Goal: Task Accomplishment & Management: Manage account settings

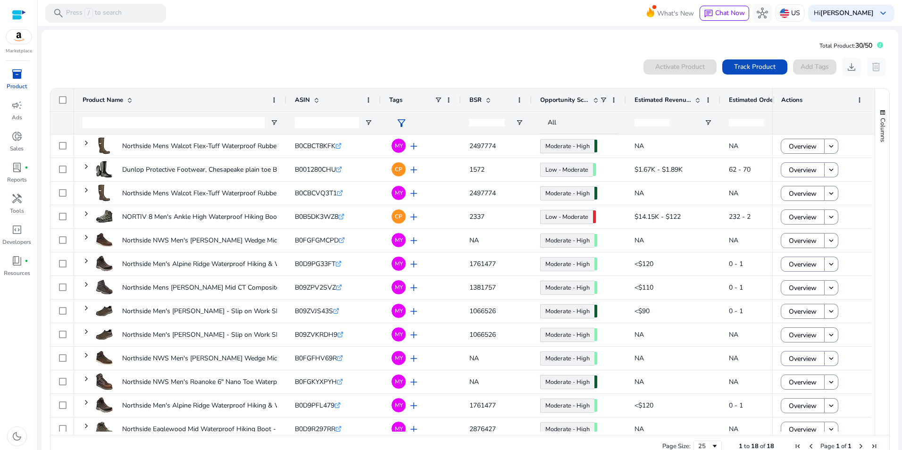
click at [268, 50] on mat-card "Total Product: 30/50 0 products selected Activate Product Track Product Add Tag…" at bounding box center [470, 250] width 857 height 441
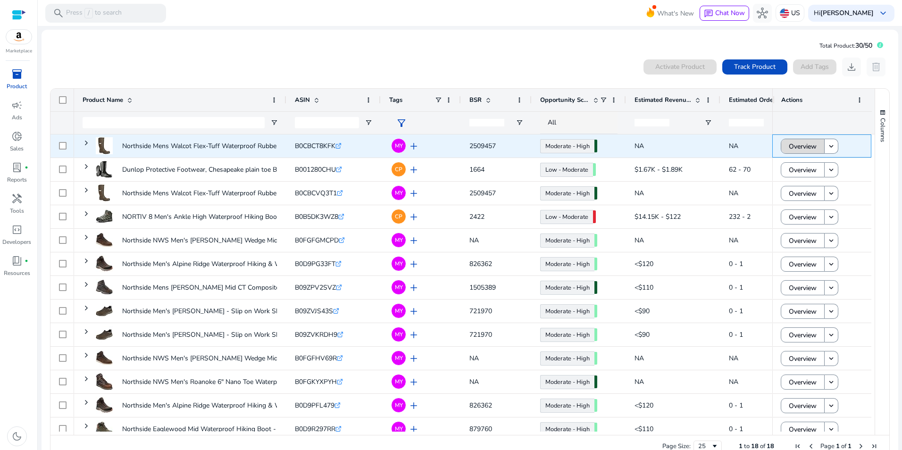
click at [809, 142] on span "Overview" at bounding box center [803, 146] width 28 height 19
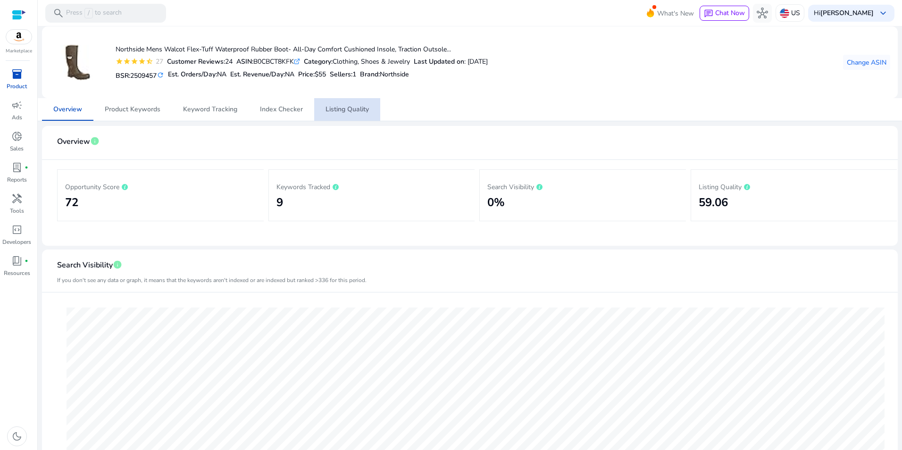
click at [357, 109] on span "Listing Quality" at bounding box center [346, 109] width 43 height 7
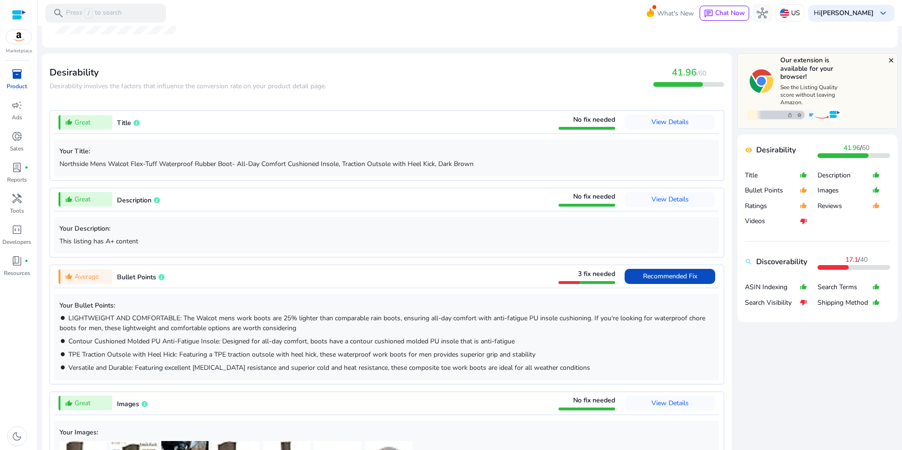
scroll to position [299, 0]
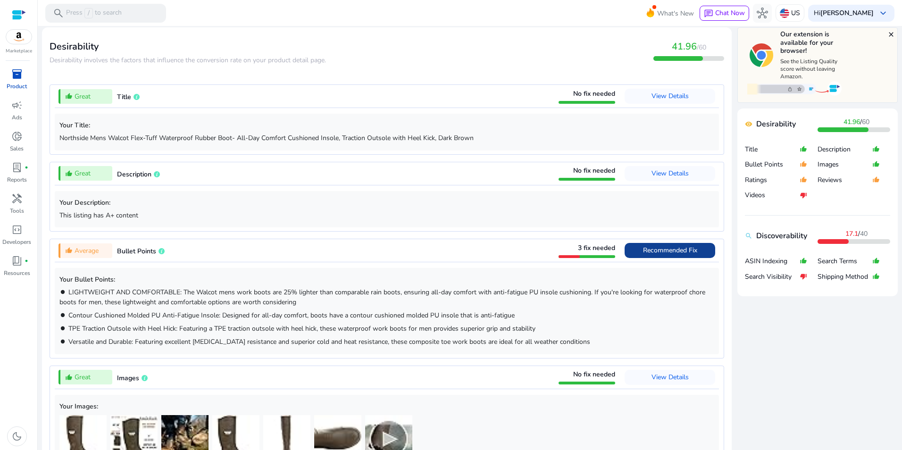
click at [675, 252] on span "Recommended Fix" at bounding box center [670, 250] width 54 height 9
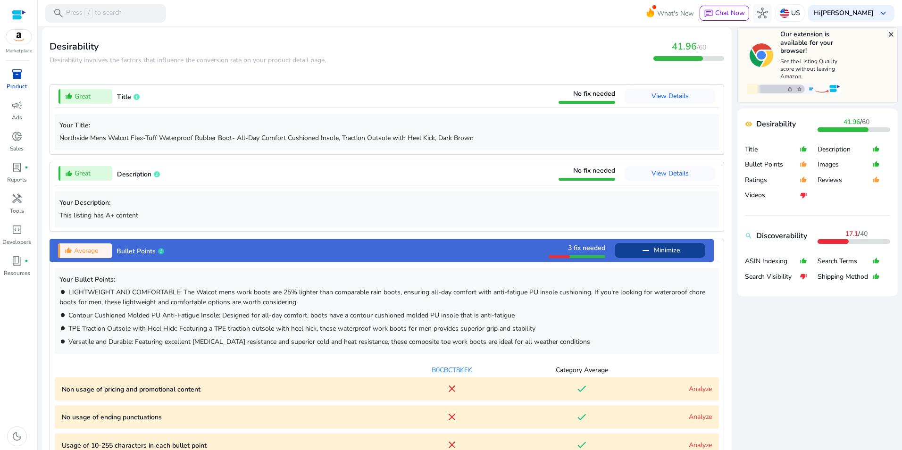
scroll to position [537, 0]
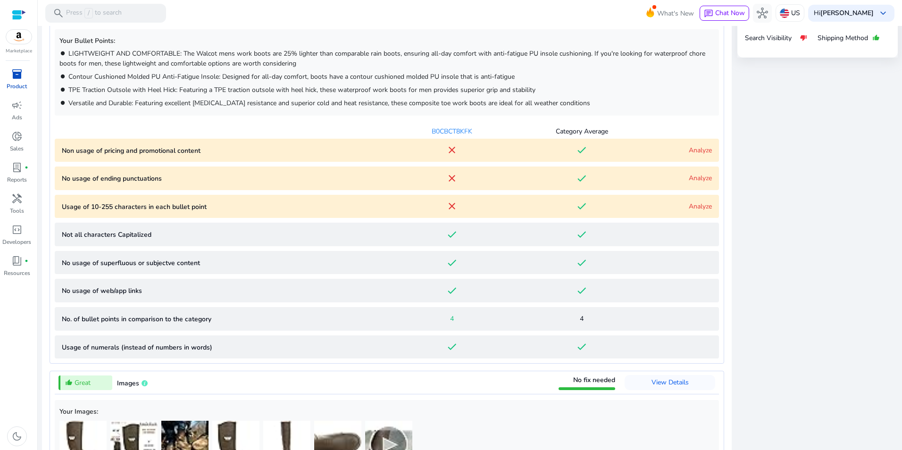
click at [696, 148] on link "Analyze" at bounding box center [700, 150] width 23 height 9
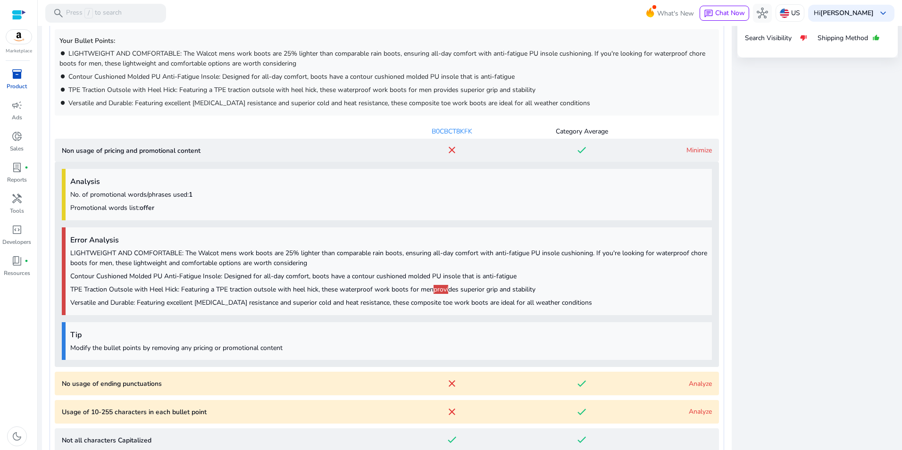
scroll to position [676, 0]
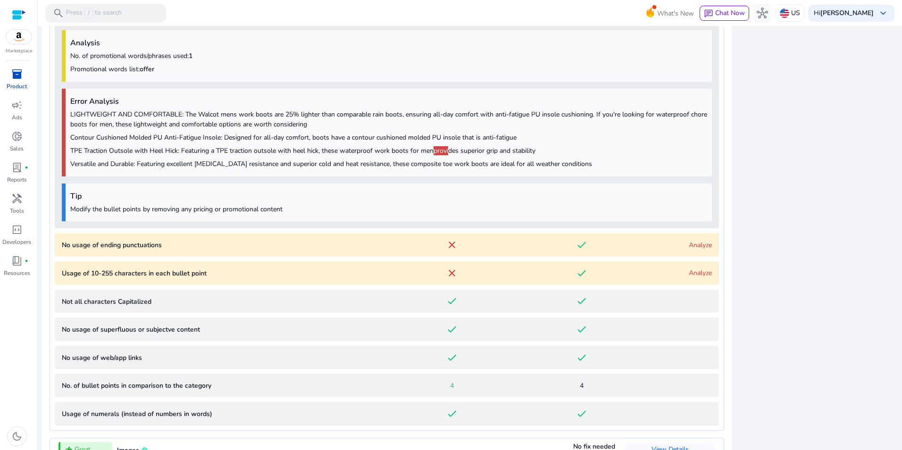
click at [471, 155] on p "TPE Traction Outsole with Heel Hick: Featuring a TPE traction outsole with heel…" at bounding box center [388, 151] width 637 height 10
click at [689, 243] on link "Analyze" at bounding box center [700, 245] width 23 height 9
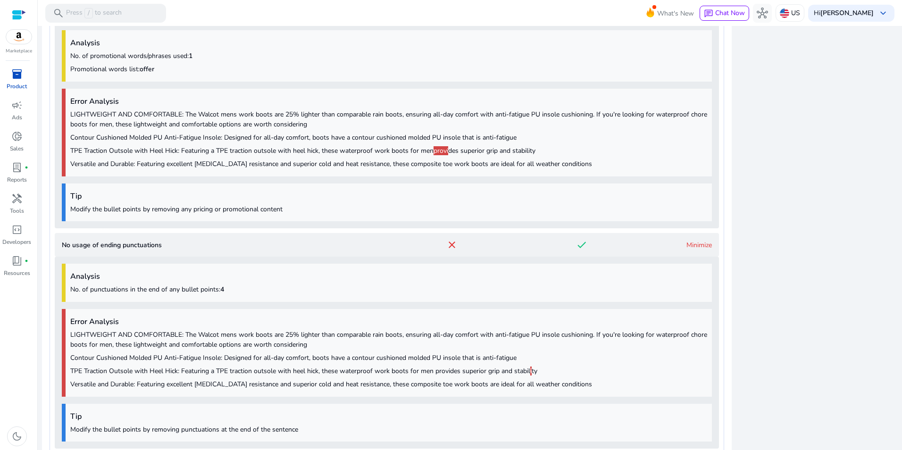
scroll to position [909, 0]
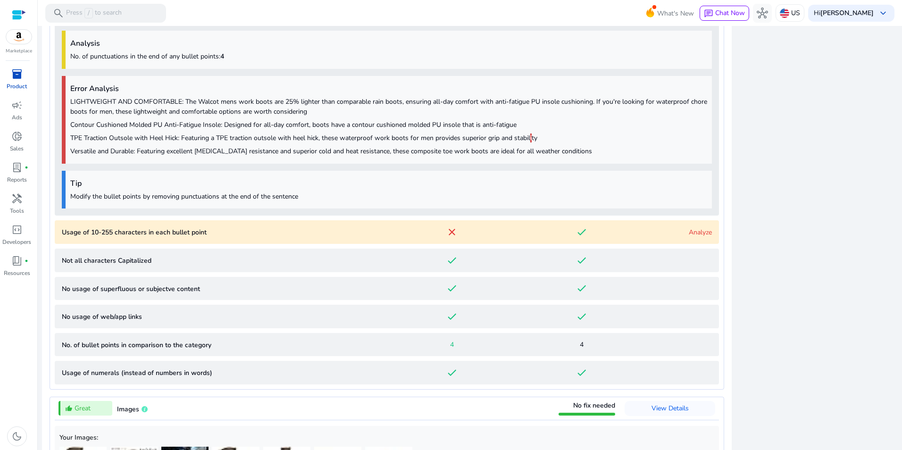
click at [530, 141] on span "i" at bounding box center [530, 137] width 1 height 9
click at [700, 231] on link "Analyze" at bounding box center [700, 232] width 23 height 9
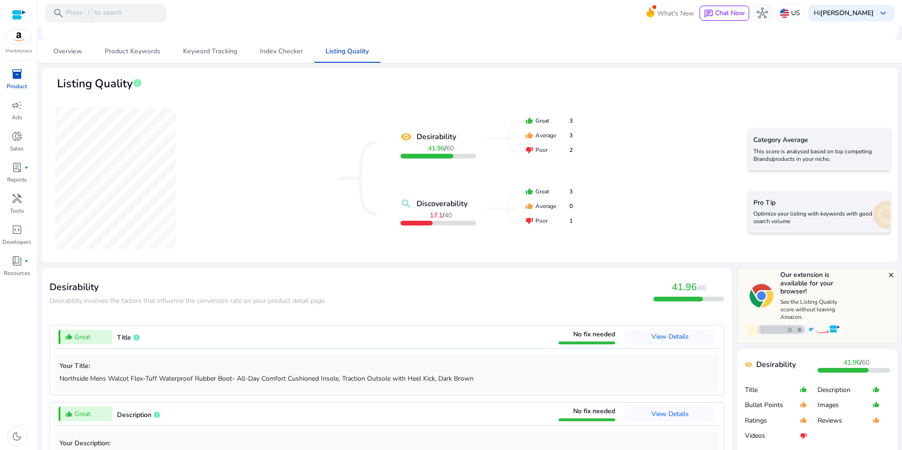
scroll to position [73, 0]
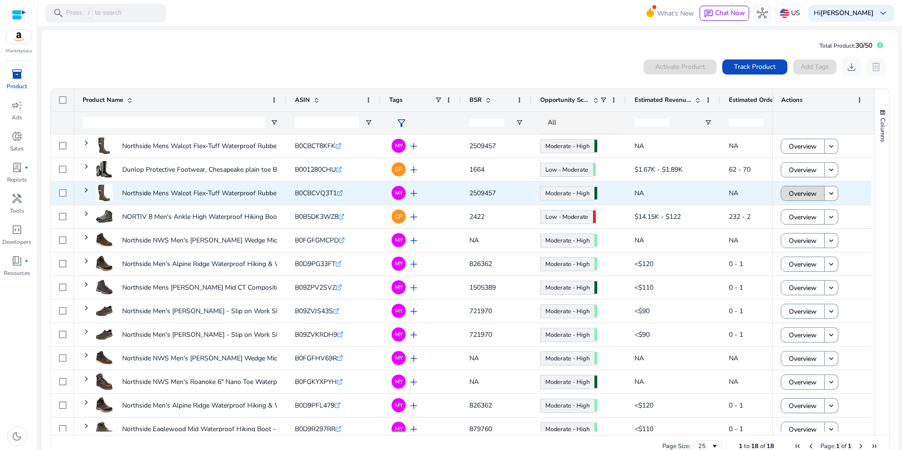
click at [798, 188] on span "Overview" at bounding box center [803, 193] width 28 height 19
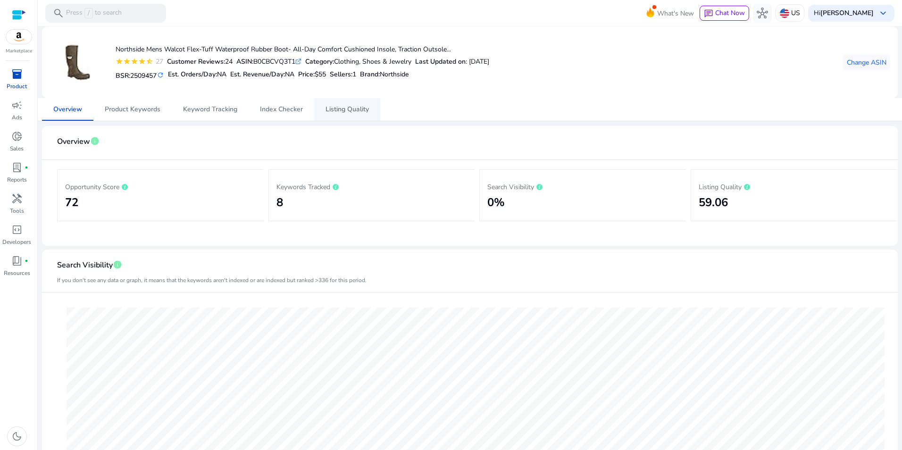
click at [337, 108] on span "Listing Quality" at bounding box center [346, 109] width 43 height 7
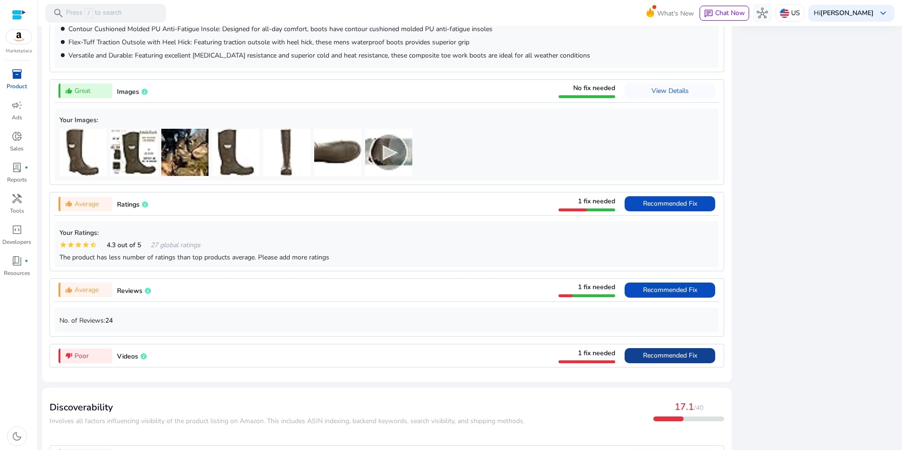
click at [659, 358] on span "Recommended Fix" at bounding box center [670, 355] width 54 height 9
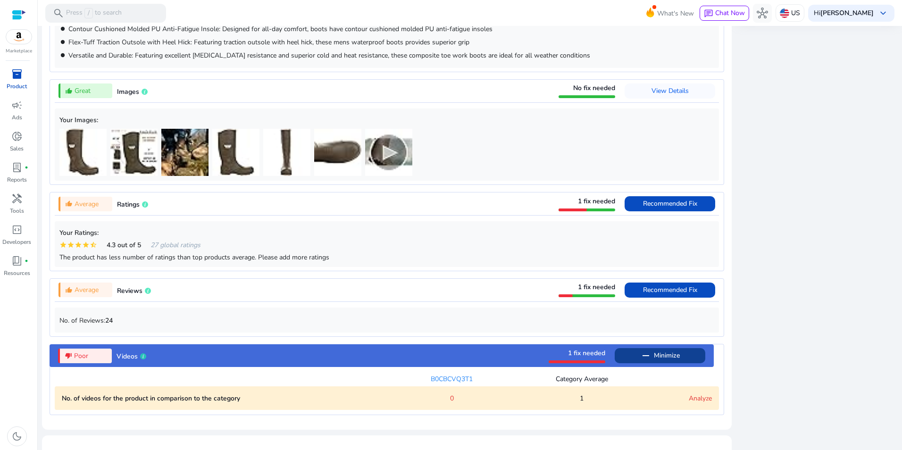
scroll to position [756, 0]
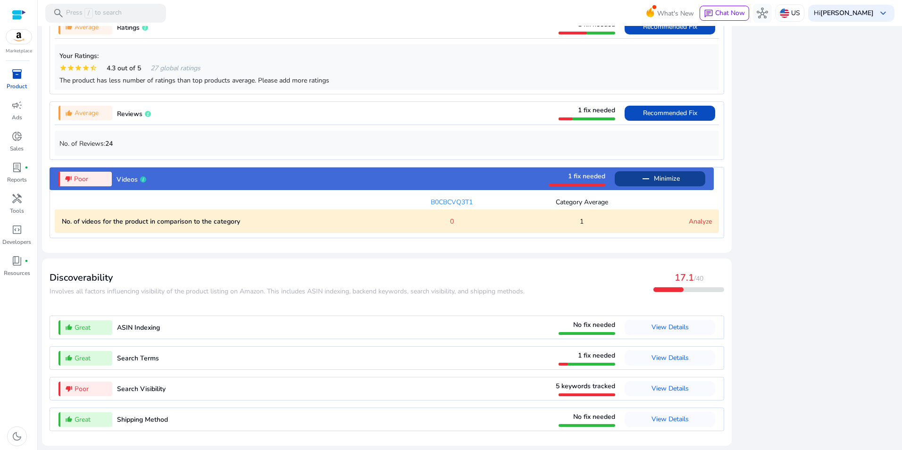
click at [703, 220] on link "Analyze" at bounding box center [700, 221] width 23 height 9
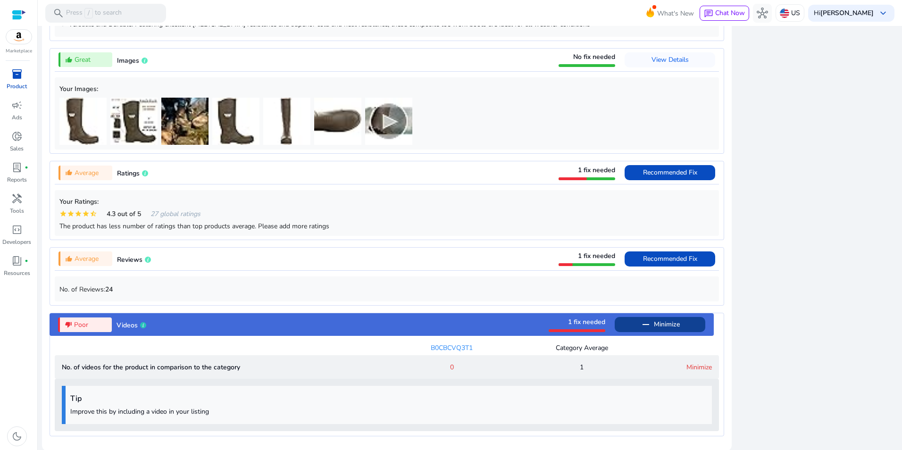
scroll to position [607, 0]
click at [380, 116] on img at bounding box center [388, 120] width 47 height 47
click at [766, 195] on div "close Our extension is available for your browser! See the Listing Quality scor…" at bounding box center [817, 183] width 160 height 928
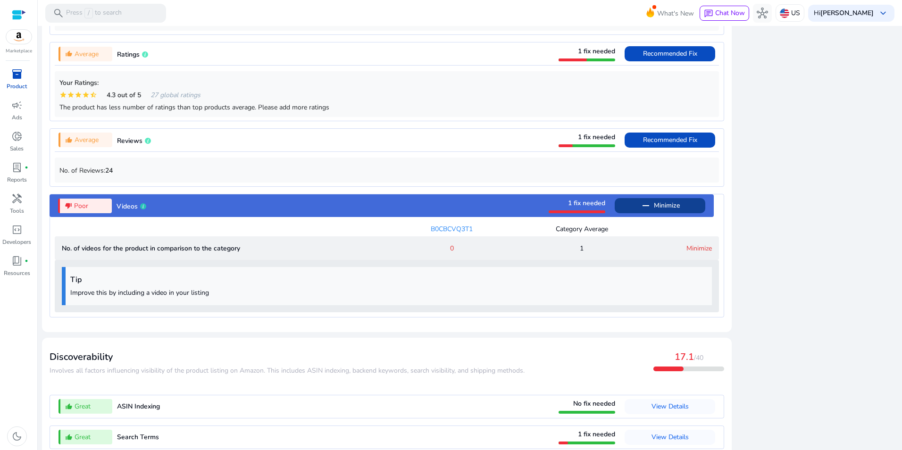
scroll to position [808, 0]
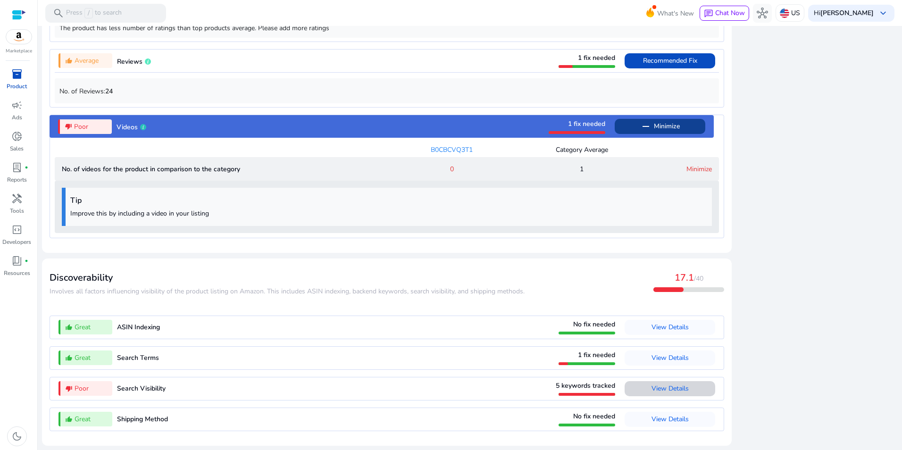
click at [672, 385] on span "View Details" at bounding box center [669, 388] width 37 height 9
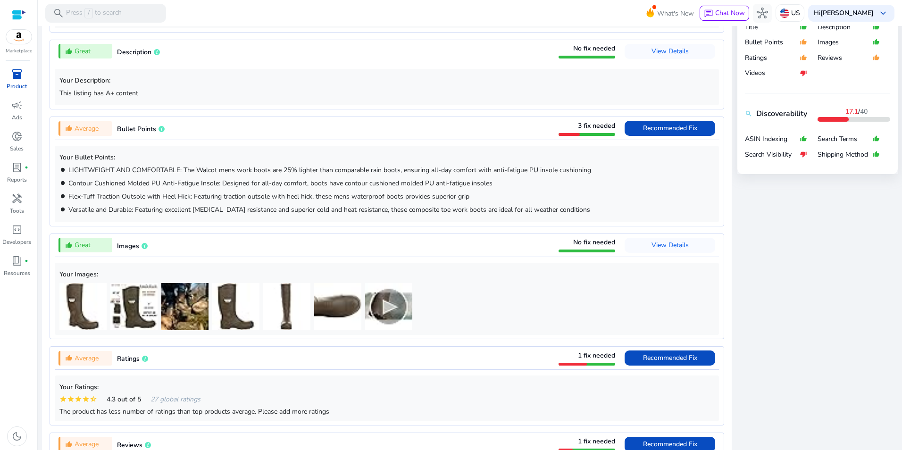
scroll to position [418, 0]
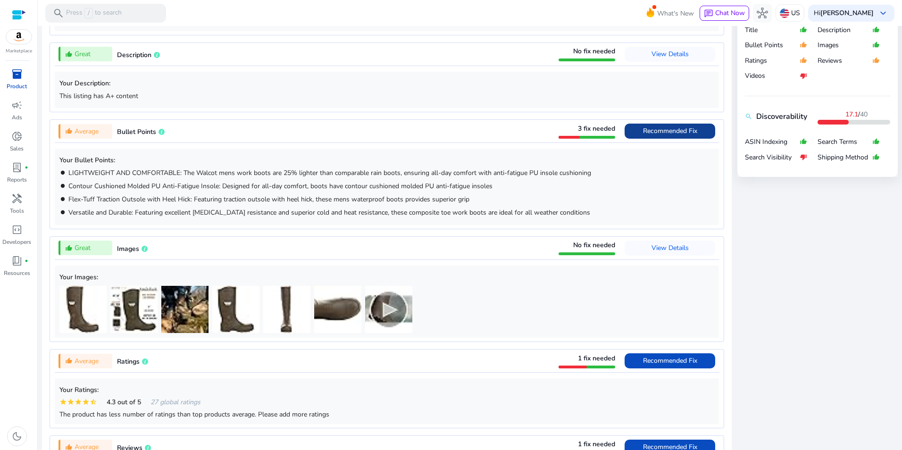
click at [671, 130] on span "Recommended Fix" at bounding box center [670, 130] width 54 height 9
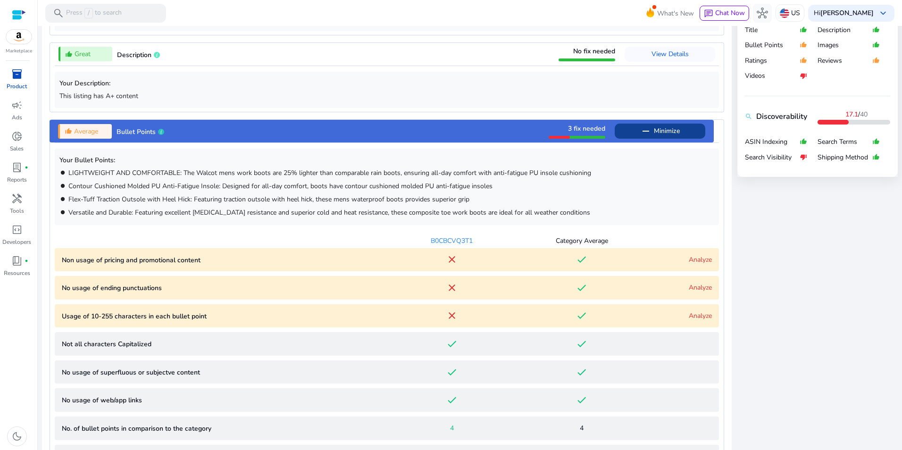
scroll to position [537, 0]
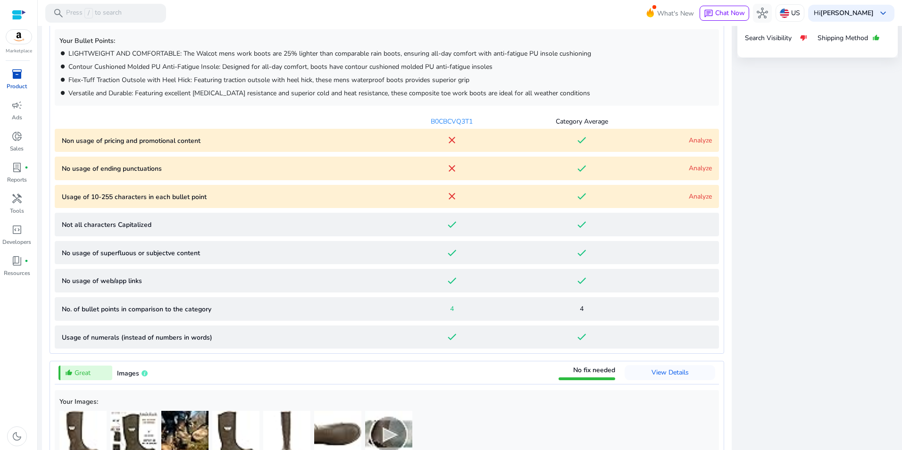
click at [702, 136] on link "Analyze" at bounding box center [700, 140] width 23 height 9
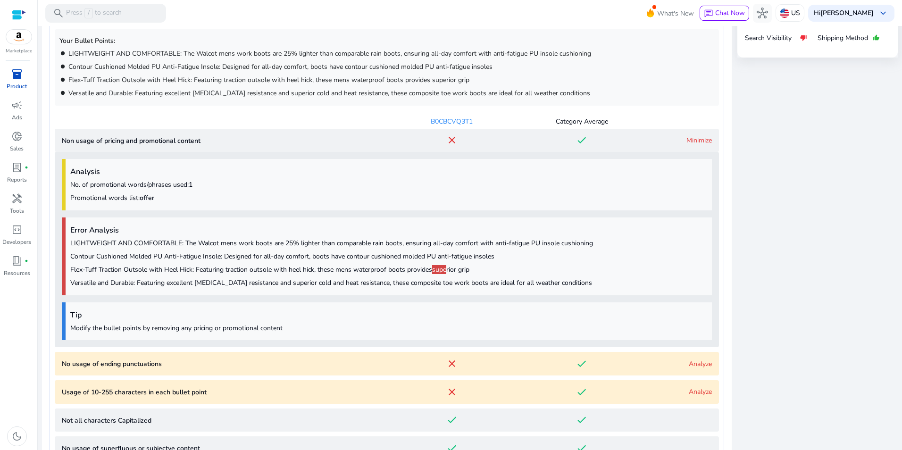
scroll to position [666, 0]
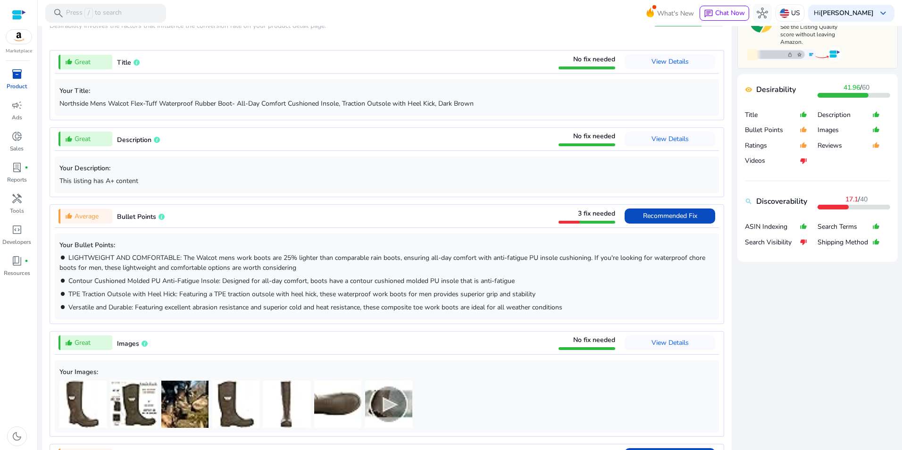
scroll to position [361, 0]
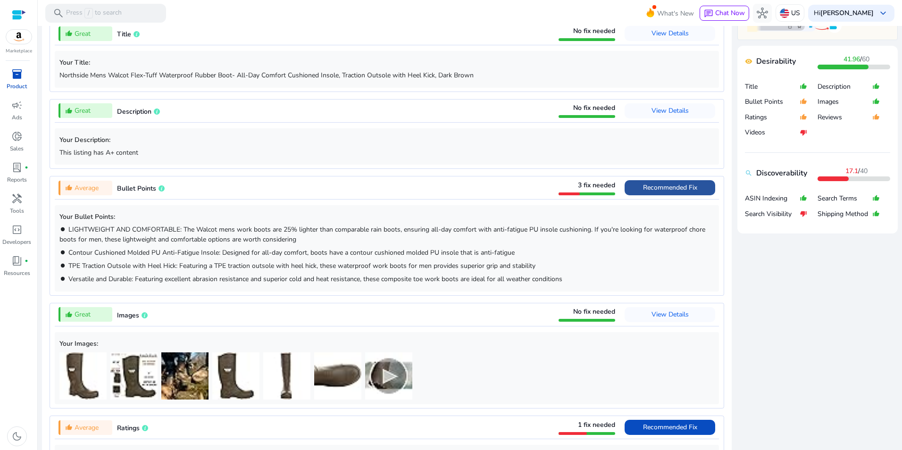
click at [702, 192] on span at bounding box center [669, 187] width 91 height 23
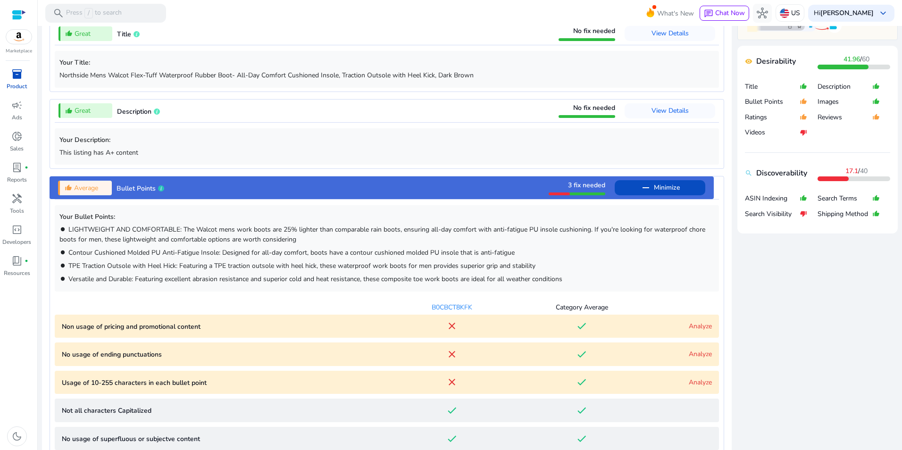
scroll to position [537, 0]
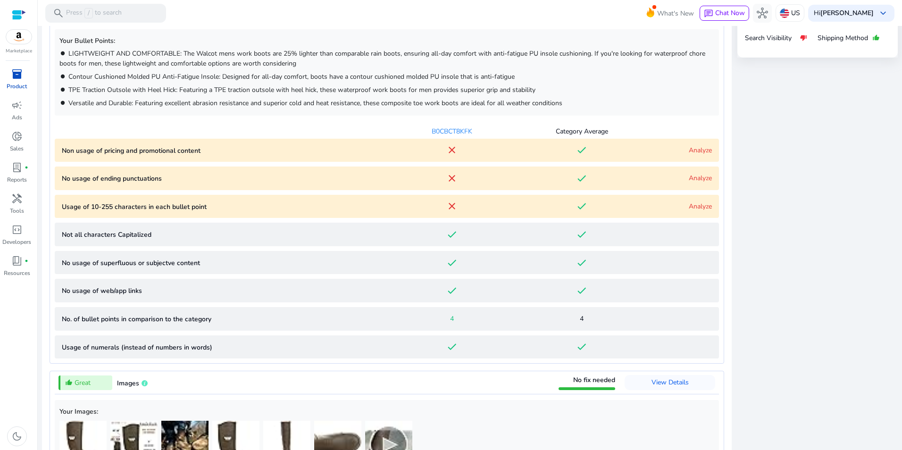
click at [699, 152] on link "Analyze" at bounding box center [700, 150] width 23 height 9
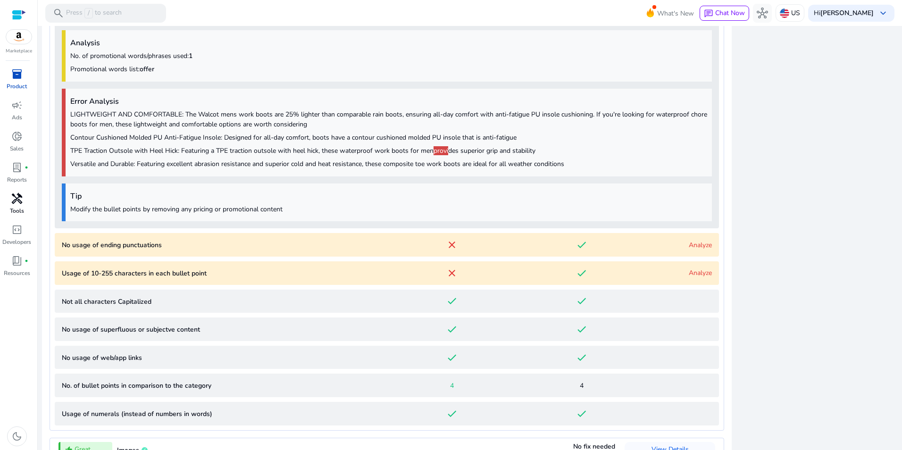
scroll to position [0, 0]
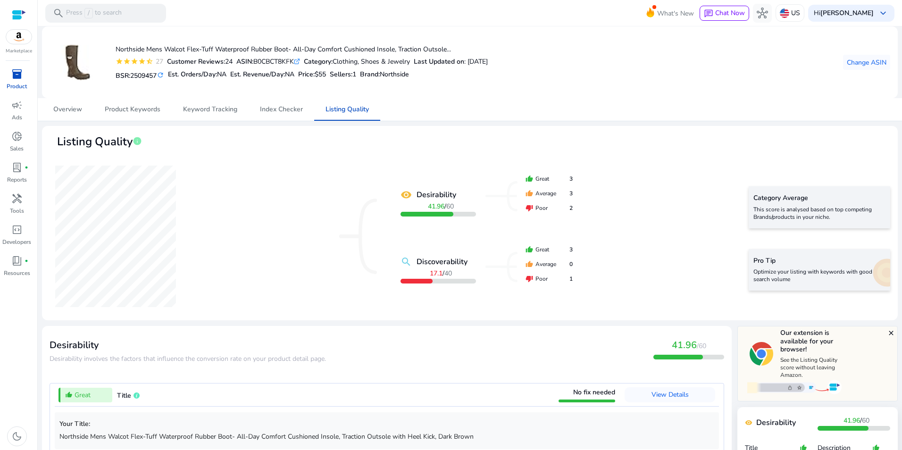
scroll to position [676, 0]
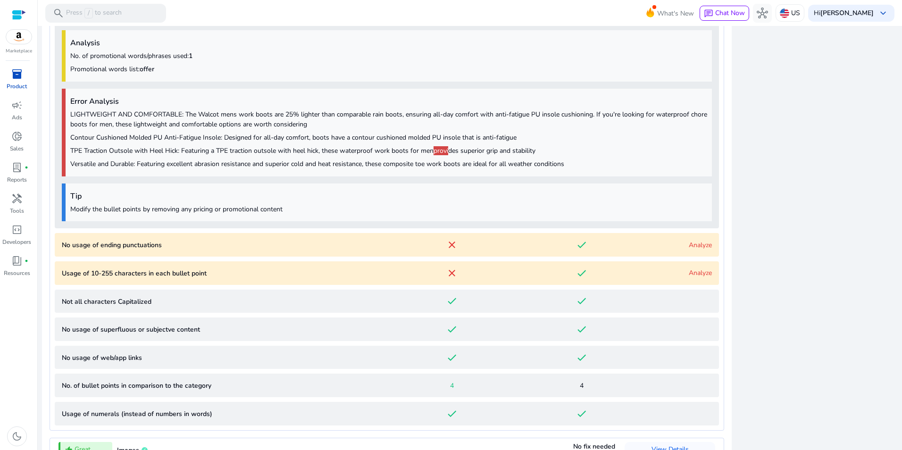
click at [882, 138] on div "close Our extension is available for your browser! See the Listing Quality scor…" at bounding box center [817, 294] width 160 height 1288
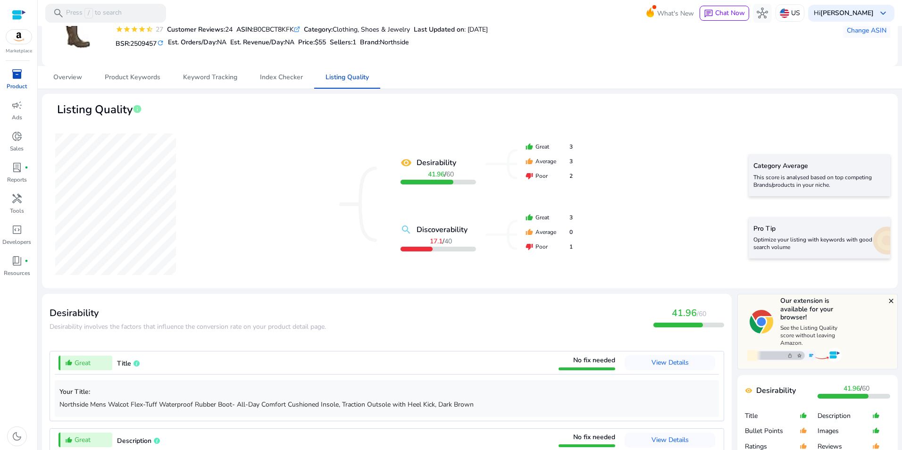
scroll to position [0, 0]
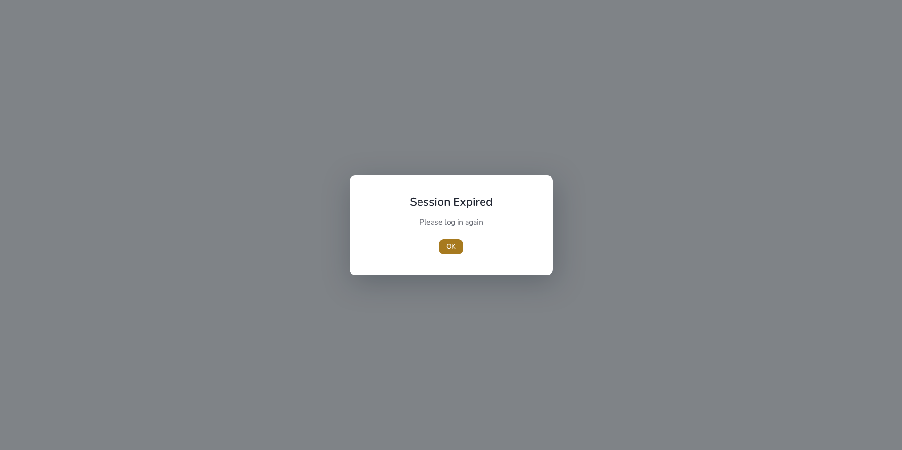
click at [452, 244] on span "OK" at bounding box center [450, 246] width 9 height 10
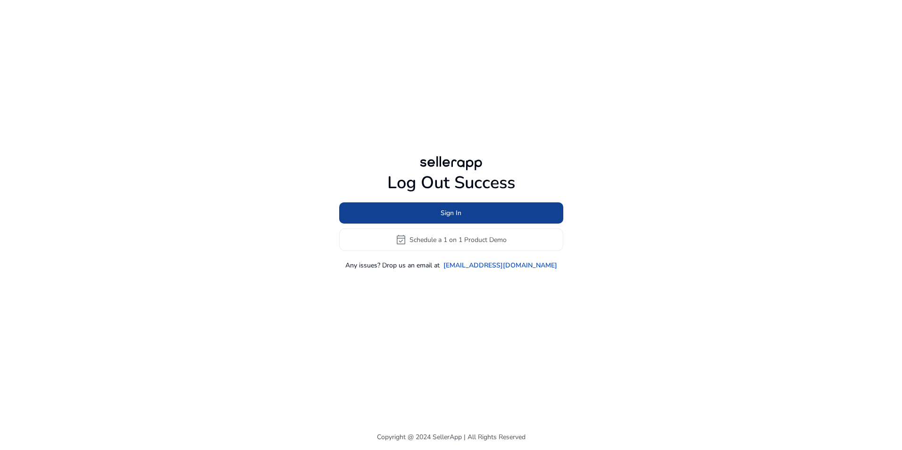
click at [509, 215] on span at bounding box center [451, 213] width 224 height 23
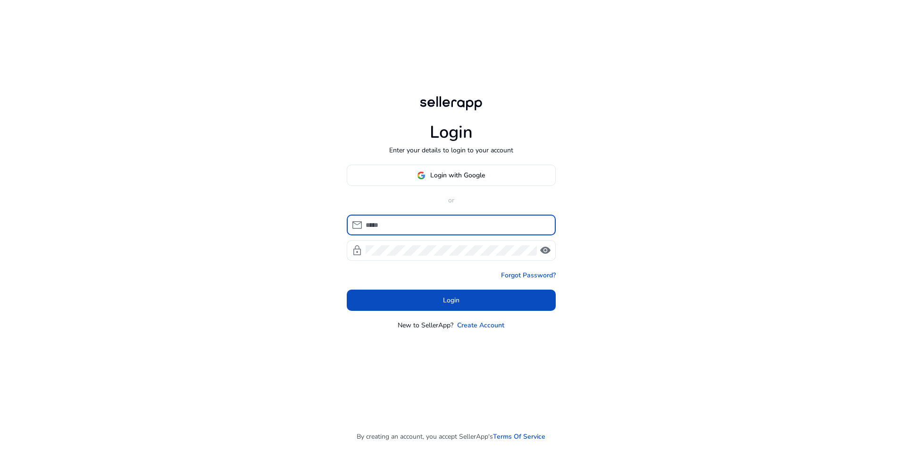
type input "**********"
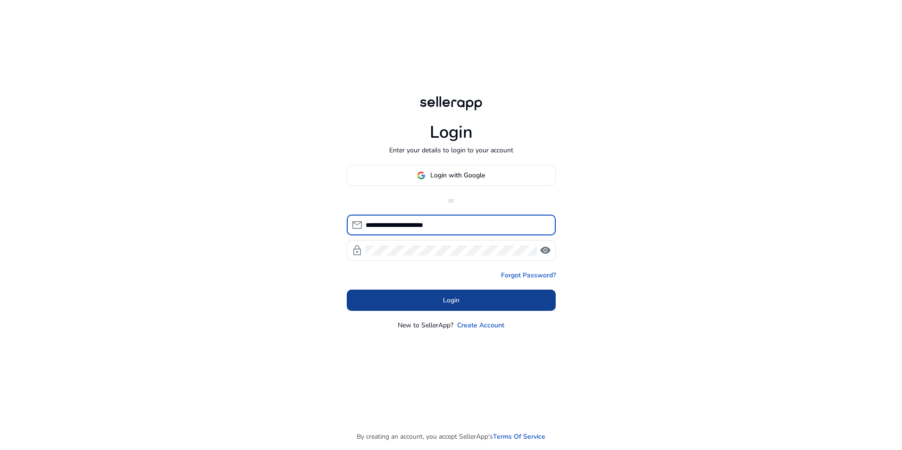
click at [455, 306] on span at bounding box center [451, 300] width 209 height 23
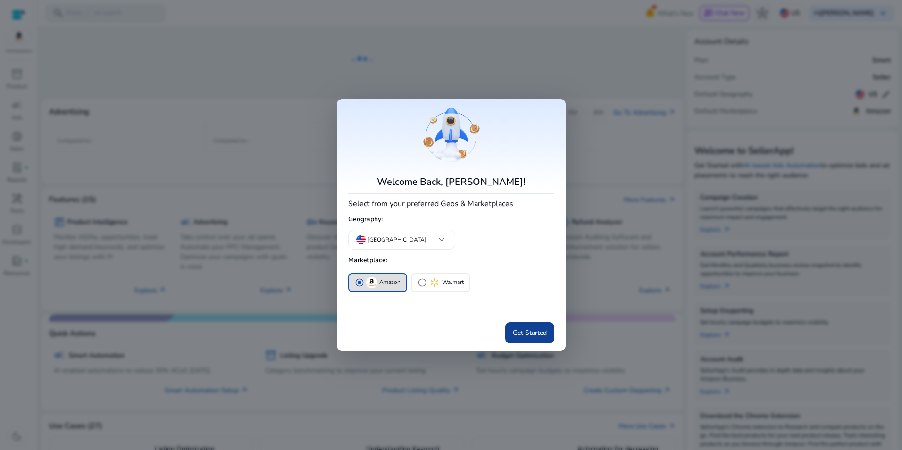
click at [542, 323] on span at bounding box center [529, 332] width 49 height 23
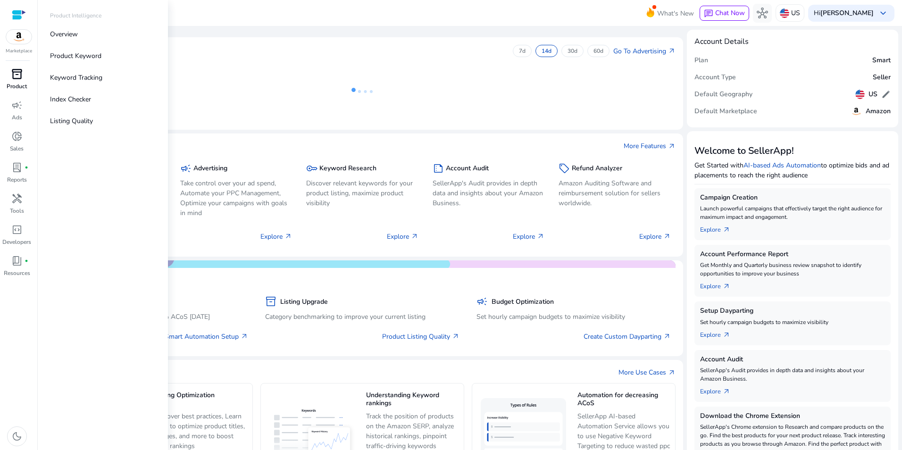
click at [19, 73] on span "inventory_2" at bounding box center [16, 73] width 11 height 11
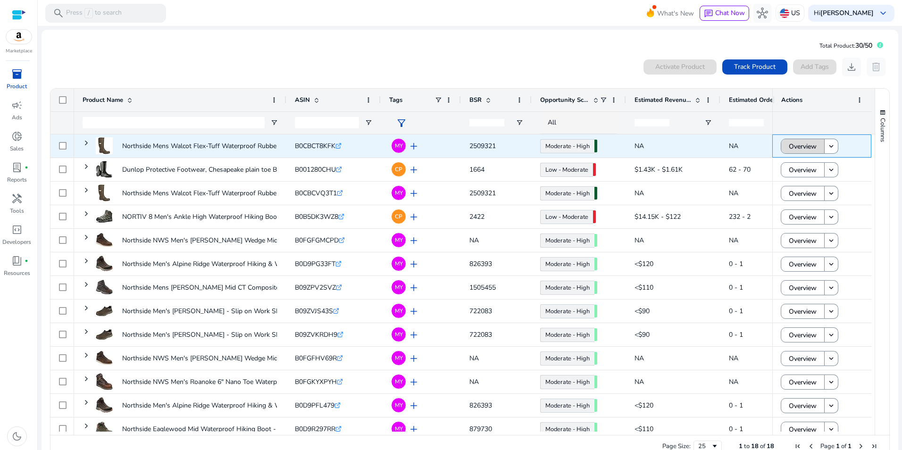
click at [802, 145] on span "Overview" at bounding box center [803, 146] width 28 height 19
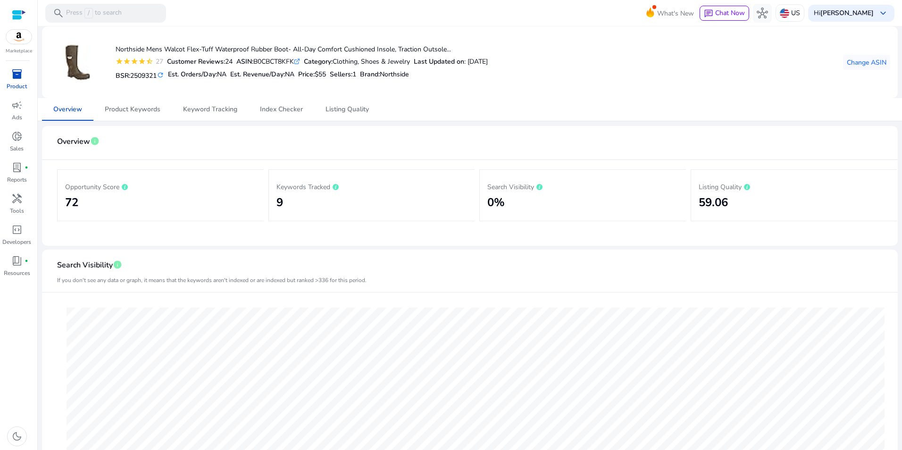
click at [276, 62] on div "ASIN: B0CBCT8KFK .st0{fill:#2c8af8}" at bounding box center [268, 62] width 64 height 10
copy div "B0CBCT8KFK"
click at [16, 37] on img at bounding box center [18, 37] width 25 height 14
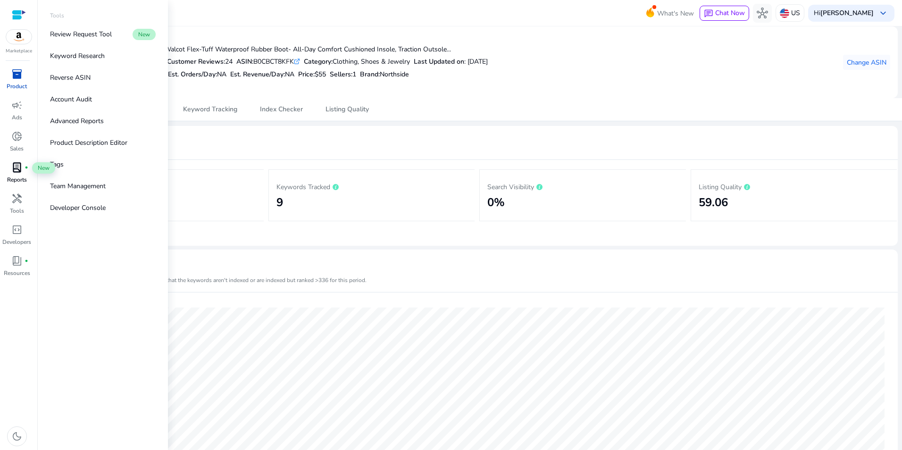
click at [19, 168] on span "lab_profile" at bounding box center [16, 167] width 11 height 11
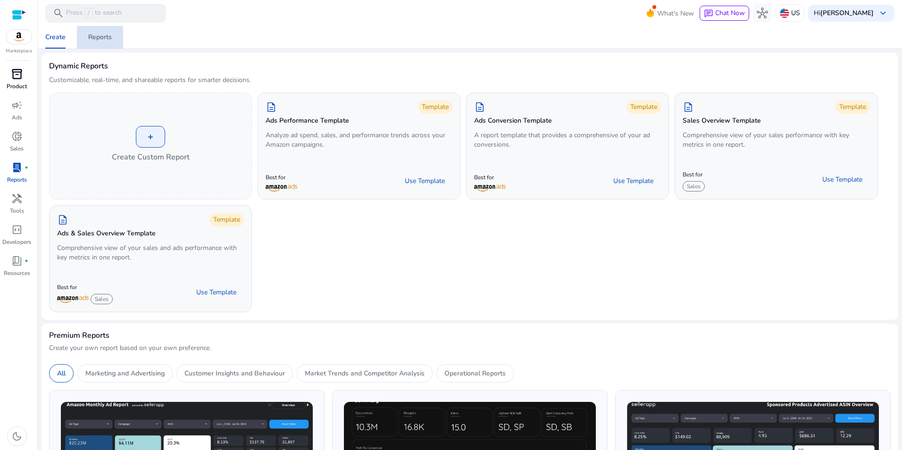
click at [118, 43] on link "Reports" at bounding box center [100, 37] width 46 height 23
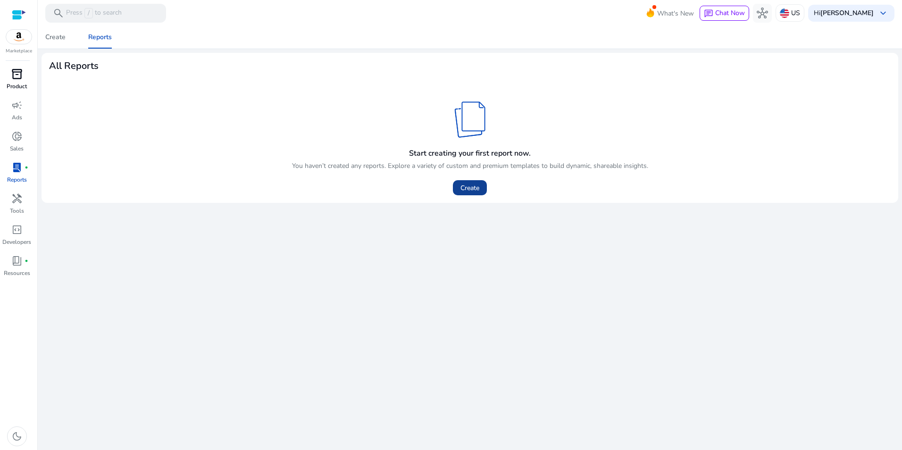
click at [473, 184] on span "Create" at bounding box center [469, 188] width 19 height 10
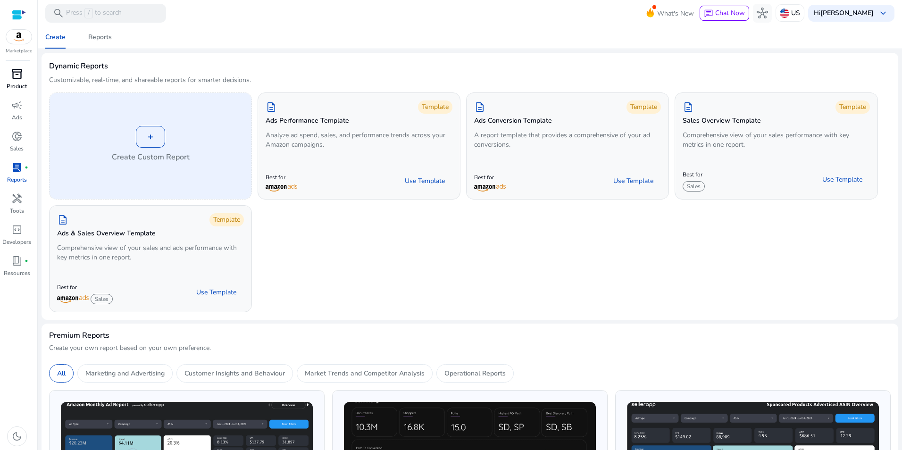
click at [150, 146] on div "+" at bounding box center [150, 137] width 29 height 22
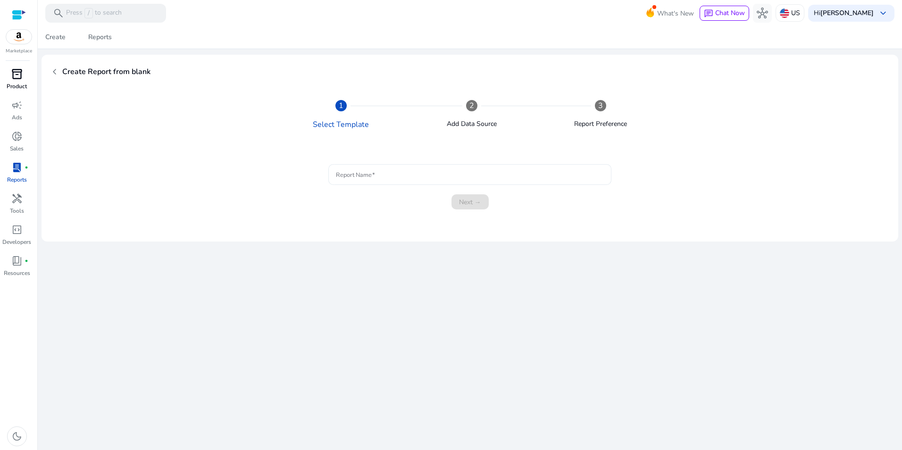
click at [387, 179] on input "Report Name" at bounding box center [469, 174] width 267 height 10
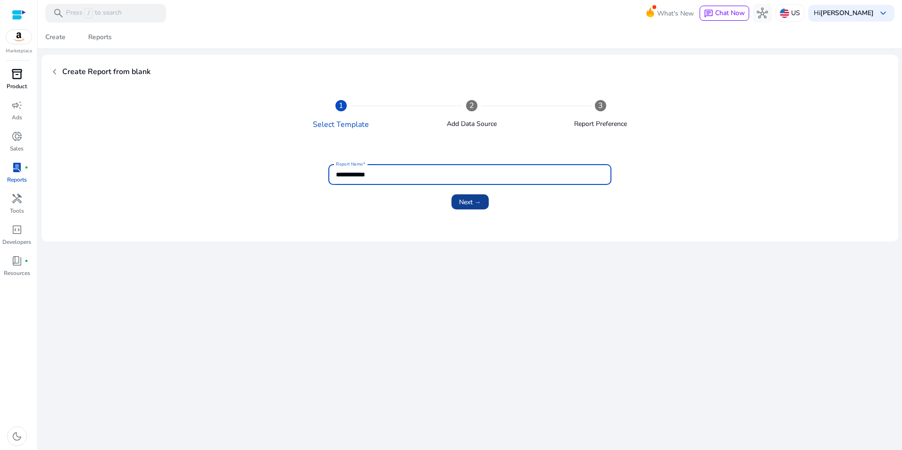
type input "**********"
click at [479, 201] on span "Next →" at bounding box center [470, 202] width 22 height 10
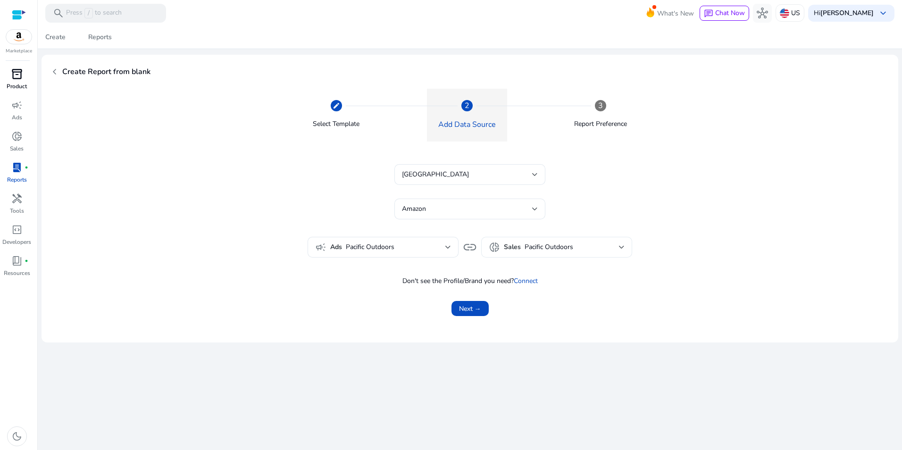
click at [626, 248] on div "donut_small Sales Pacific Outdoors" at bounding box center [556, 247] width 151 height 21
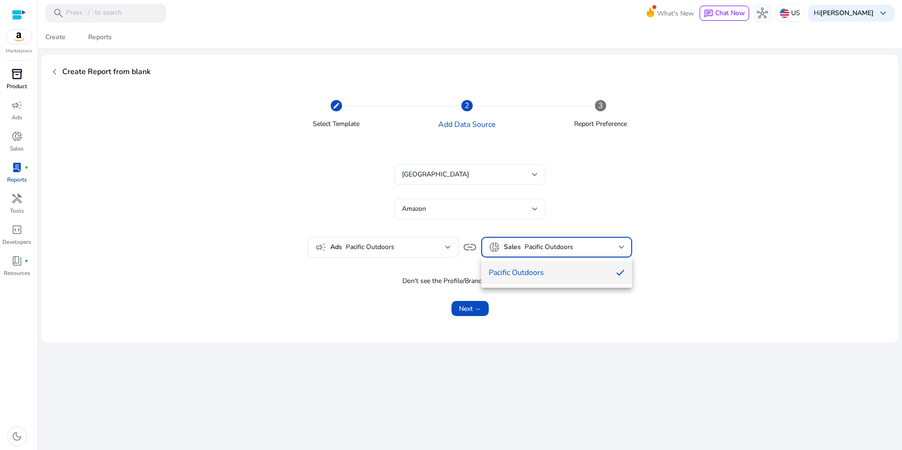
click at [690, 228] on div at bounding box center [451, 225] width 902 height 450
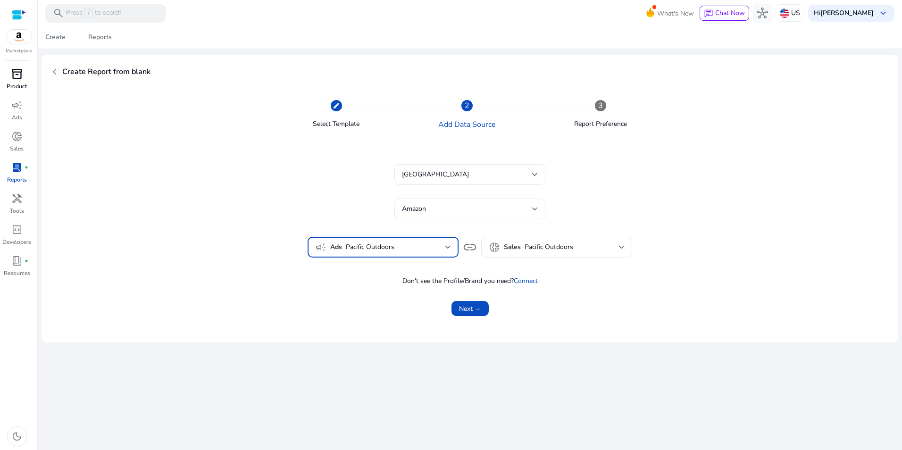
click at [444, 244] on span "Pacific Outdoors" at bounding box center [396, 247] width 100 height 10
click at [712, 188] on div at bounding box center [451, 225] width 902 height 450
click at [55, 70] on span "chevron_left" at bounding box center [54, 71] width 11 height 11
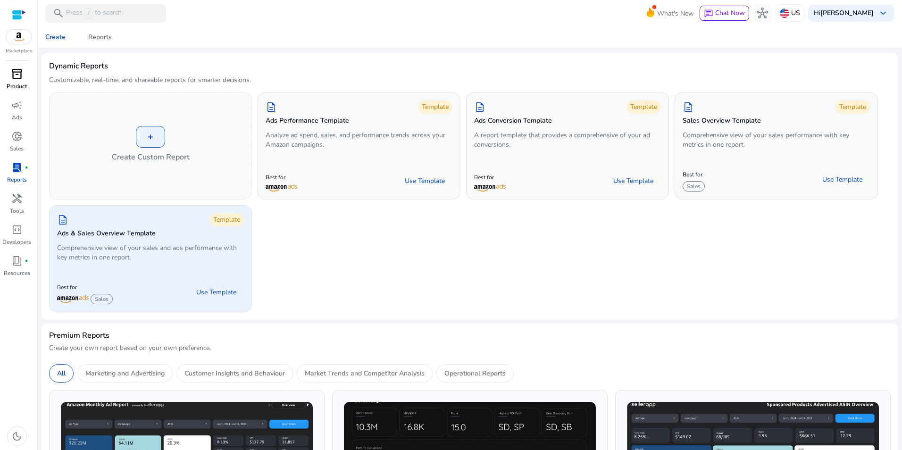
click at [140, 247] on p "Comprehensive view of your sales and ads performance with key metrics in one re…" at bounding box center [150, 252] width 187 height 19
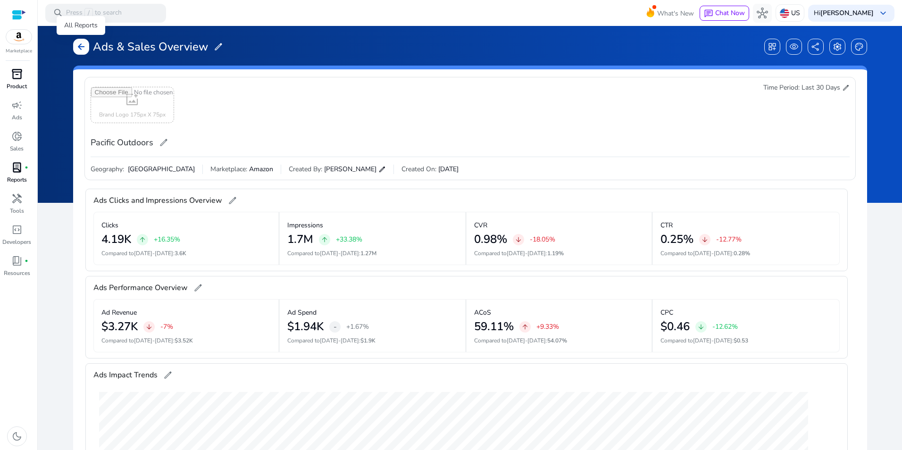
click at [88, 45] on div "arrow_back" at bounding box center [81, 47] width 16 height 16
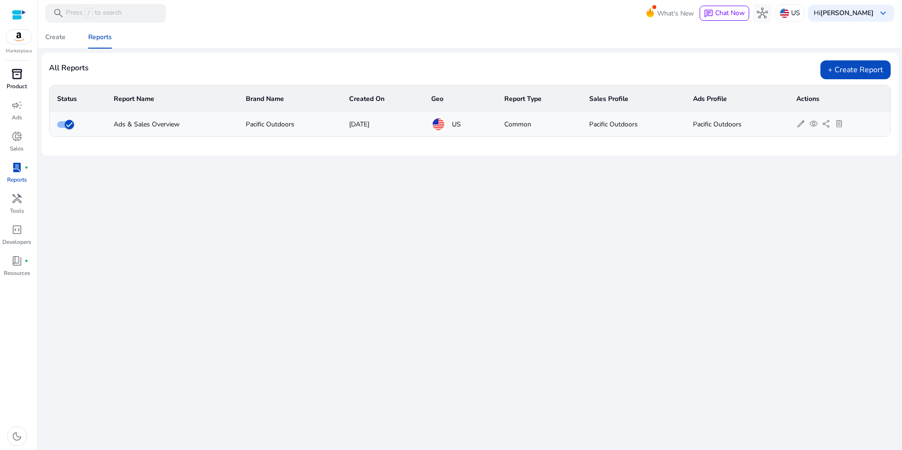
click at [16, 170] on span "lab_profile" at bounding box center [16, 167] width 11 height 11
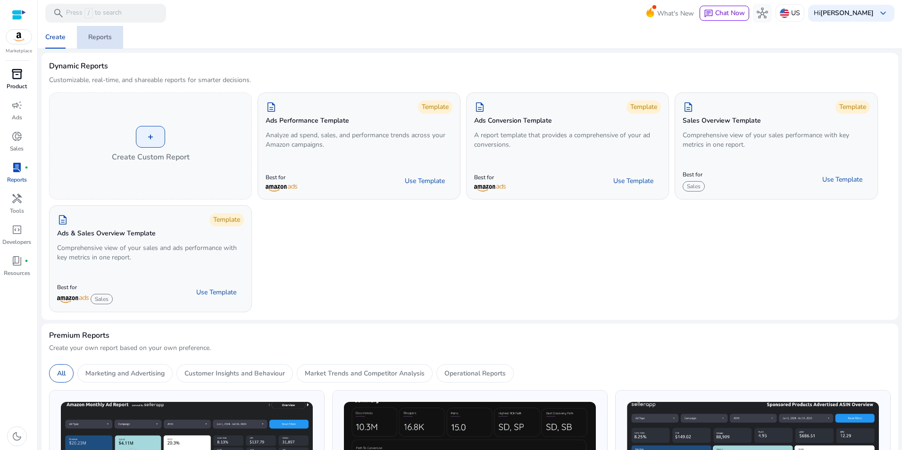
click at [100, 37] on div "Reports" at bounding box center [100, 37] width 24 height 7
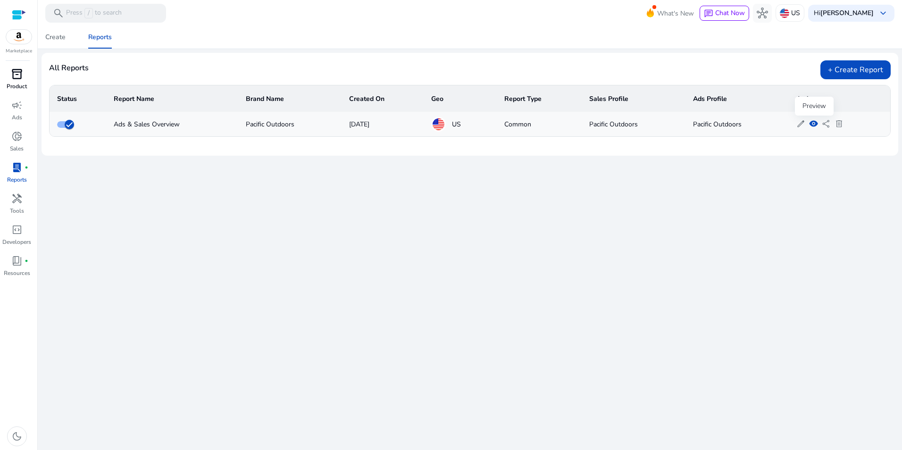
click at [813, 126] on span "visibility" at bounding box center [813, 123] width 9 height 9
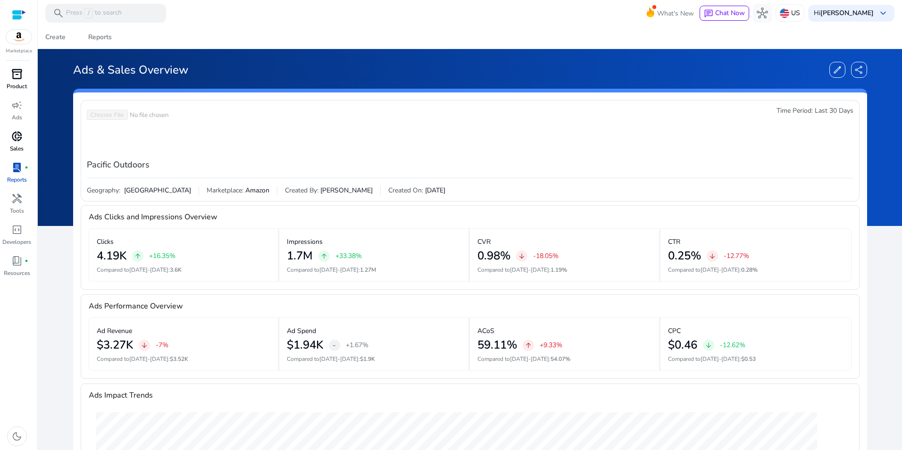
click at [20, 134] on span "donut_small" at bounding box center [16, 136] width 11 height 11
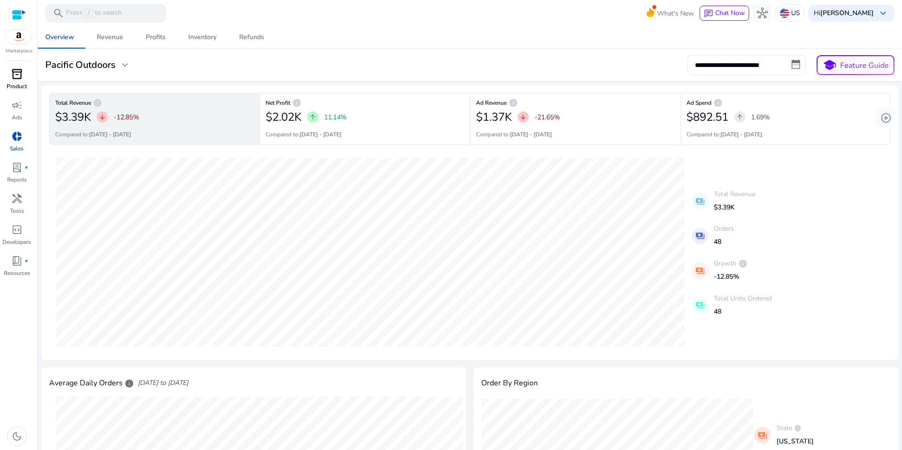
click at [392, 28] on div "Overview Revenue Profits Inventory Refunds" at bounding box center [470, 37] width 872 height 23
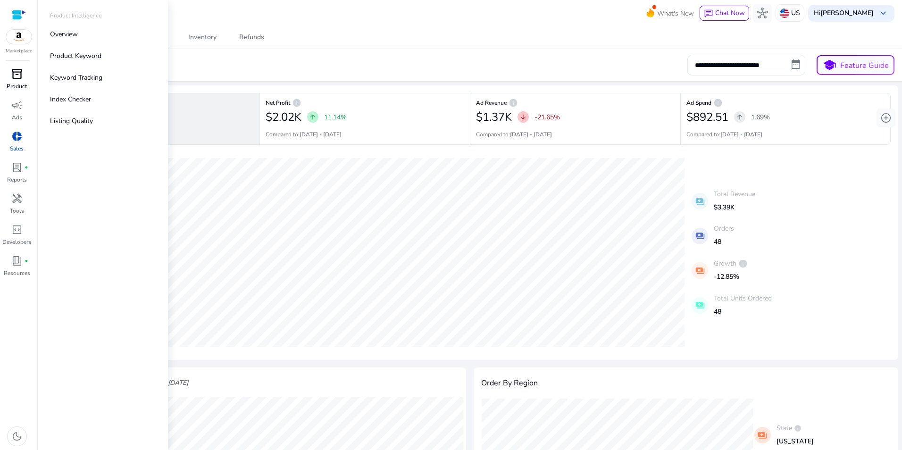
click at [19, 75] on span "inventory_2" at bounding box center [16, 73] width 11 height 11
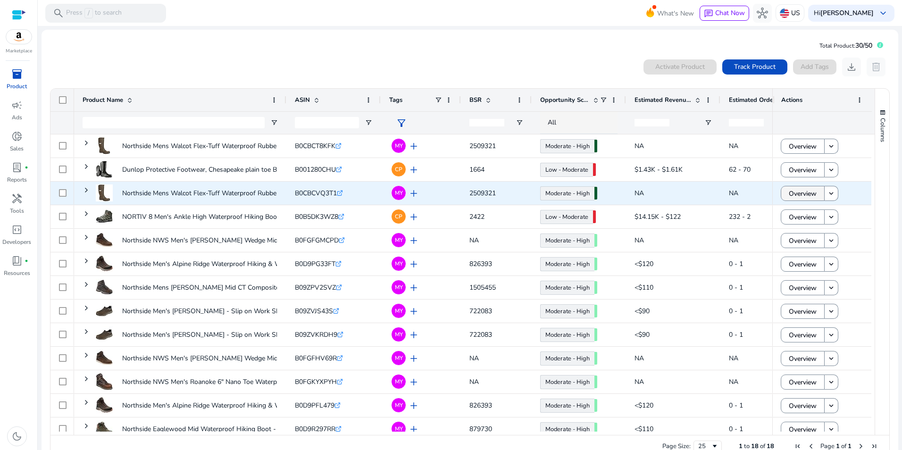
click at [807, 200] on span "Overview" at bounding box center [803, 193] width 28 height 19
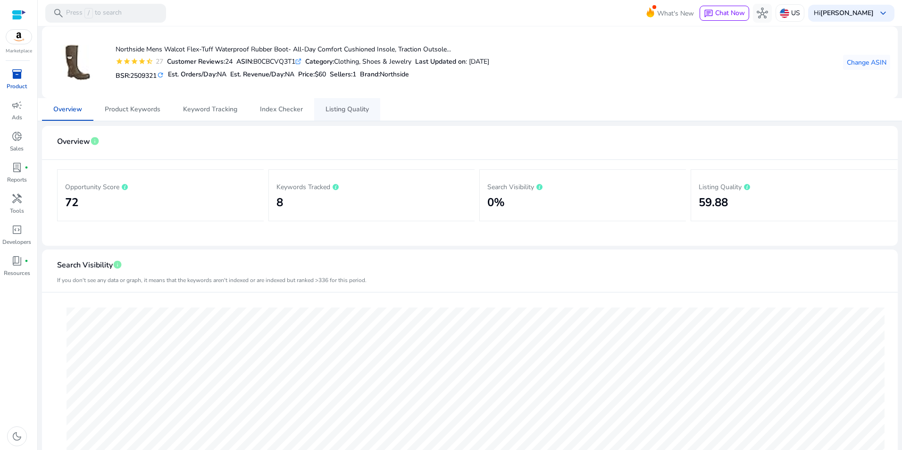
click at [366, 114] on span "Listing Quality" at bounding box center [346, 109] width 43 height 23
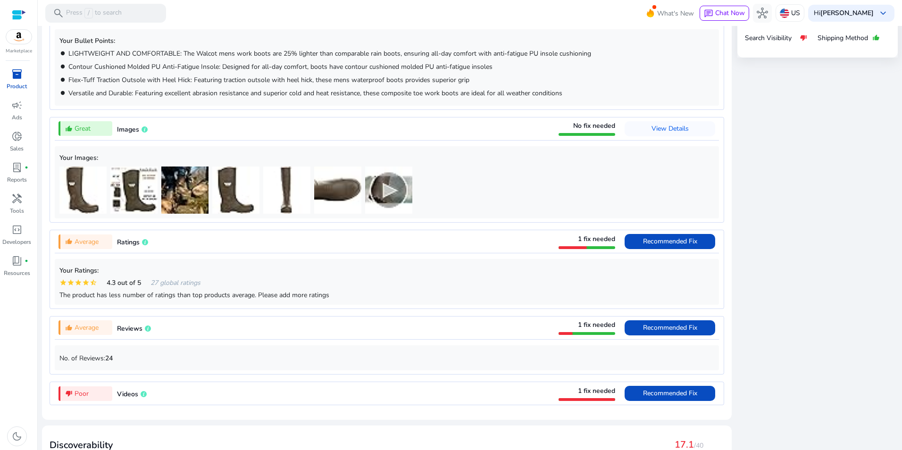
scroll to position [708, 0]
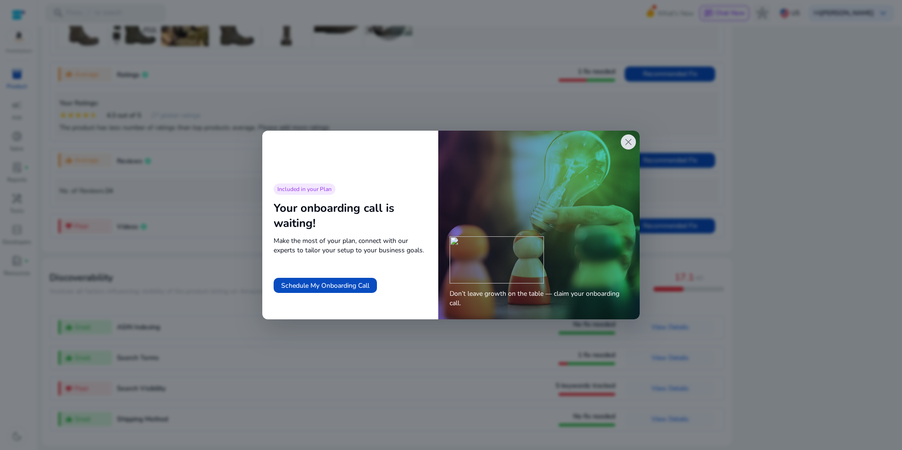
click at [633, 143] on span "close" at bounding box center [628, 141] width 11 height 11
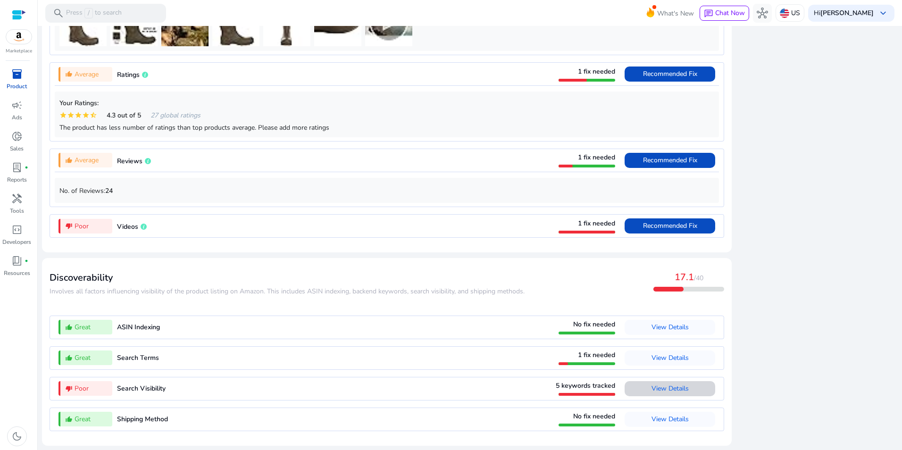
click at [666, 389] on span "View Details" at bounding box center [669, 388] width 37 height 9
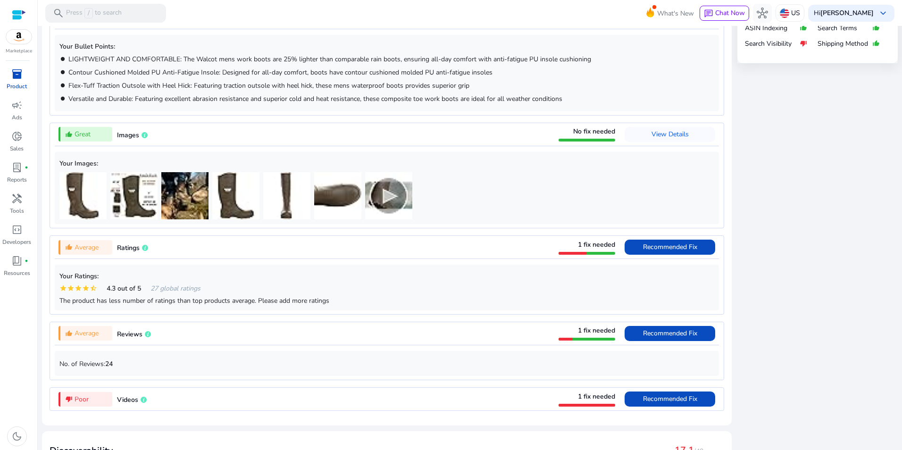
scroll to position [0, 0]
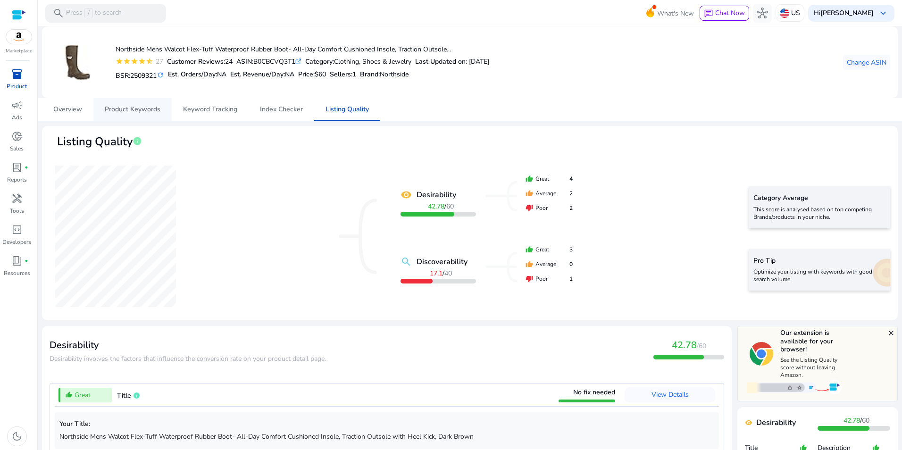
click at [146, 106] on span "Product Keywords" at bounding box center [133, 109] width 56 height 7
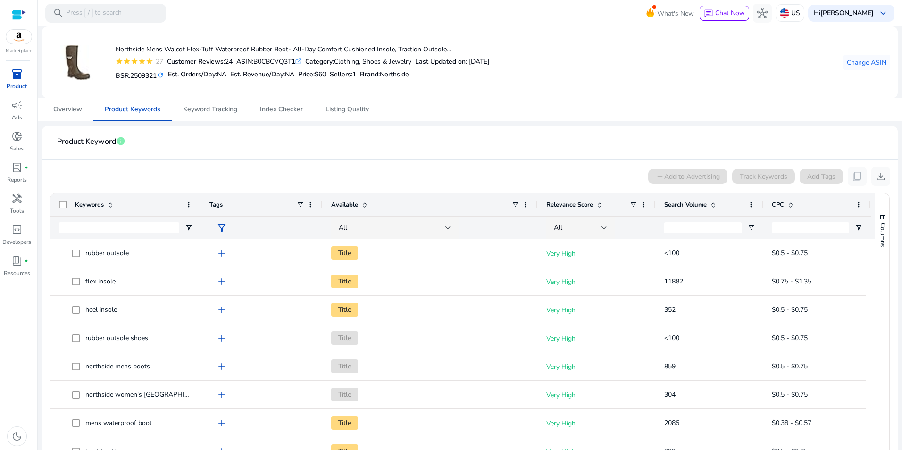
click at [715, 203] on span at bounding box center [713, 205] width 8 height 8
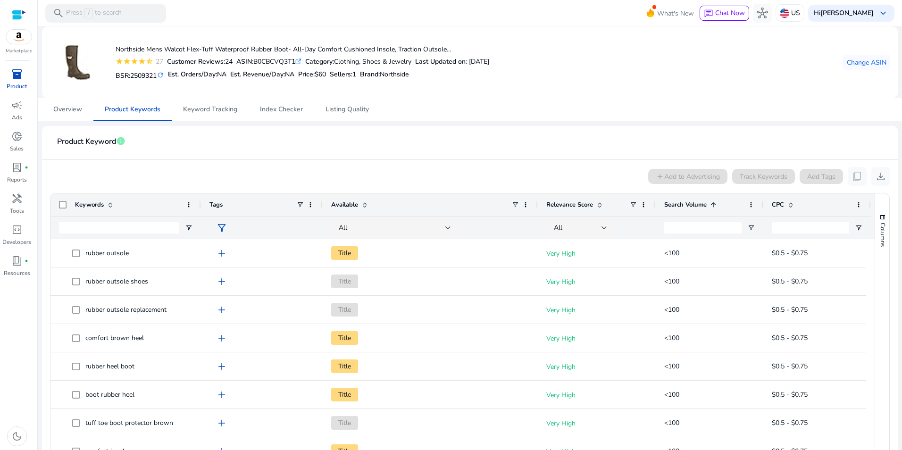
click at [715, 203] on span at bounding box center [713, 205] width 8 height 8
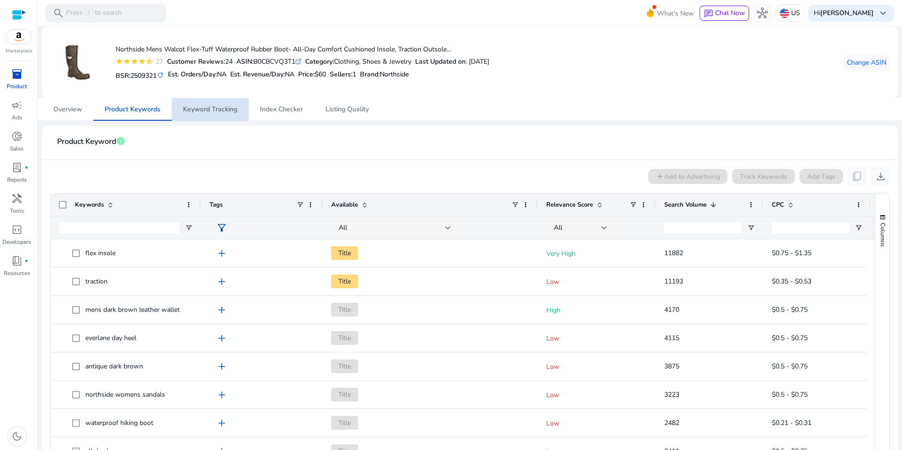
click at [219, 108] on span "Keyword Tracking" at bounding box center [210, 109] width 54 height 7
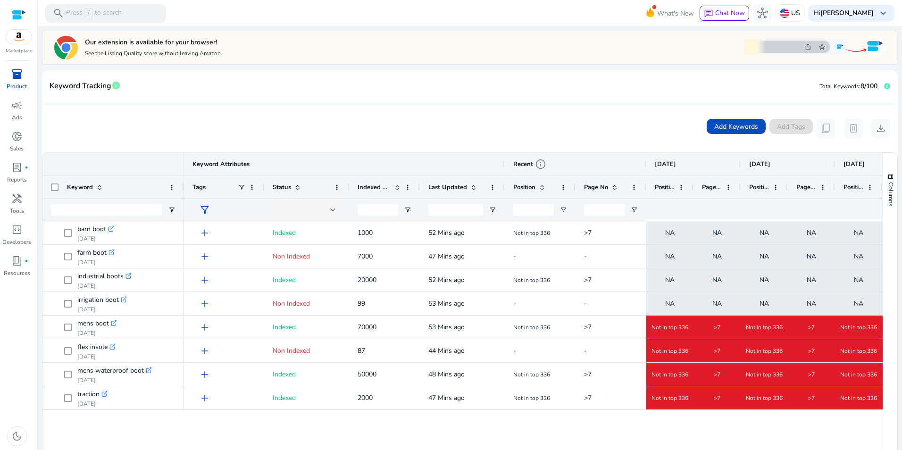
scroll to position [97, 0]
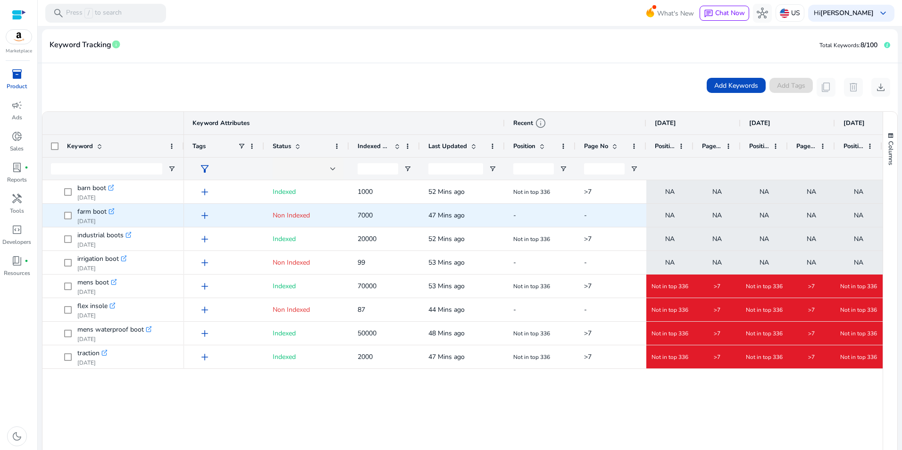
scroll to position [133, 0]
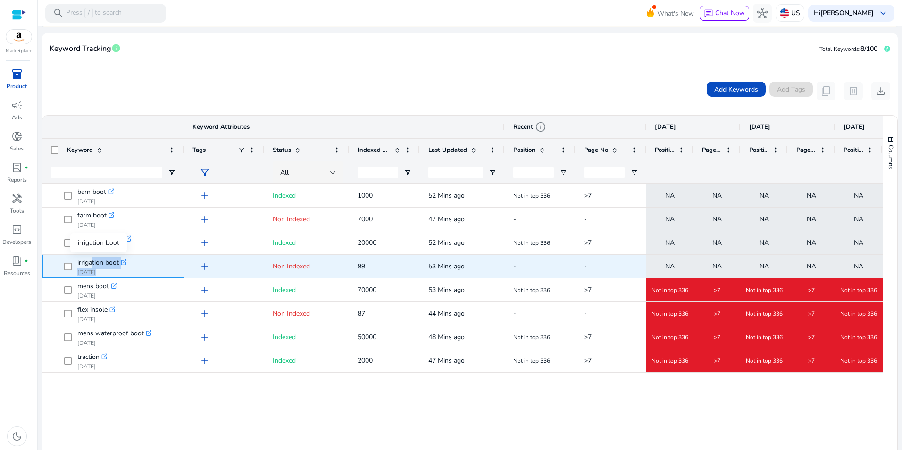
drag, startPoint x: 150, startPoint y: 262, endPoint x: 88, endPoint y: 261, distance: 61.8
click at [88, 261] on span "irrigation boot .st0{fill:#2c8af8} Aug 25, 2025" at bounding box center [119, 266] width 111 height 19
drag, startPoint x: 88, startPoint y: 261, endPoint x: 75, endPoint y: 263, distance: 12.4
click at [75, 263] on span at bounding box center [70, 266] width 13 height 19
click at [80, 260] on span "irrigation boot" at bounding box center [98, 262] width 42 height 13
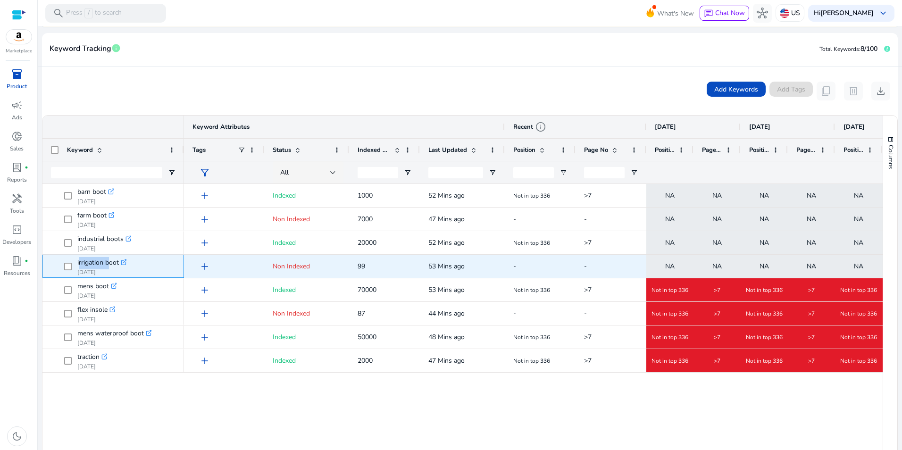
click at [80, 260] on span "irrigation boot" at bounding box center [98, 262] width 42 height 13
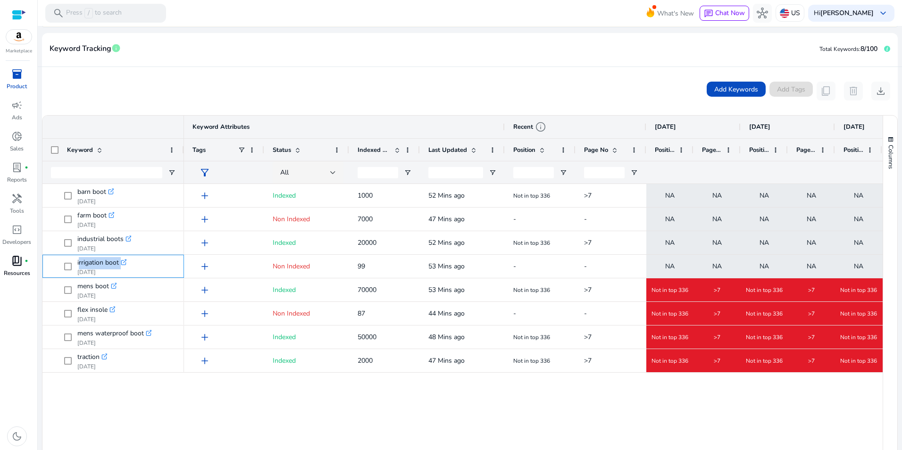
copy div "irrigation boot .st0{fill:#2c8af8}"
click at [620, 61] on mat-card-header "Keyword Tracking info Total Keywords: 8/100" at bounding box center [470, 54] width 856 height 26
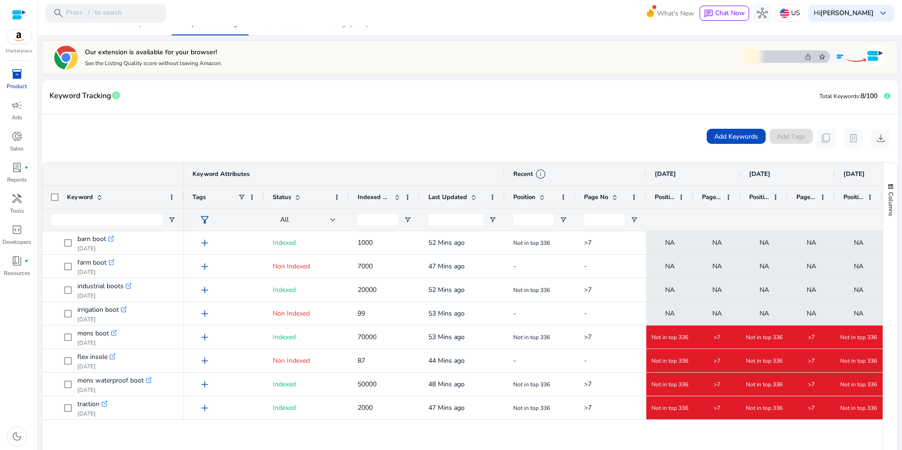
scroll to position [98, 0]
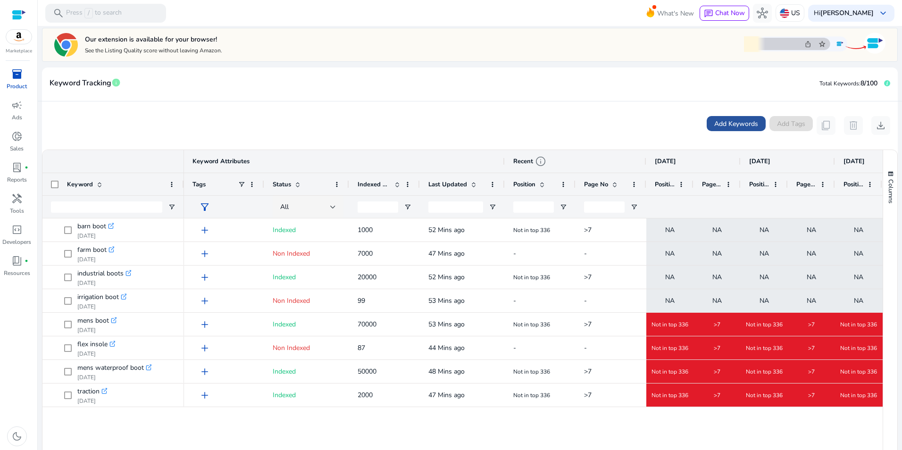
click at [730, 120] on span "Add Keywords" at bounding box center [736, 124] width 44 height 10
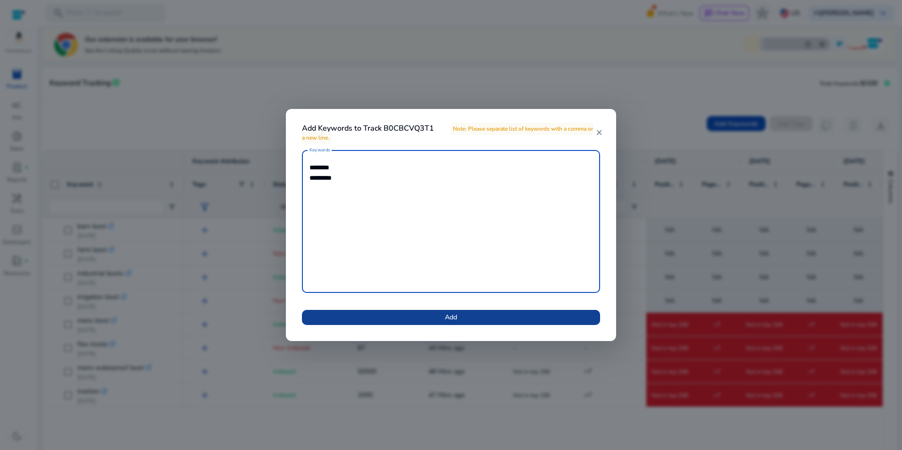
type textarea "******** *********"
click at [405, 313] on span at bounding box center [451, 317] width 298 height 23
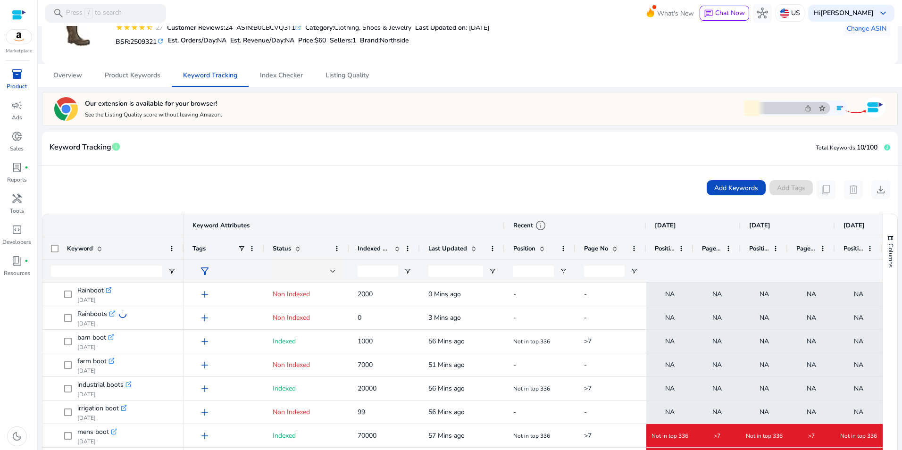
scroll to position [0, 0]
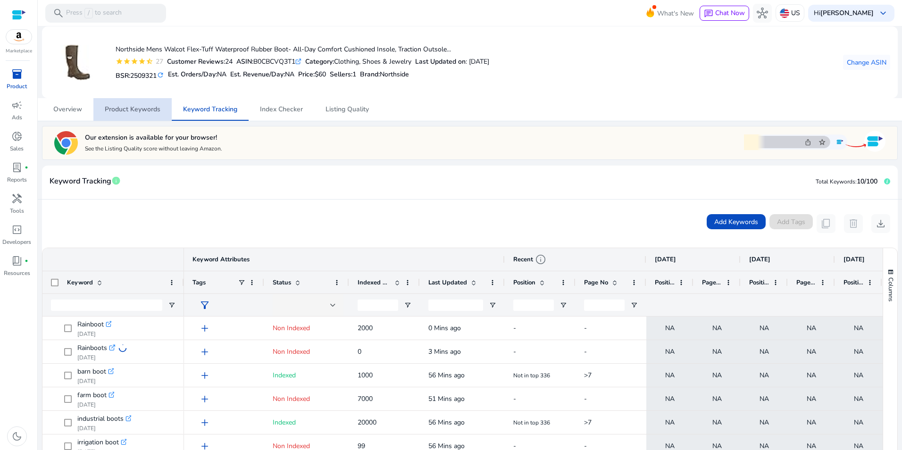
click at [119, 107] on span "Product Keywords" at bounding box center [133, 109] width 56 height 7
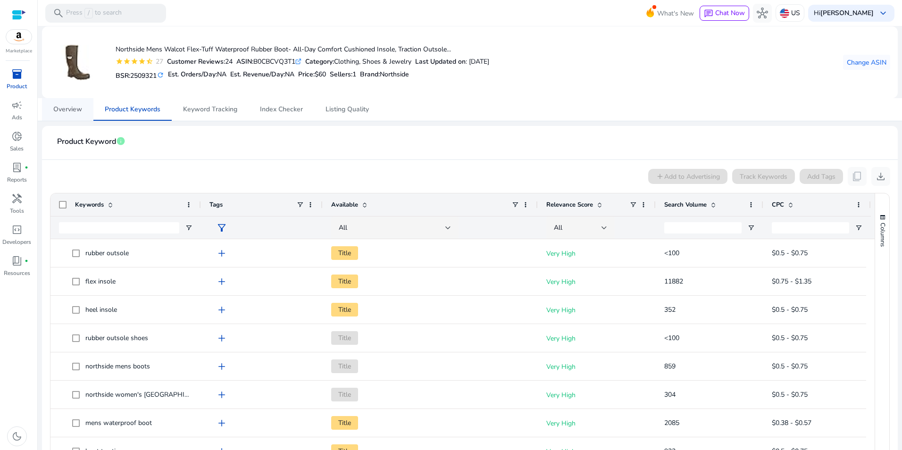
click at [66, 113] on span "Overview" at bounding box center [67, 109] width 29 height 7
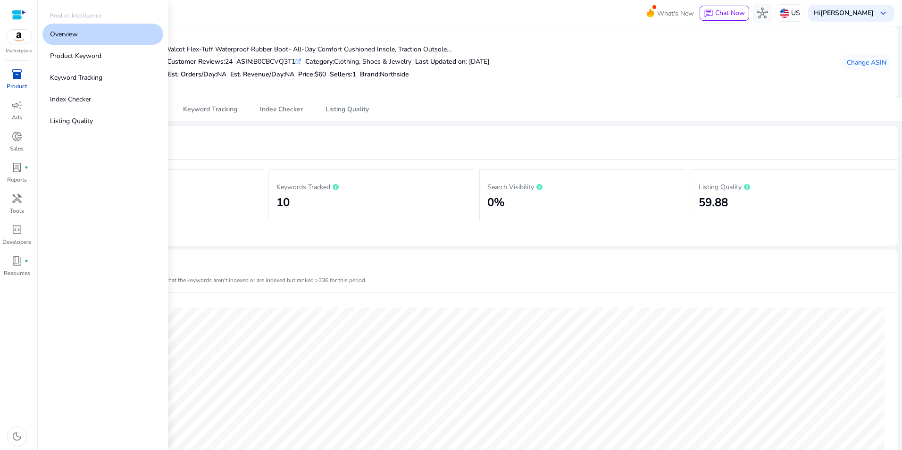
click at [14, 78] on span "inventory_2" at bounding box center [16, 73] width 11 height 11
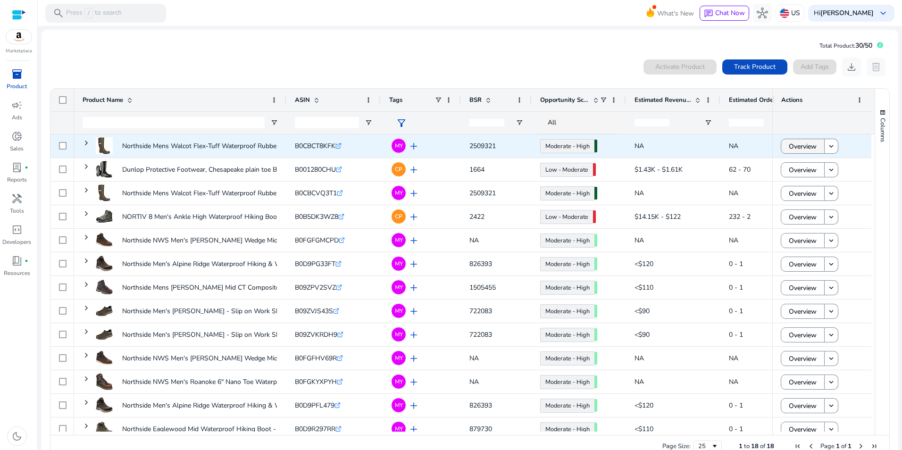
click at [797, 147] on span "Overview" at bounding box center [803, 146] width 28 height 19
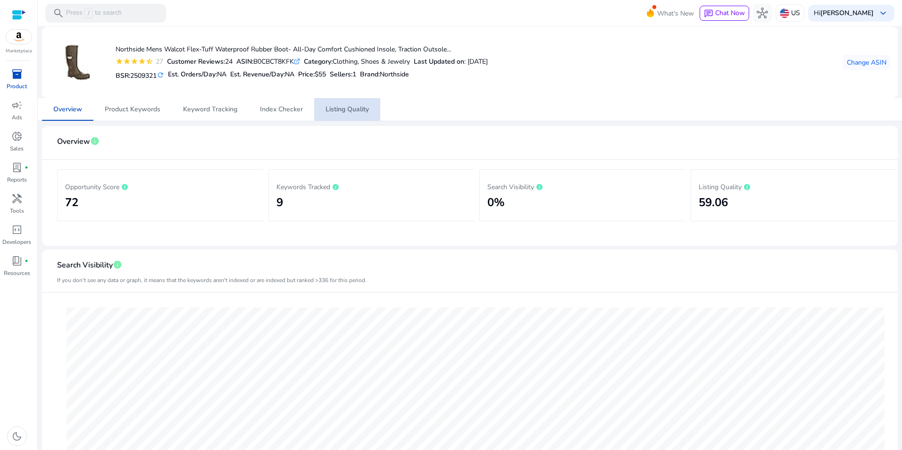
click at [349, 113] on span "Listing Quality" at bounding box center [346, 109] width 43 height 7
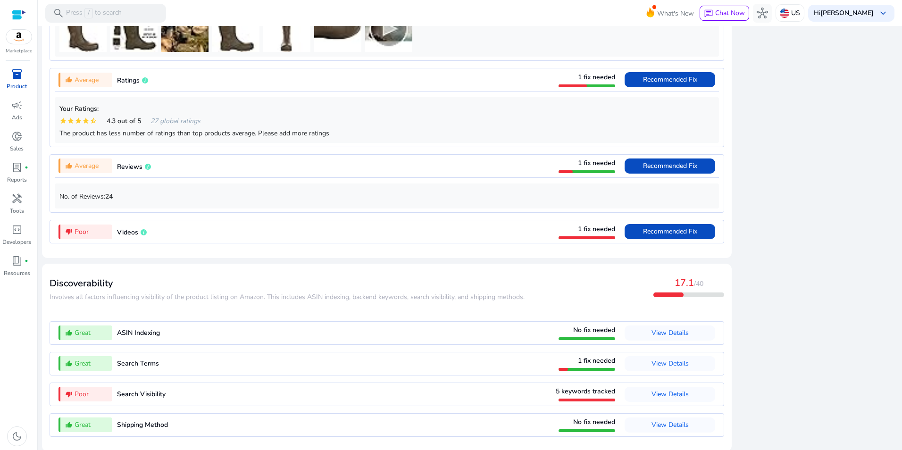
scroll to position [718, 0]
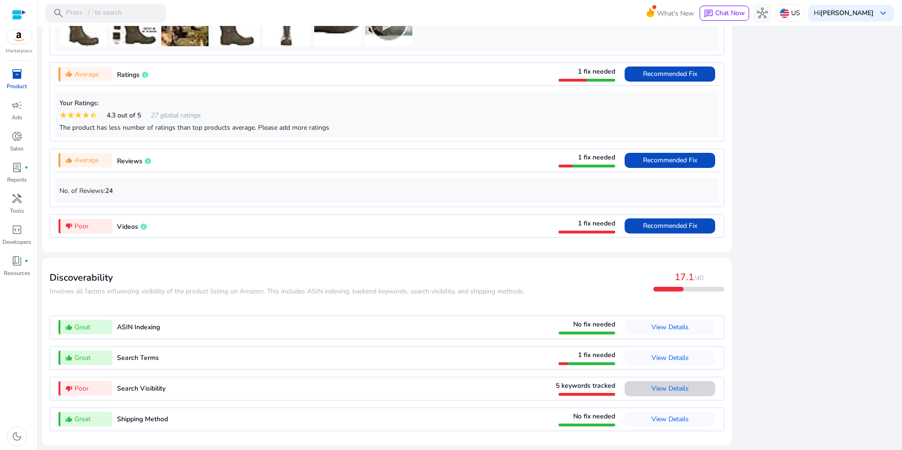
click at [677, 388] on span "View Details" at bounding box center [669, 388] width 37 height 9
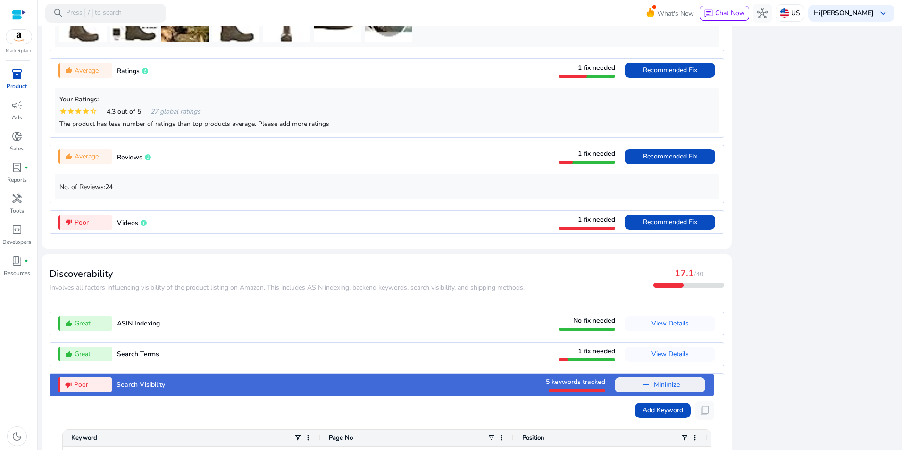
scroll to position [935, 0]
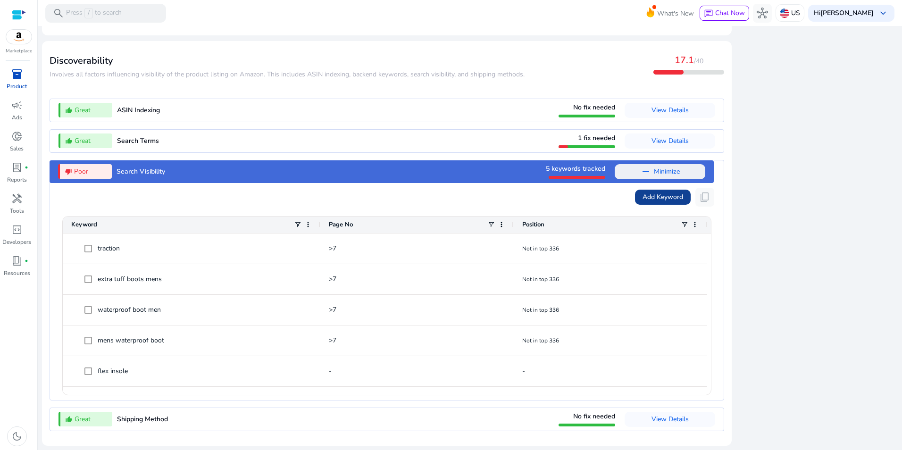
click at [660, 195] on span "Add Keyword" at bounding box center [662, 197] width 41 height 10
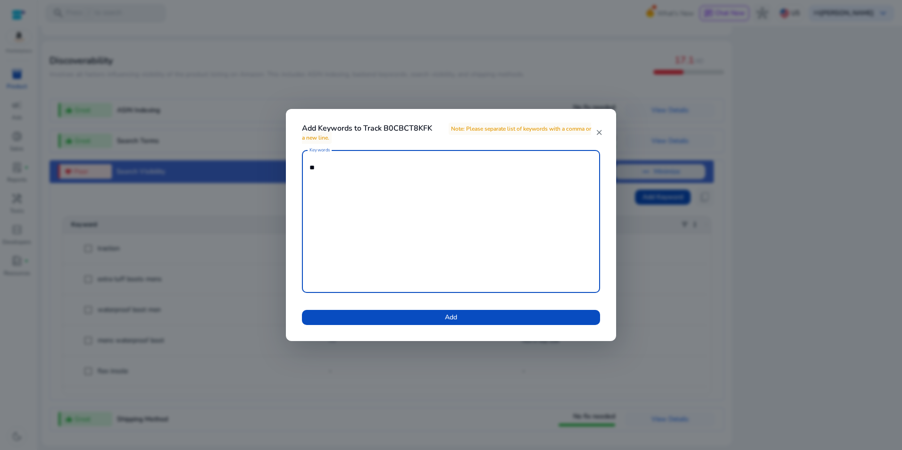
type textarea "*"
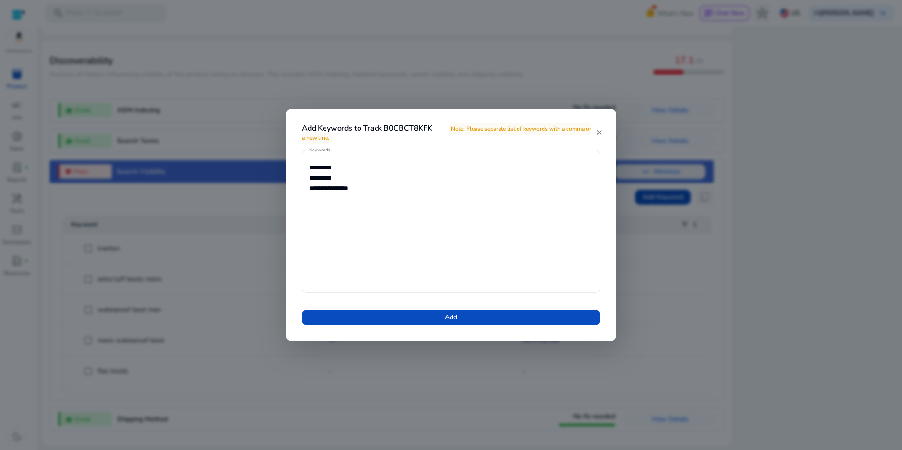
click at [387, 197] on textarea "**********" at bounding box center [450, 221] width 283 height 133
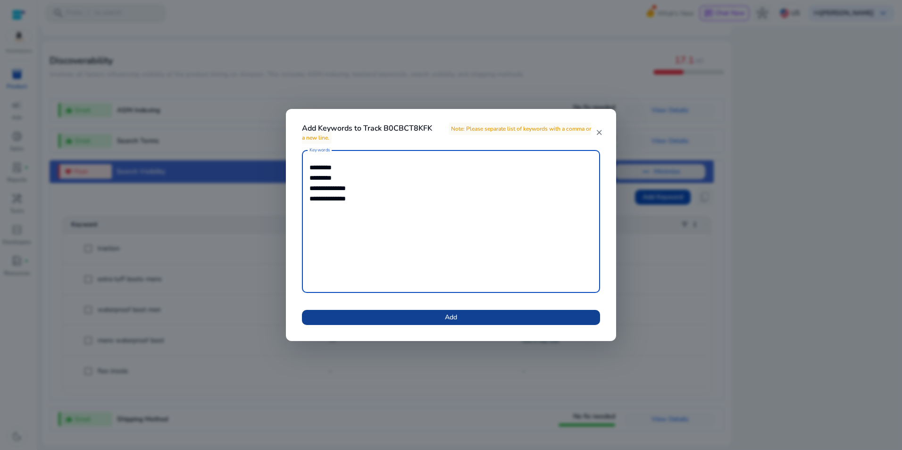
type textarea "**********"
click at [470, 319] on span at bounding box center [451, 317] width 298 height 23
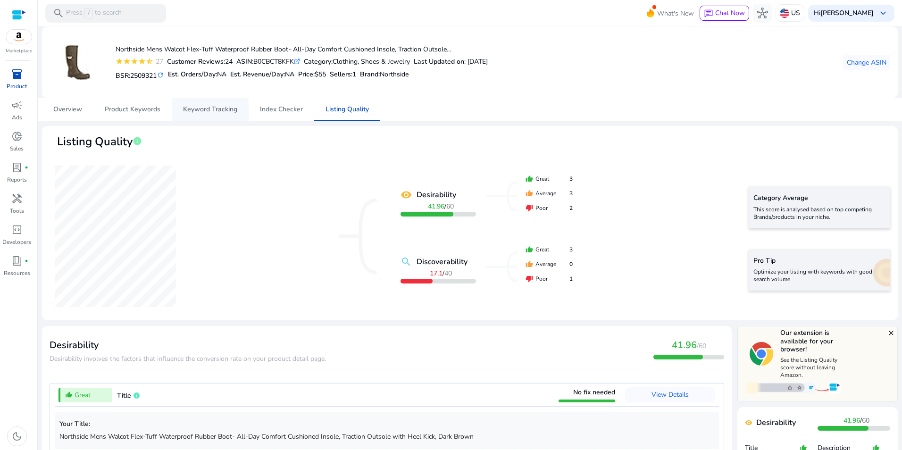
click at [228, 109] on span "Keyword Tracking" at bounding box center [210, 109] width 54 height 7
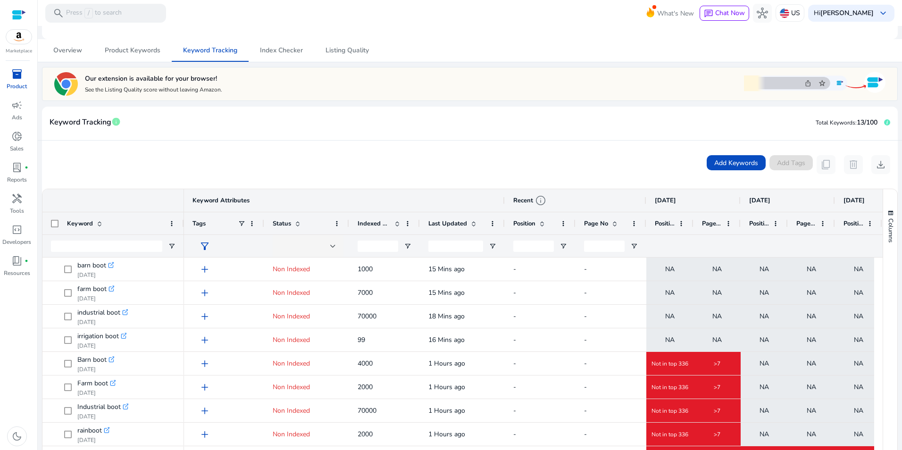
scroll to position [3, 0]
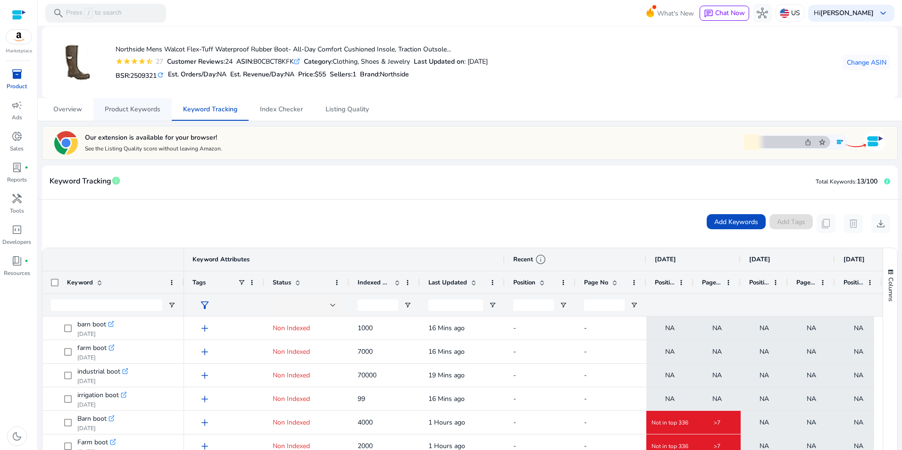
click at [143, 107] on span "Product Keywords" at bounding box center [133, 109] width 56 height 7
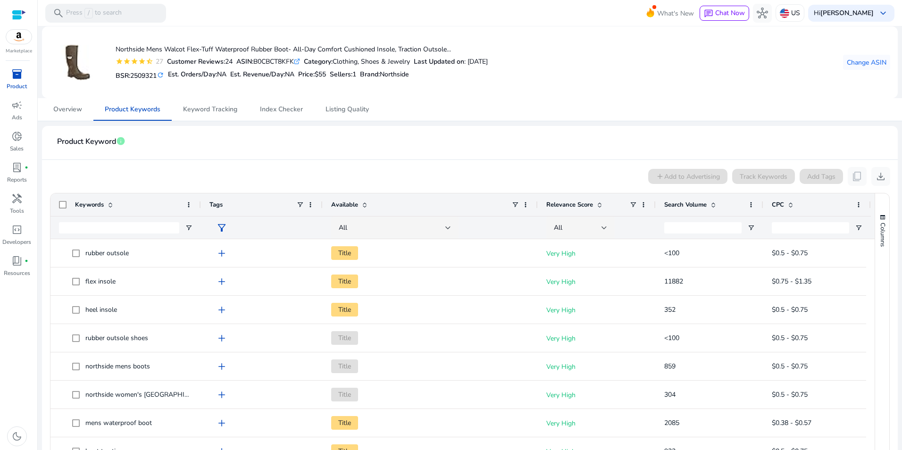
click at [714, 207] on span at bounding box center [713, 205] width 8 height 8
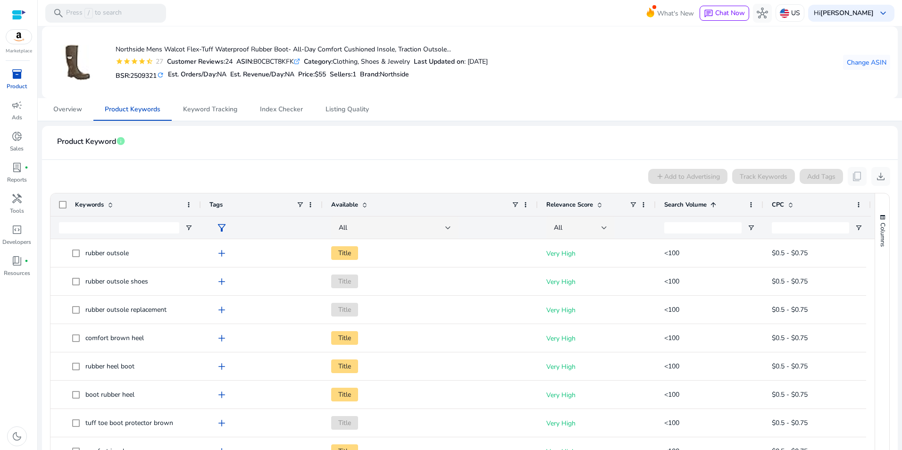
click at [714, 207] on span at bounding box center [713, 205] width 8 height 8
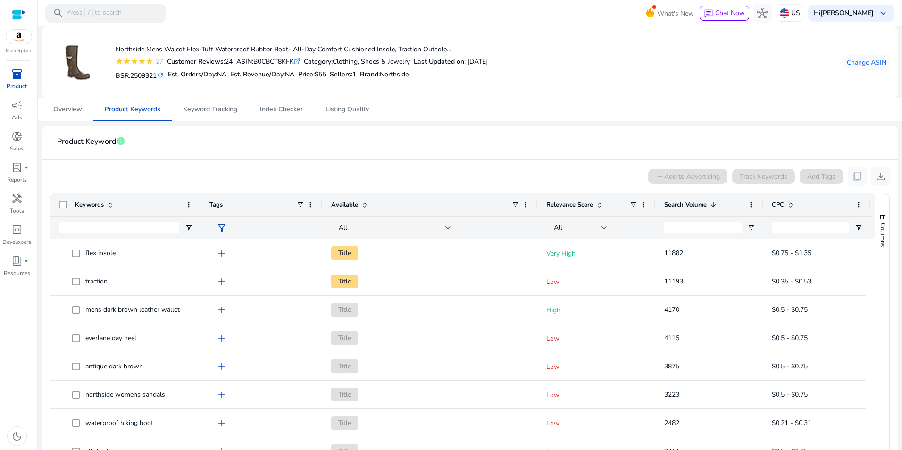
click at [714, 207] on span at bounding box center [713, 205] width 8 height 8
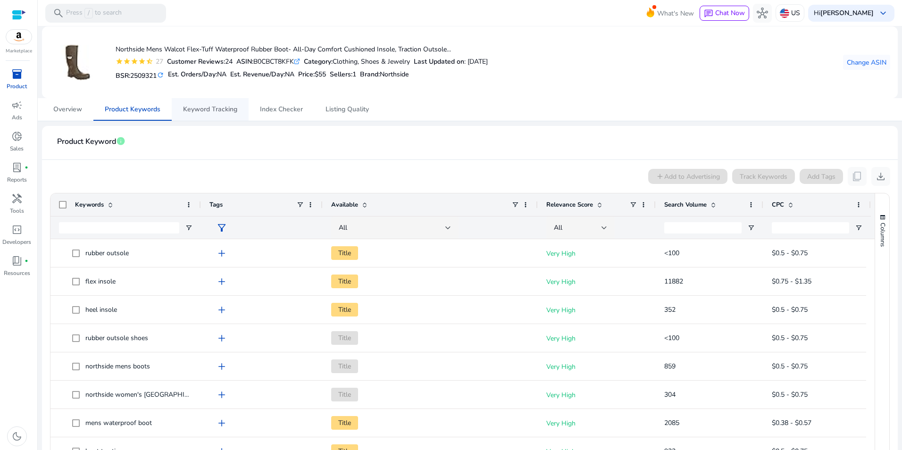
click at [203, 111] on span "Keyword Tracking" at bounding box center [210, 109] width 54 height 7
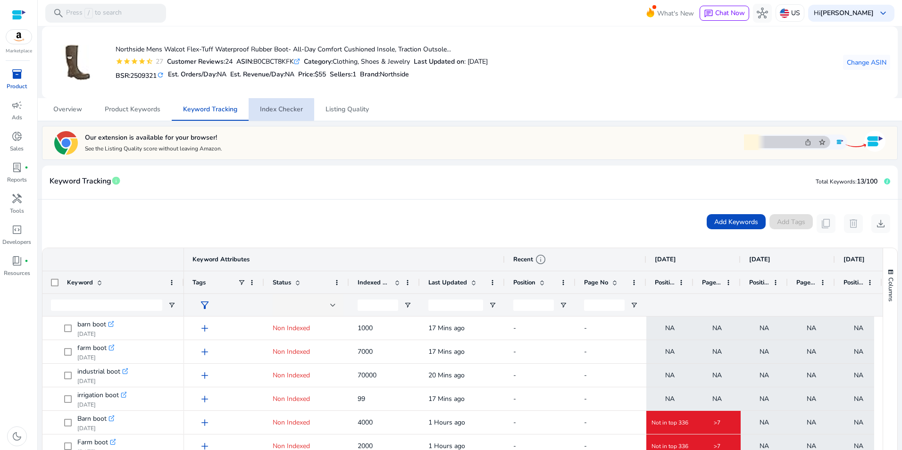
click at [275, 109] on span "Index Checker" at bounding box center [281, 109] width 43 height 7
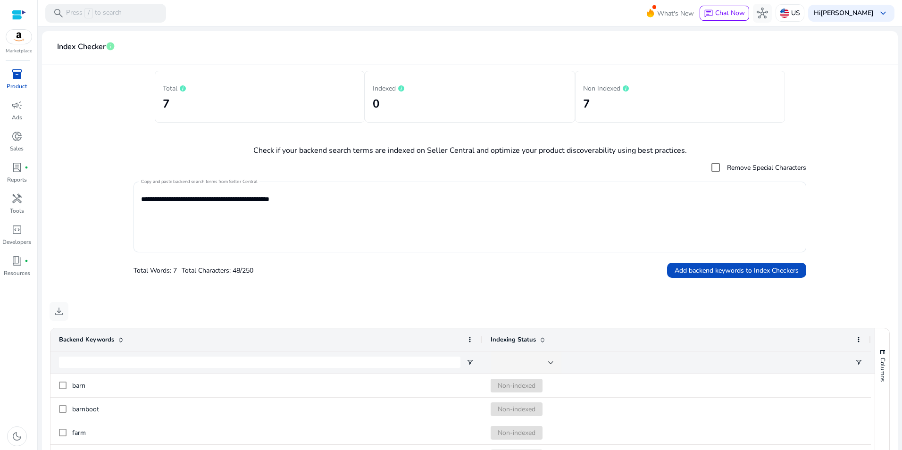
scroll to position [91, 0]
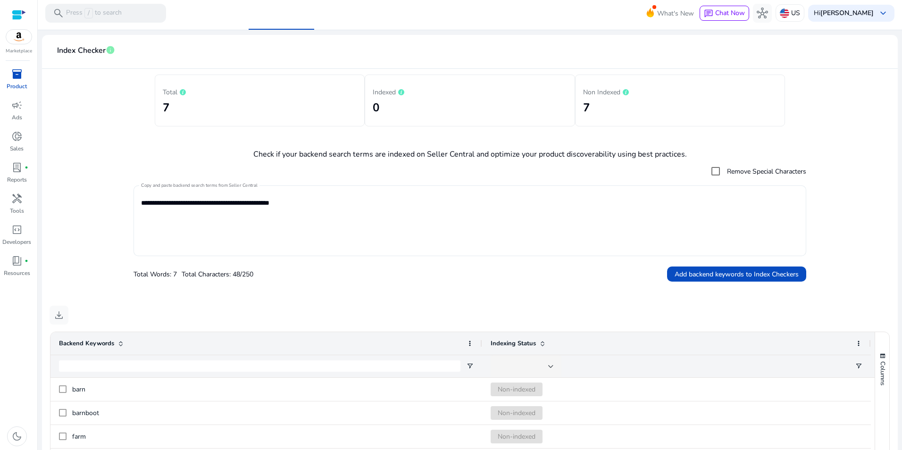
click at [399, 207] on textarea "**********" at bounding box center [469, 220] width 657 height 61
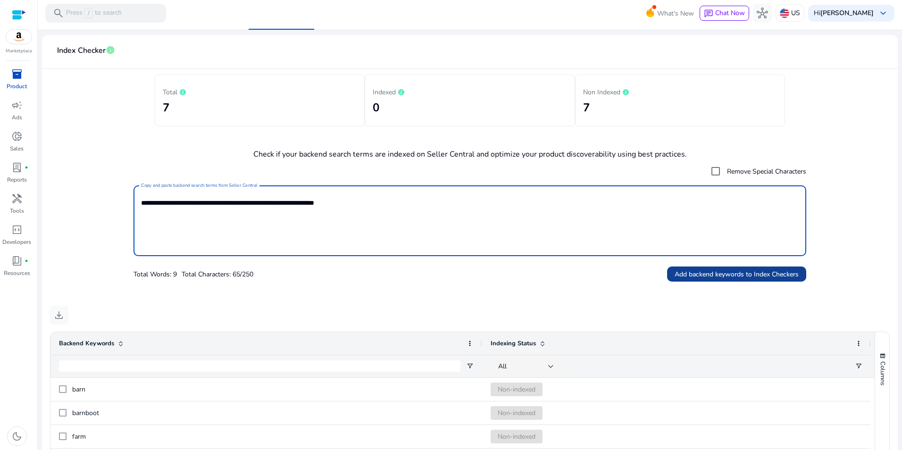
type textarea "**********"
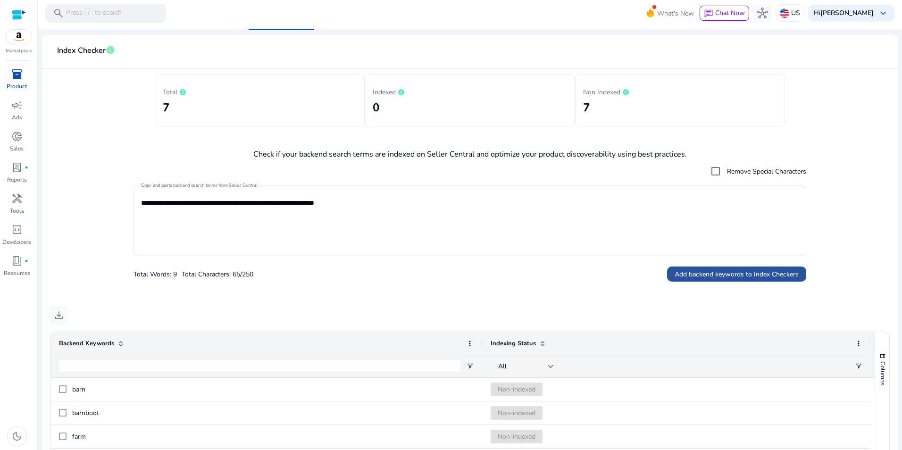
click at [712, 273] on span "Add backend keywords to Index Checkers" at bounding box center [736, 274] width 124 height 10
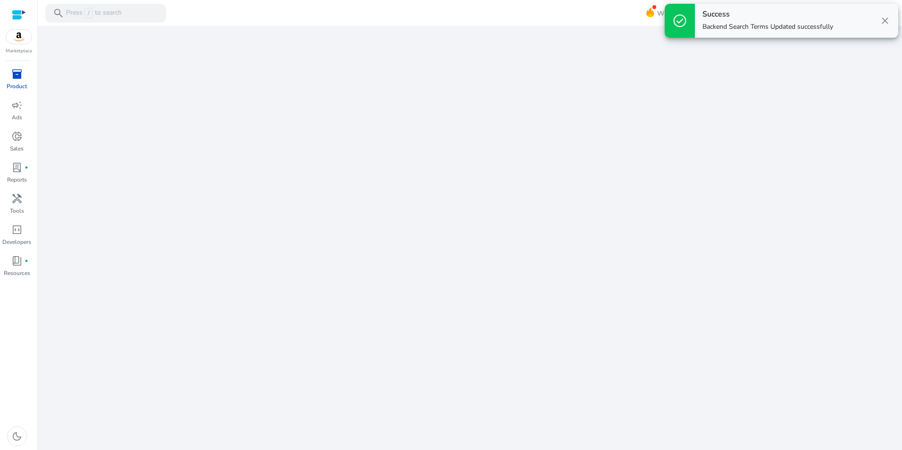
click at [887, 23] on span "close" at bounding box center [884, 20] width 11 height 11
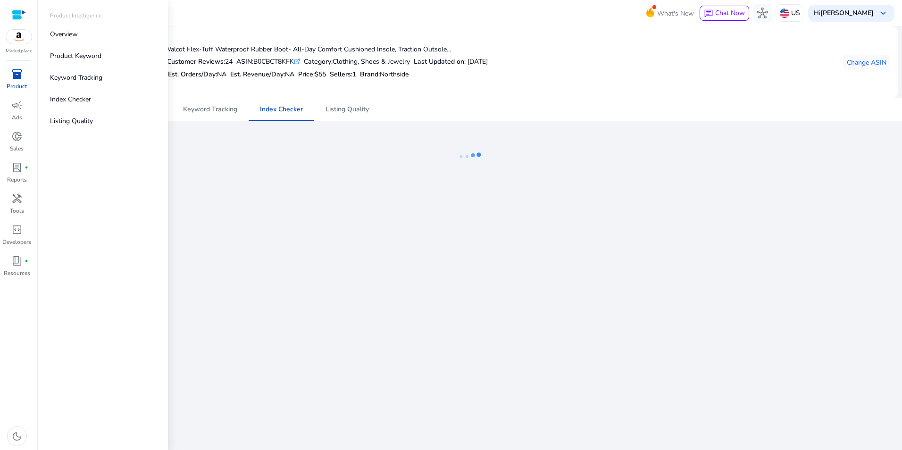
click at [21, 79] on span "inventory_2" at bounding box center [16, 73] width 11 height 11
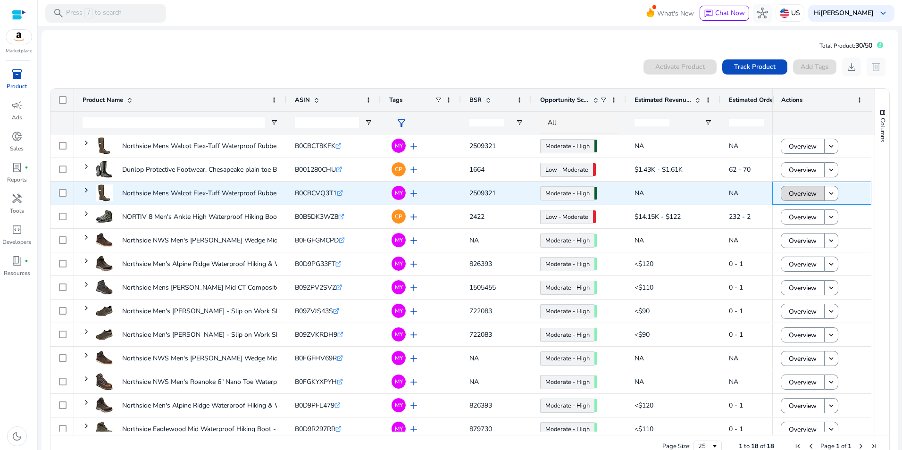
click at [811, 192] on span "Overview" at bounding box center [803, 193] width 28 height 19
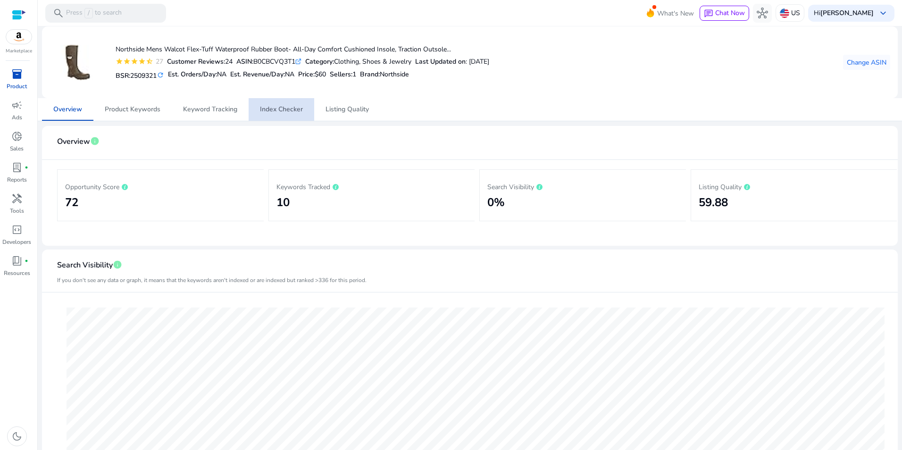
click at [287, 109] on span "Index Checker" at bounding box center [281, 109] width 43 height 7
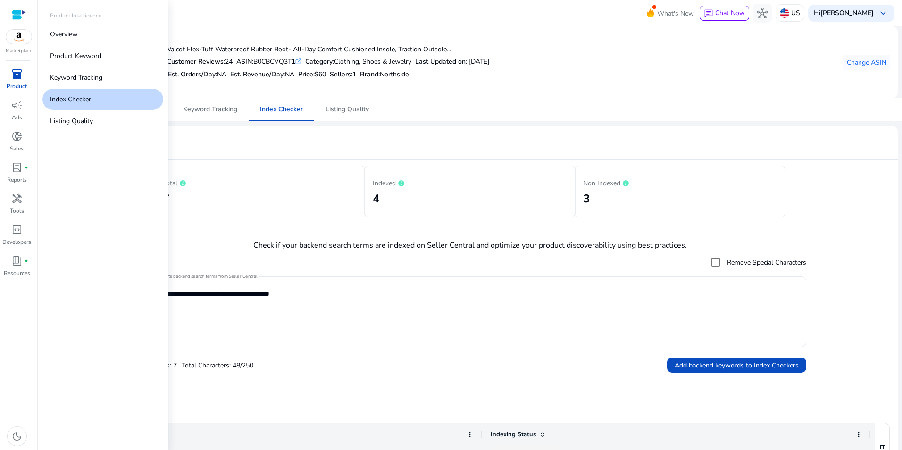
click at [19, 78] on span "inventory_2" at bounding box center [16, 73] width 11 height 11
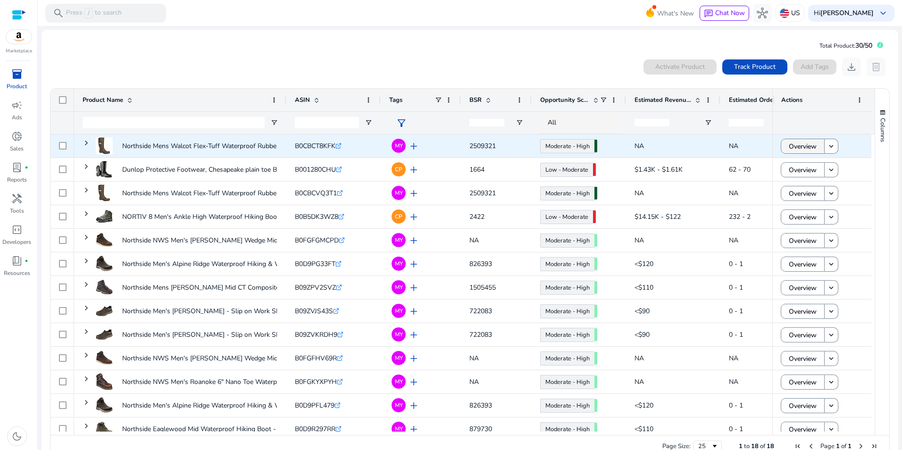
click at [810, 147] on span "Overview" at bounding box center [803, 146] width 28 height 19
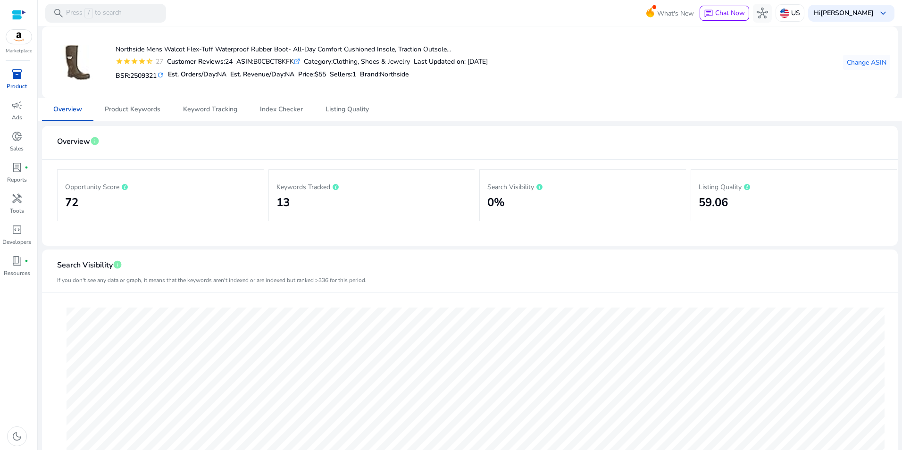
click at [20, 75] on span "inventory_2" at bounding box center [16, 73] width 11 height 11
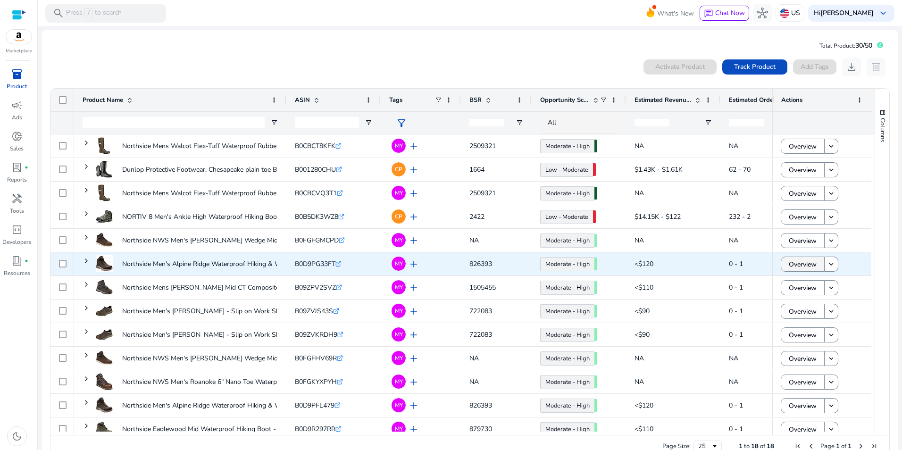
click at [810, 263] on span "Overview" at bounding box center [803, 264] width 28 height 19
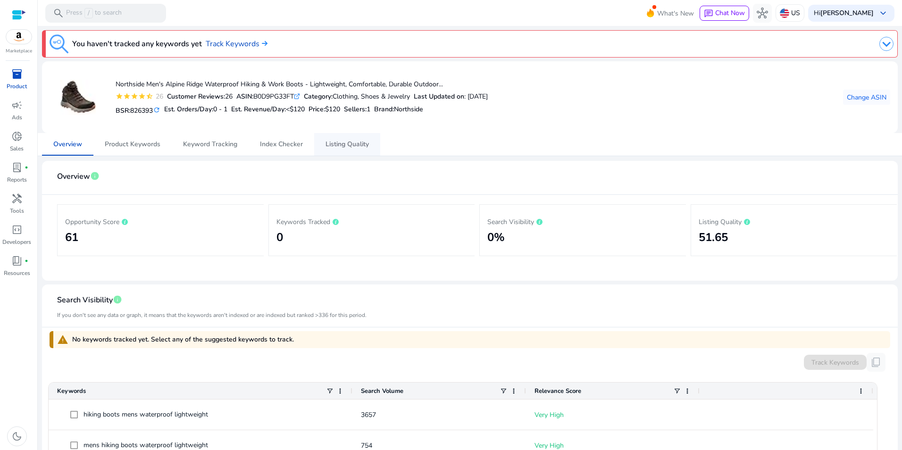
click at [352, 144] on span "Listing Quality" at bounding box center [346, 144] width 43 height 7
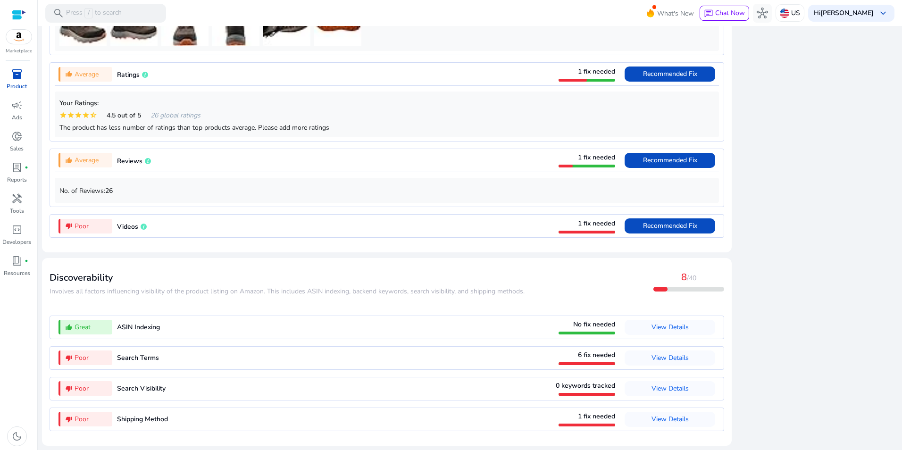
scroll to position [757, 0]
click at [674, 391] on span "View Details" at bounding box center [669, 388] width 37 height 9
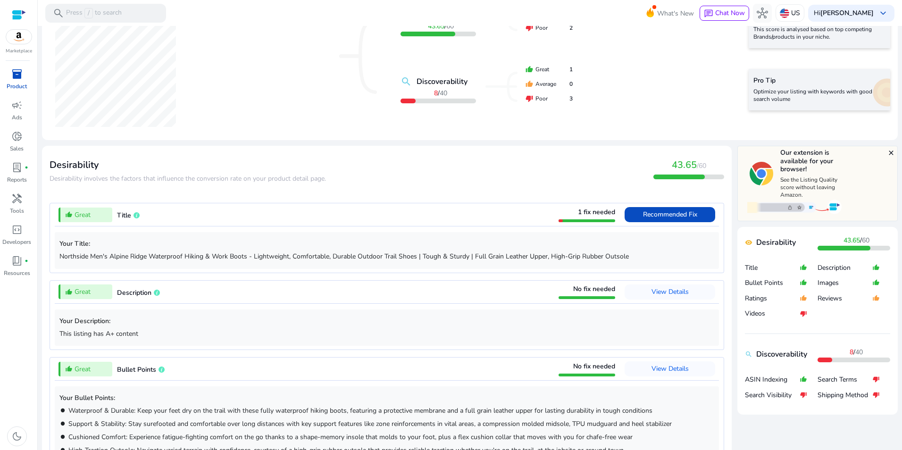
scroll to position [0, 0]
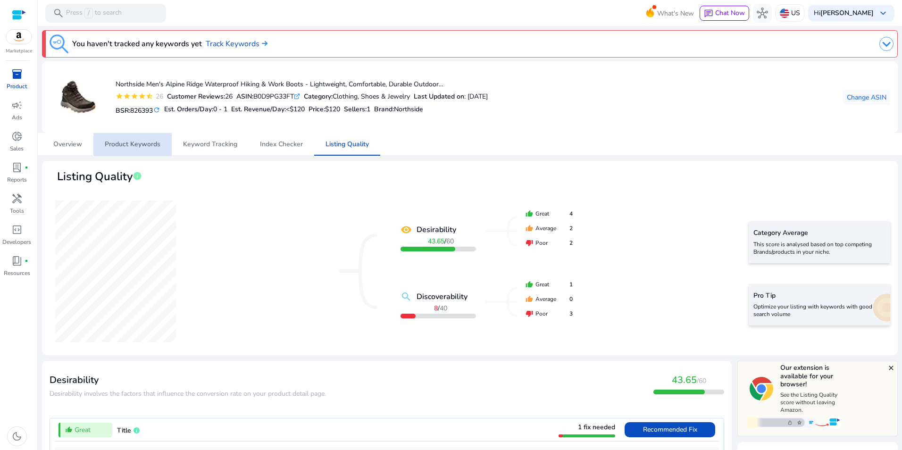
click at [137, 141] on span "Product Keywords" at bounding box center [133, 144] width 56 height 7
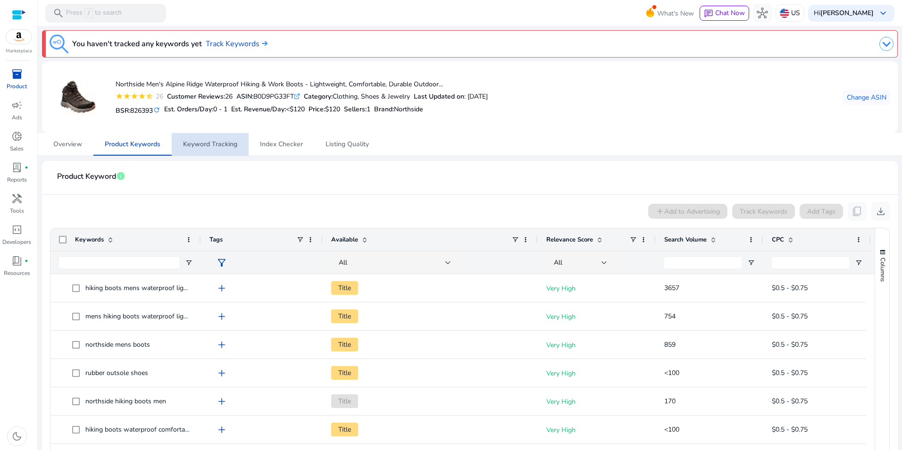
click at [203, 143] on span "Keyword Tracking" at bounding box center [210, 144] width 54 height 7
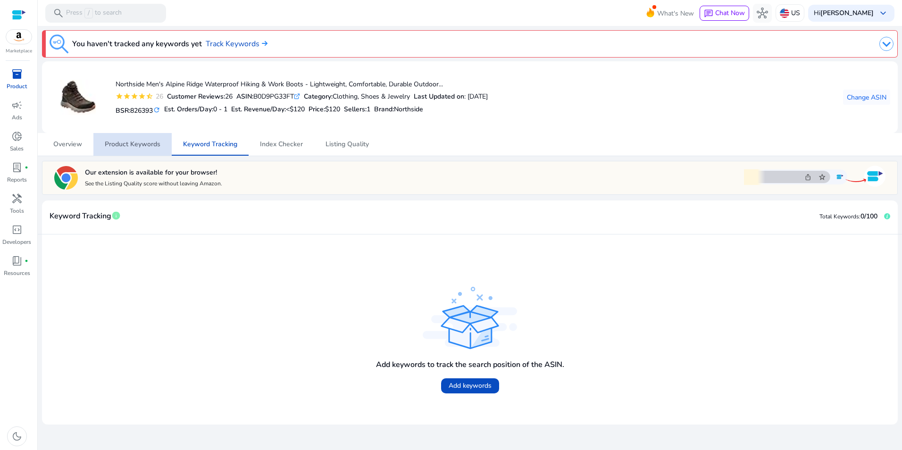
click at [136, 146] on span "Product Keywords" at bounding box center [133, 144] width 56 height 7
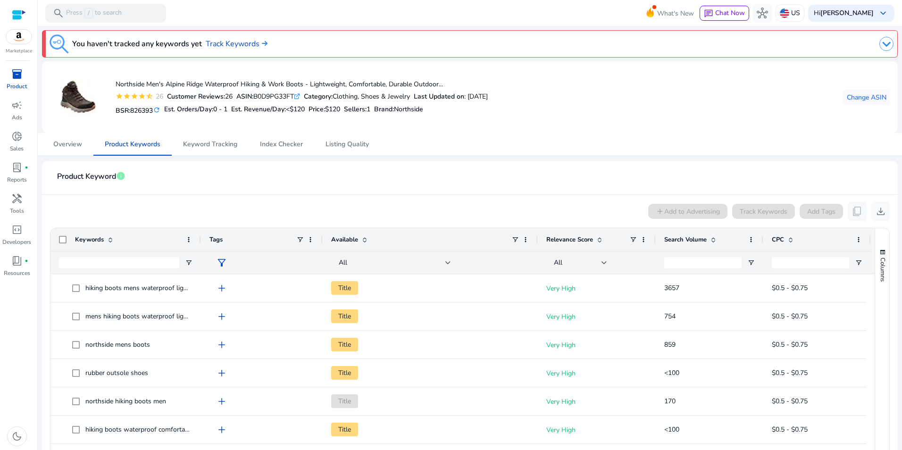
click at [711, 236] on span at bounding box center [713, 240] width 8 height 8
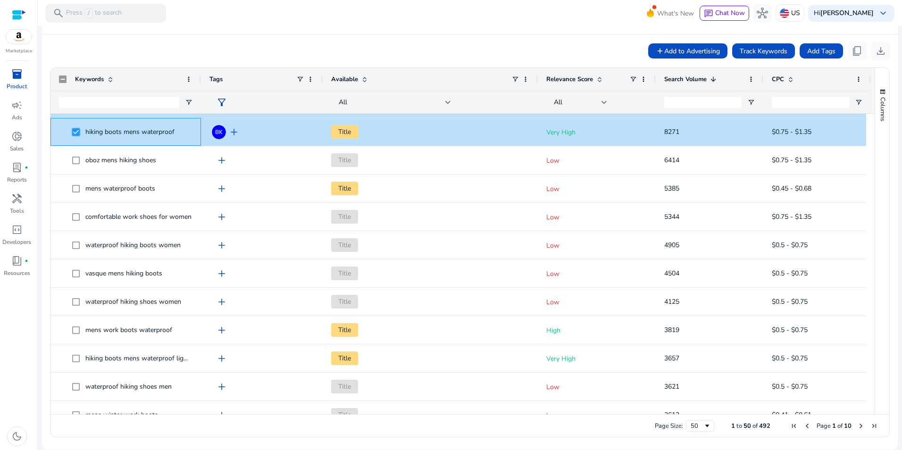
scroll to position [238, 0]
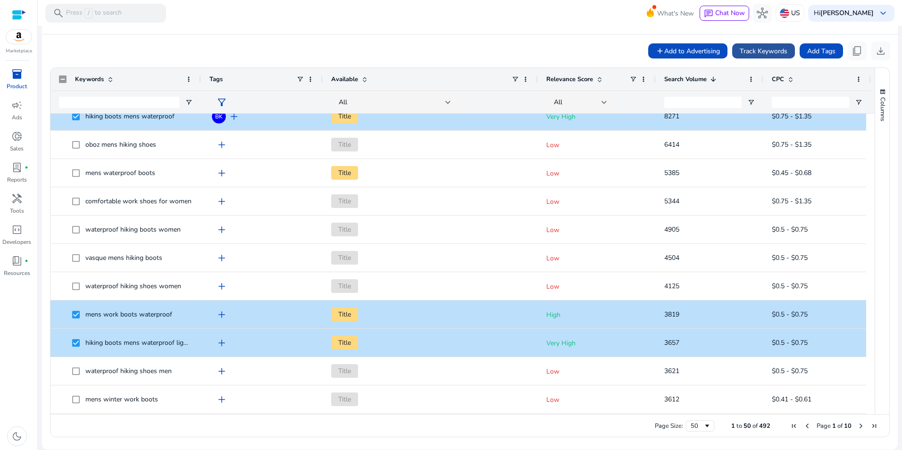
click at [761, 49] on span "Track Keywords" at bounding box center [764, 51] width 48 height 10
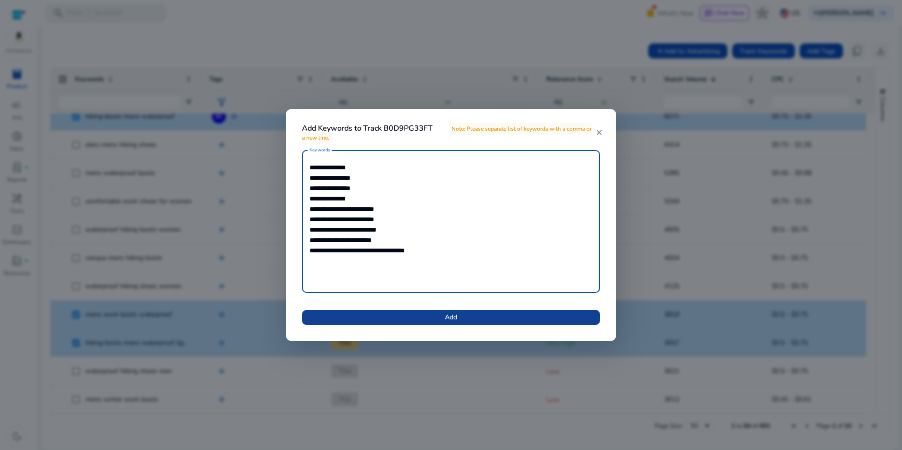
click at [491, 319] on span at bounding box center [451, 317] width 298 height 23
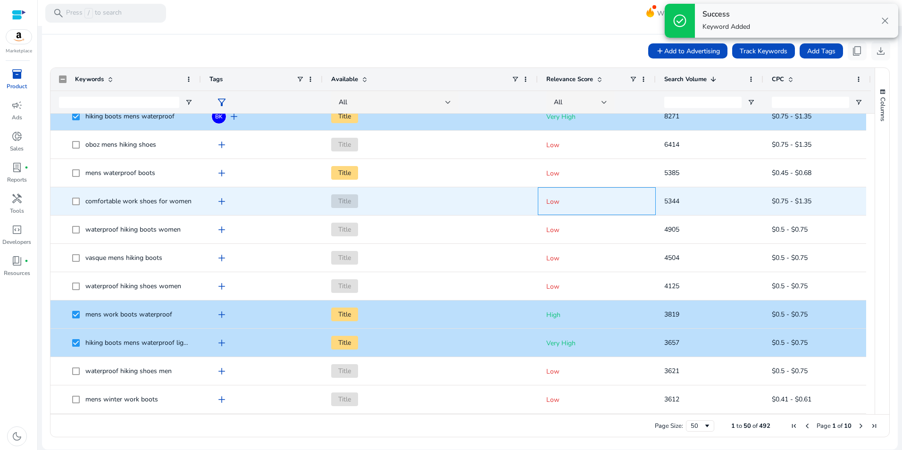
click at [599, 191] on span "Low" at bounding box center [596, 201] width 101 height 25
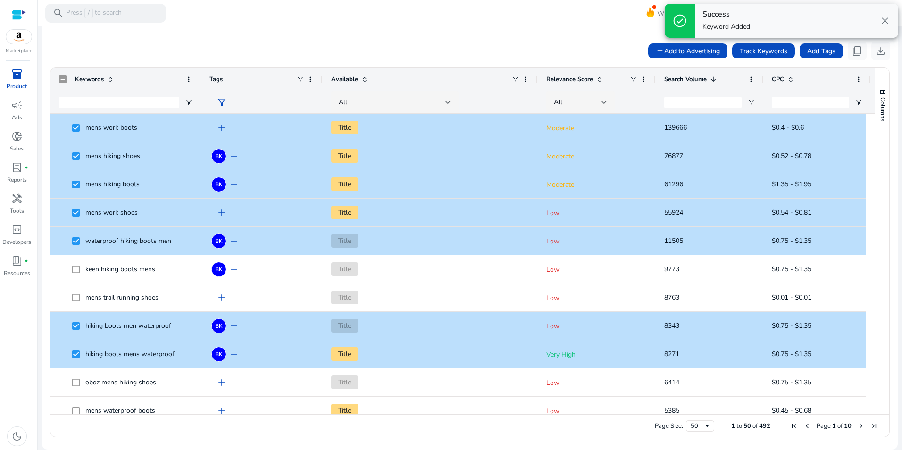
scroll to position [0, 0]
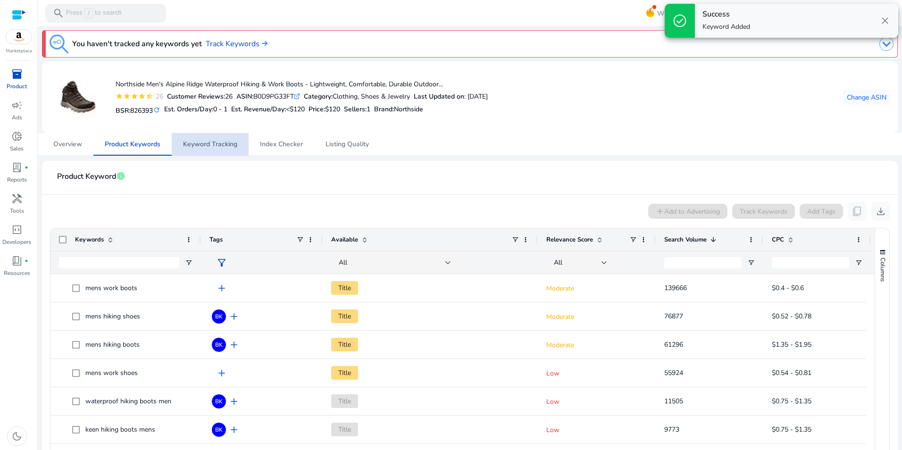
click at [219, 137] on span "Keyword Tracking" at bounding box center [210, 144] width 54 height 23
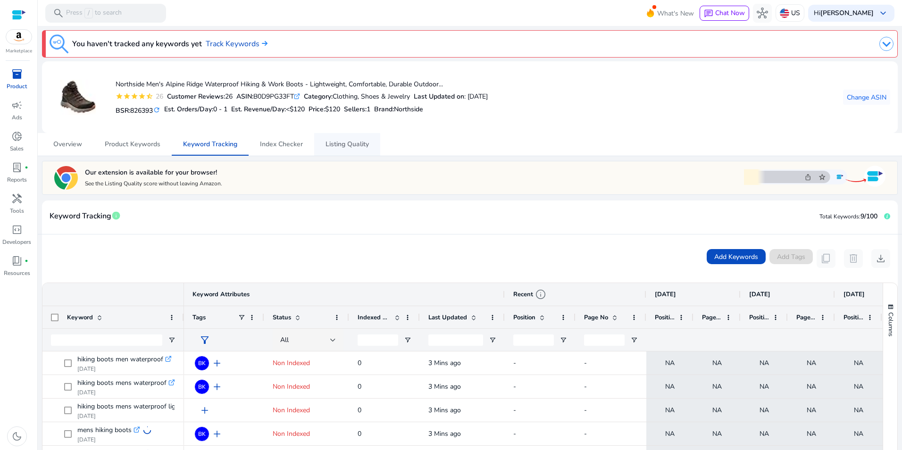
click at [358, 147] on span "Listing Quality" at bounding box center [346, 144] width 43 height 7
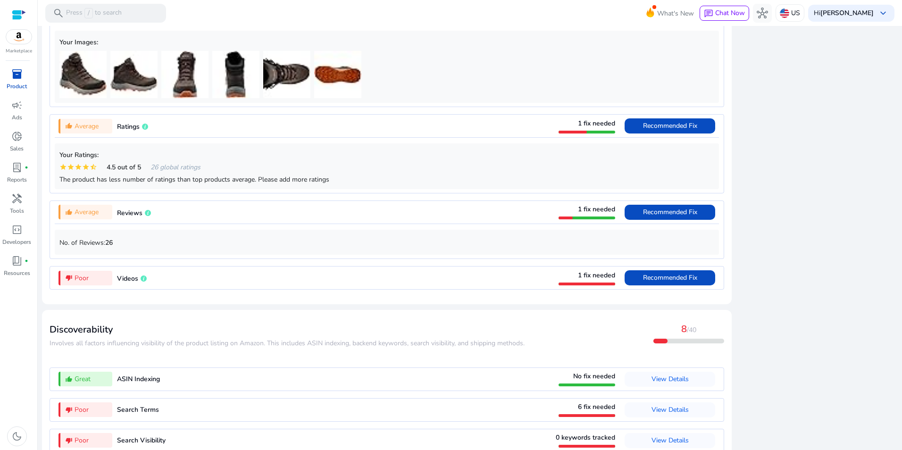
scroll to position [757, 0]
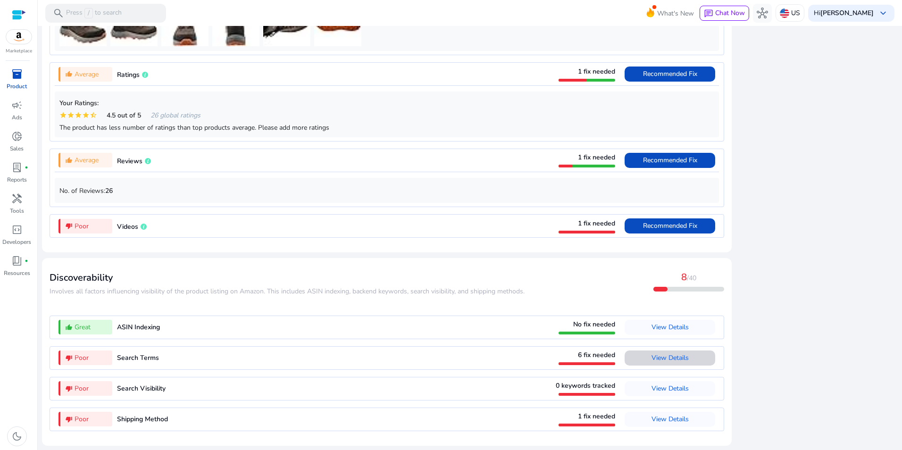
click at [674, 361] on span "View Details" at bounding box center [669, 357] width 37 height 9
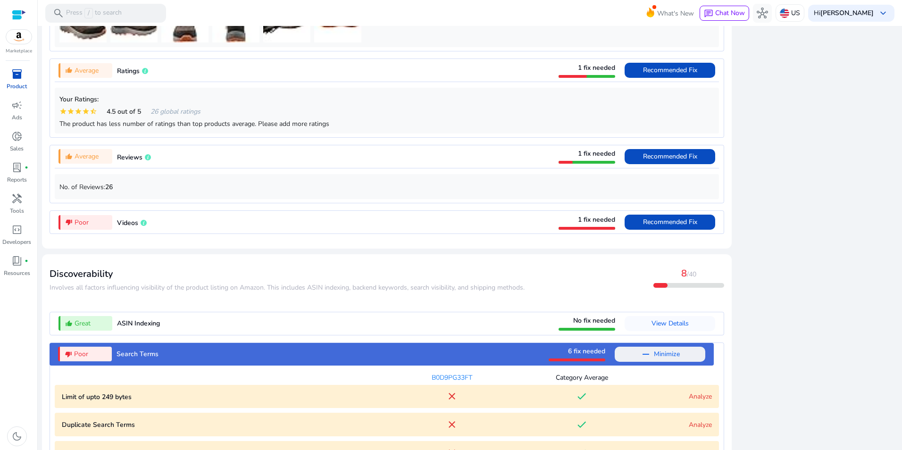
scroll to position [944, 0]
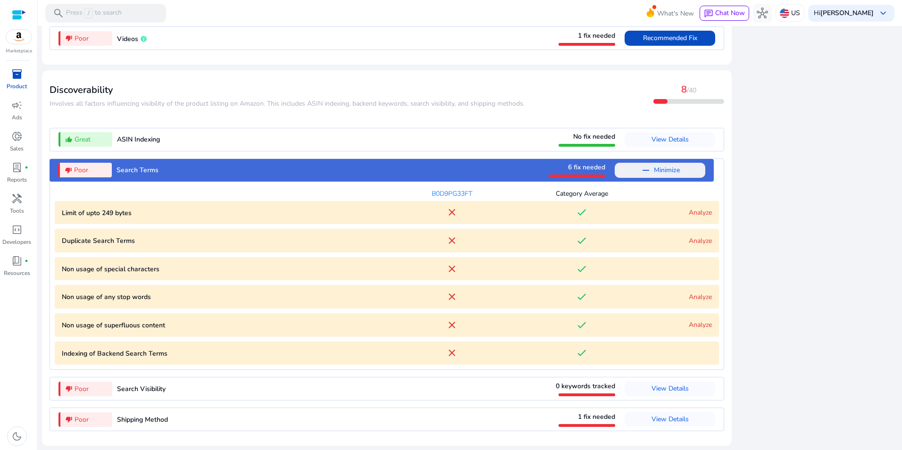
click at [692, 215] on link "Analyze" at bounding box center [700, 212] width 23 height 9
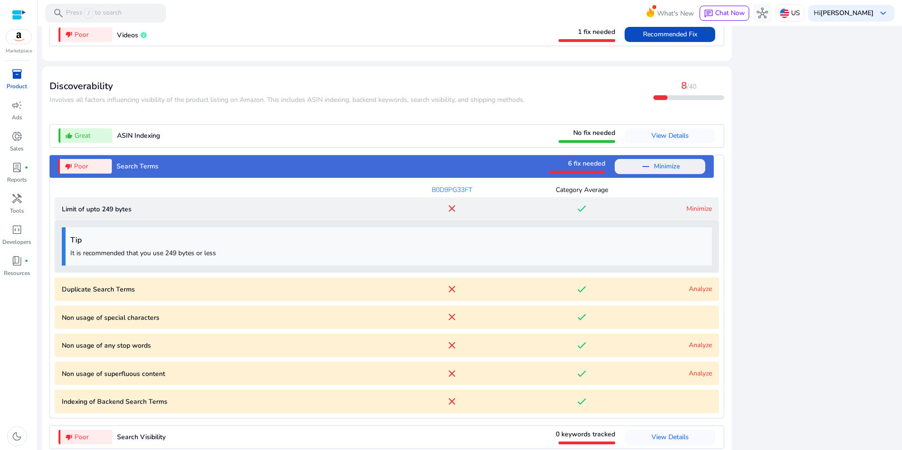
scroll to position [997, 0]
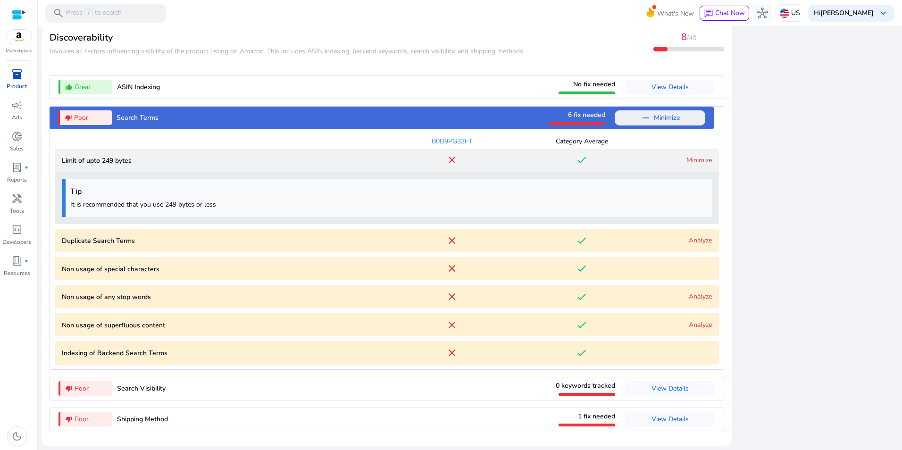
click at [701, 239] on link "Analyze" at bounding box center [700, 240] width 23 height 9
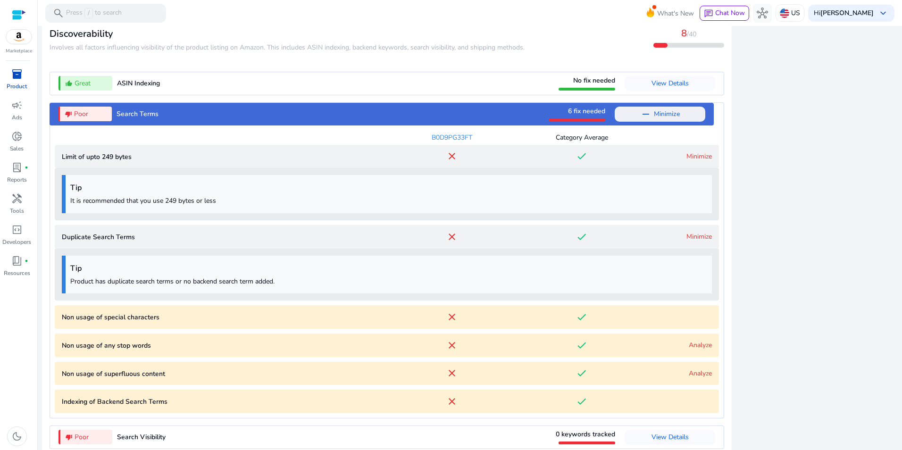
scroll to position [1049, 0]
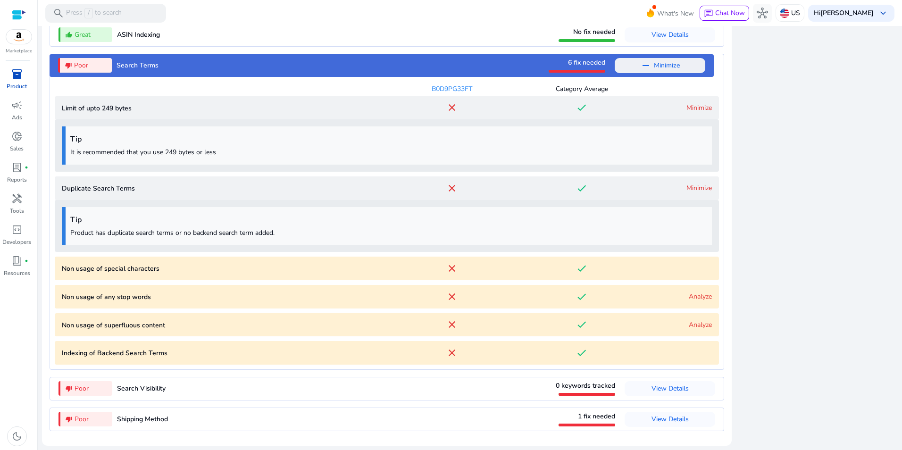
click at [695, 296] on link "Analyze" at bounding box center [700, 296] width 23 height 9
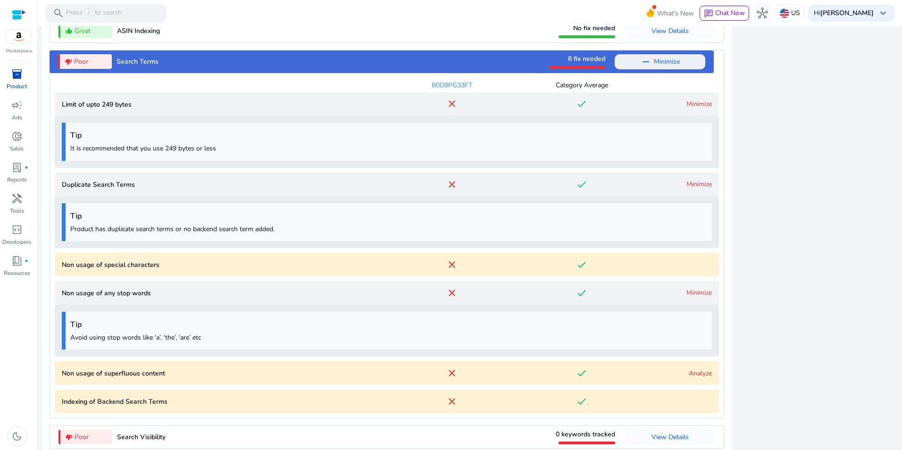
scroll to position [1101, 0]
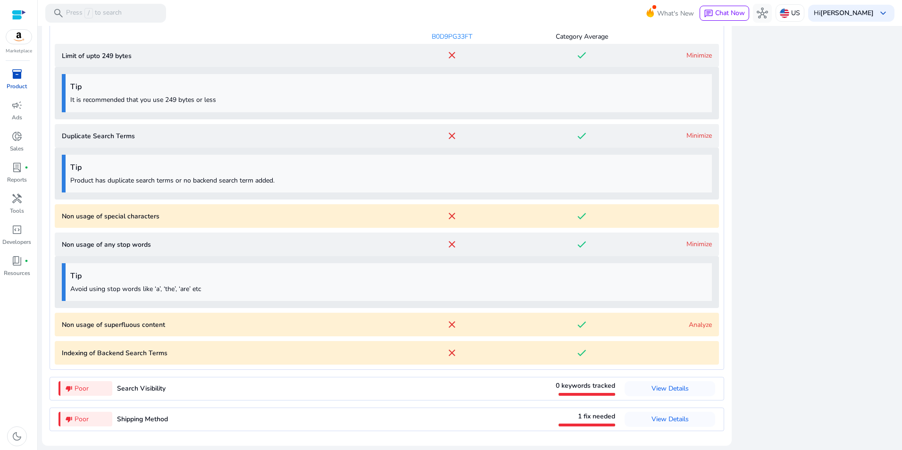
click at [700, 324] on link "Analyze" at bounding box center [700, 324] width 23 height 9
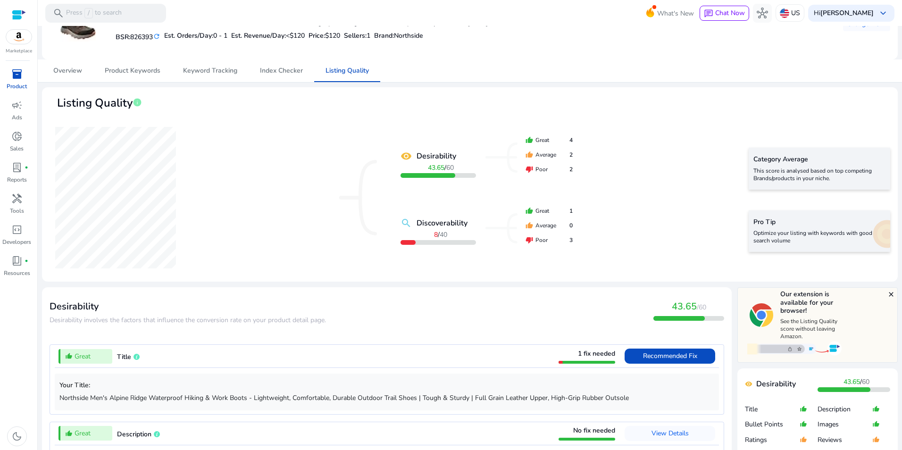
scroll to position [0, 0]
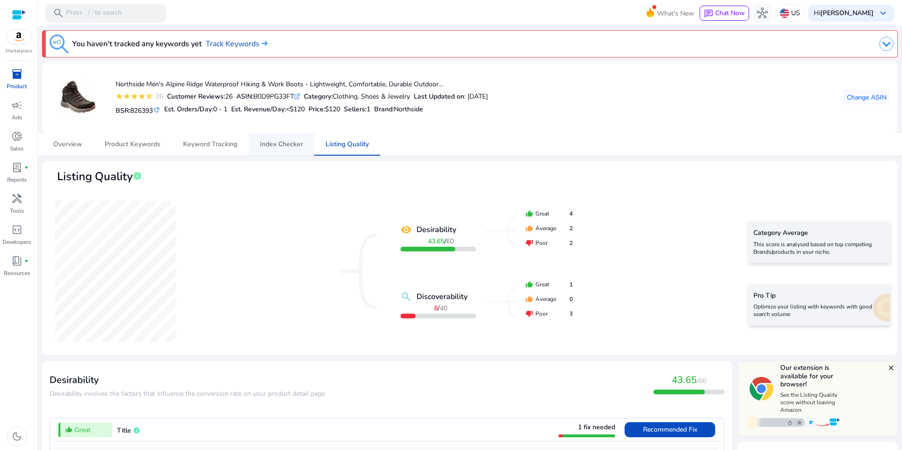
click at [283, 151] on span "Index Checker" at bounding box center [281, 144] width 43 height 23
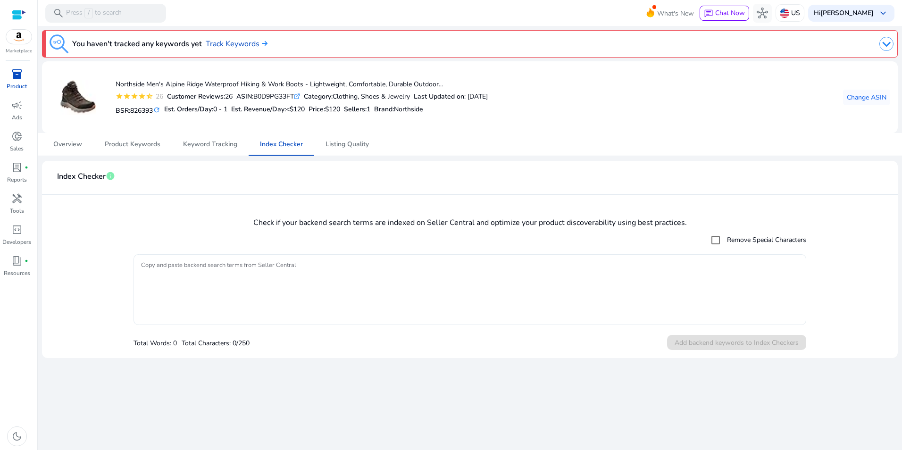
click at [333, 265] on textarea "Copy and paste backend search terms from Seller Central" at bounding box center [469, 289] width 657 height 61
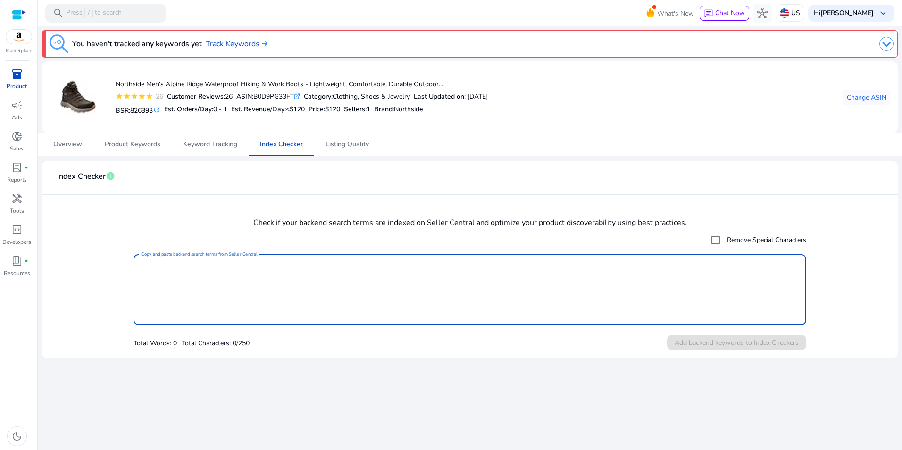
paste textarea "**********"
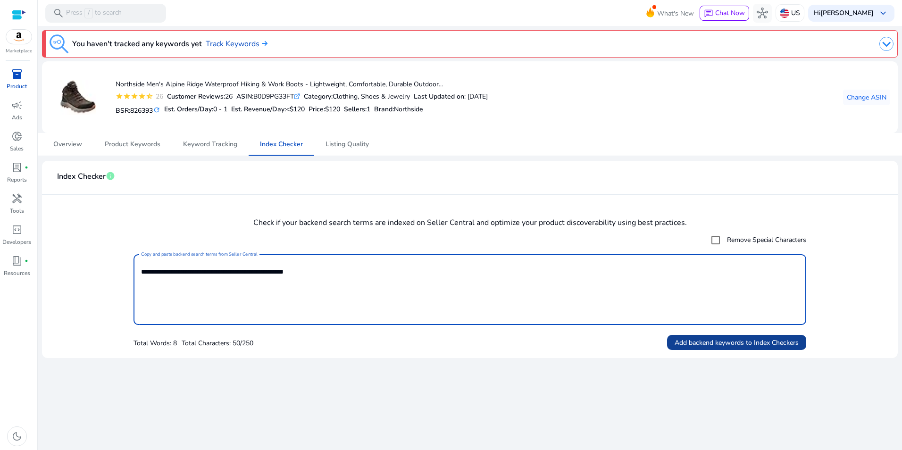
type textarea "**********"
click at [782, 341] on span "Add backend keywords to Index Checkers" at bounding box center [736, 343] width 124 height 10
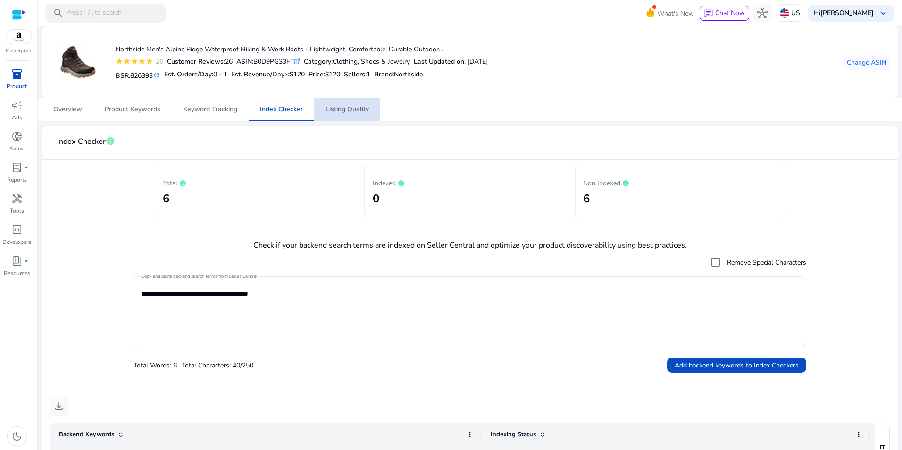
click at [349, 113] on span "Listing Quality" at bounding box center [346, 109] width 43 height 7
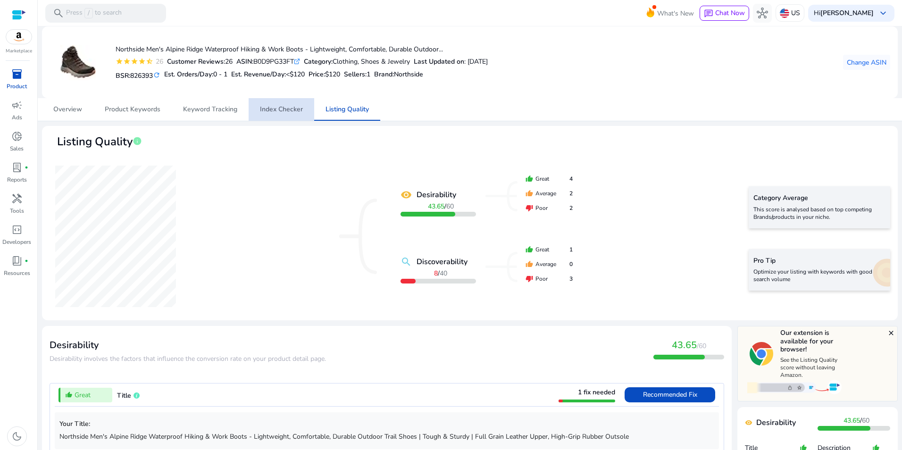
click at [291, 108] on span "Index Checker" at bounding box center [281, 109] width 43 height 7
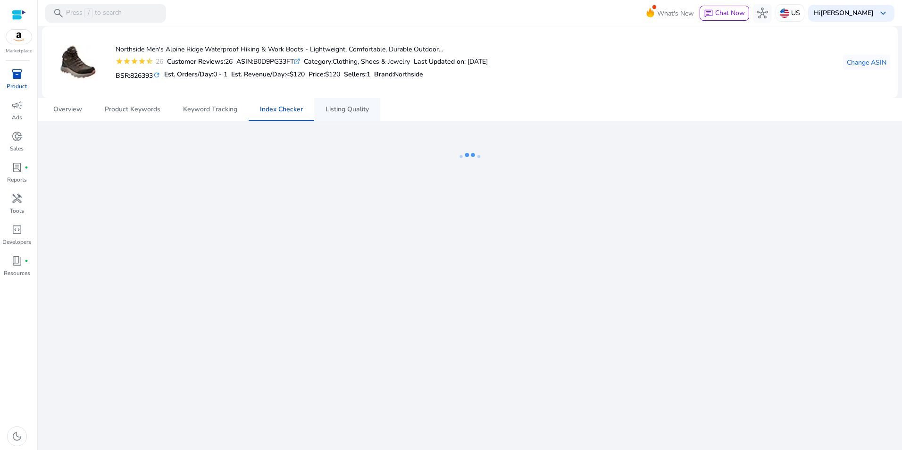
scroll to position [347, 0]
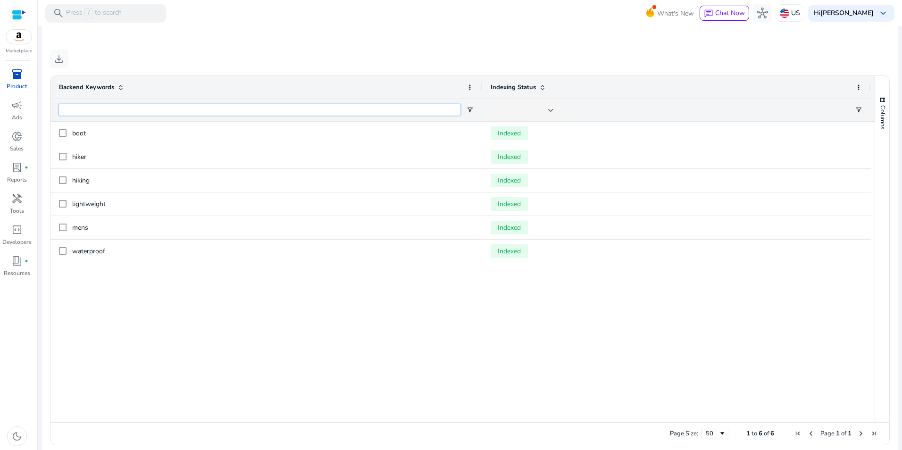
click at [339, 110] on input "Backend Keywords Filter Input" at bounding box center [259, 109] width 401 height 11
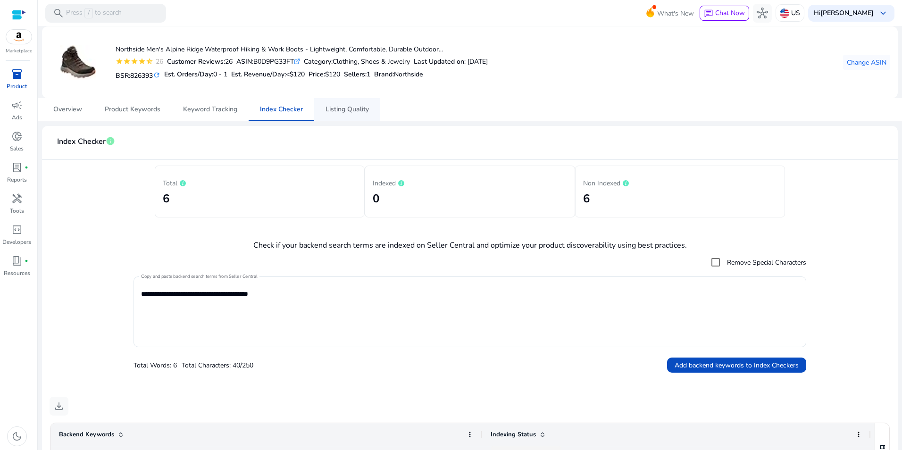
click at [343, 118] on span "Listing Quality" at bounding box center [346, 109] width 43 height 23
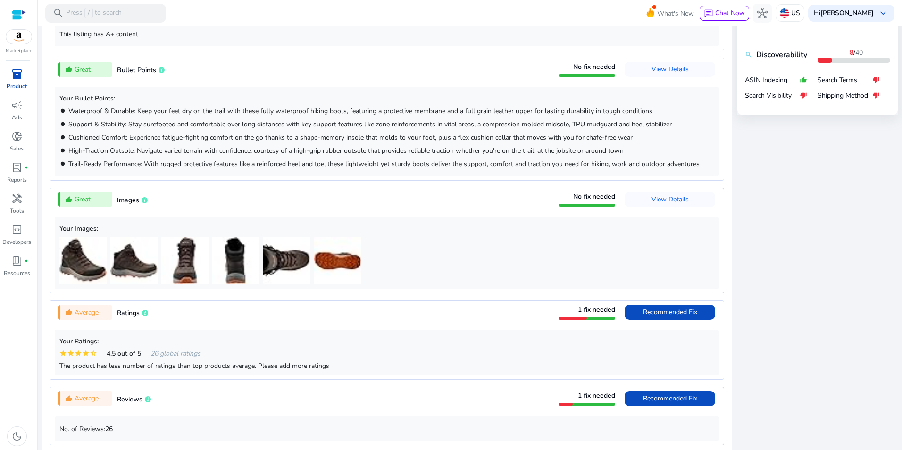
scroll to position [410, 0]
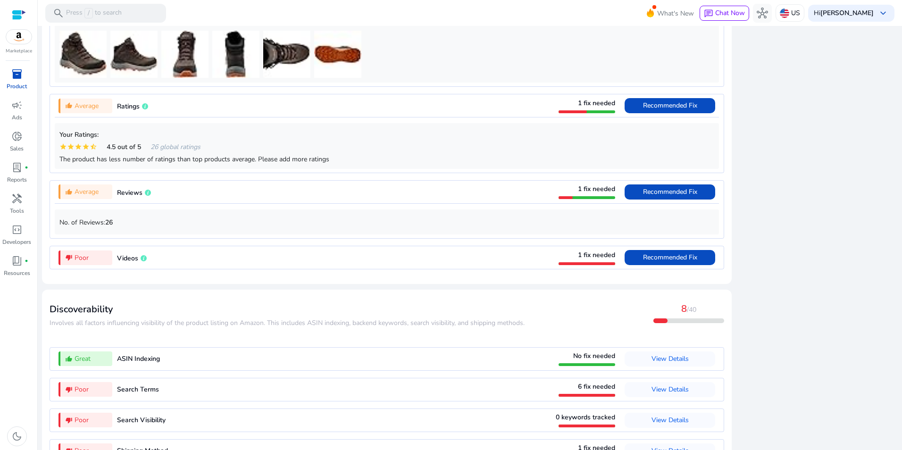
scroll to position [722, 0]
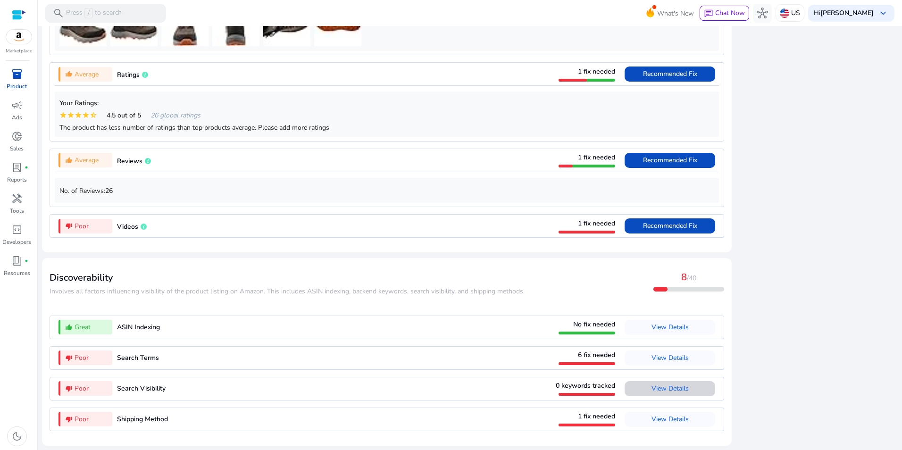
click at [677, 390] on span "View Details" at bounding box center [669, 388] width 37 height 9
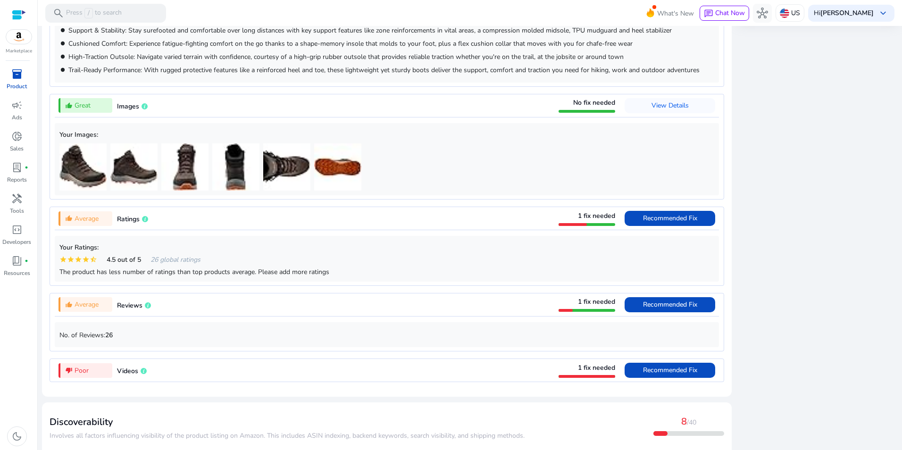
scroll to position [0, 0]
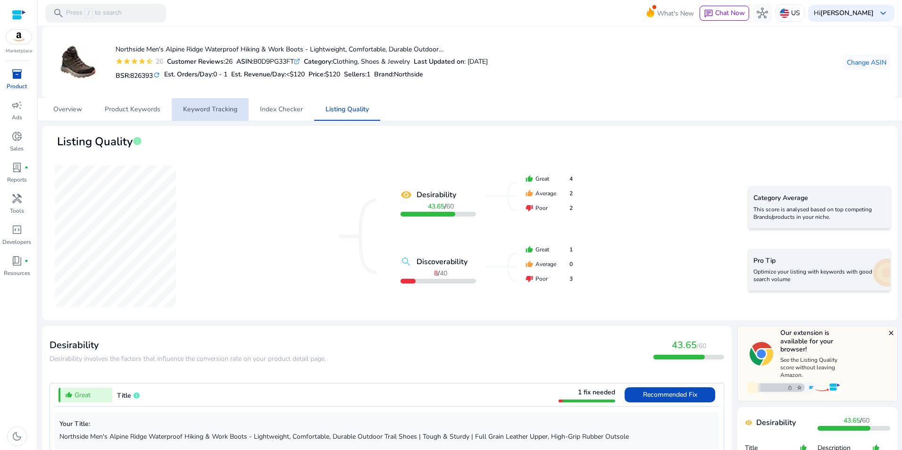
click at [202, 106] on span "Keyword Tracking" at bounding box center [210, 109] width 54 height 7
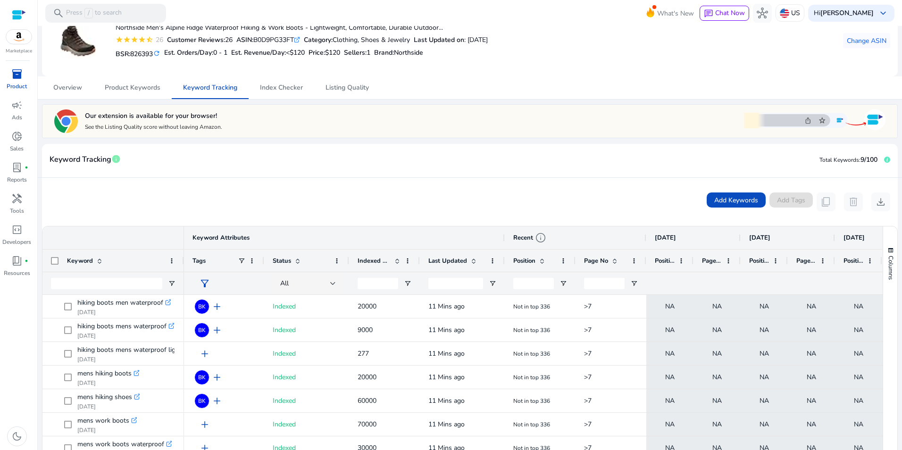
scroll to position [8, 0]
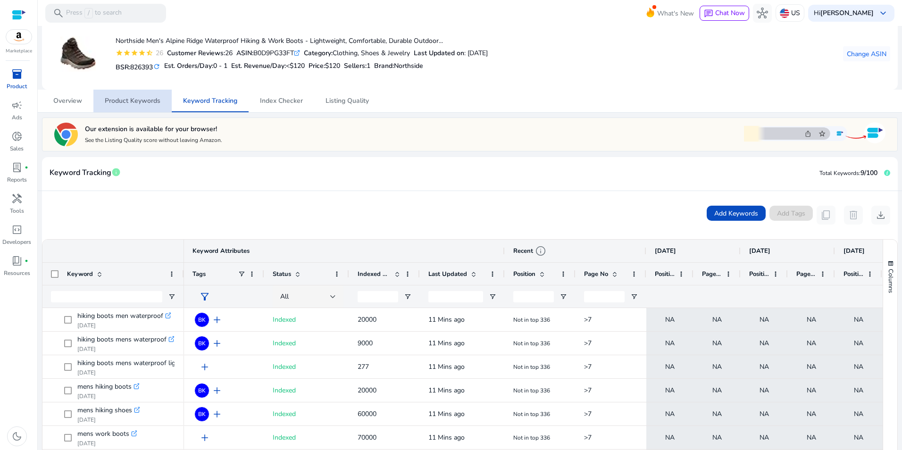
click at [130, 99] on span "Product Keywords" at bounding box center [133, 101] width 56 height 7
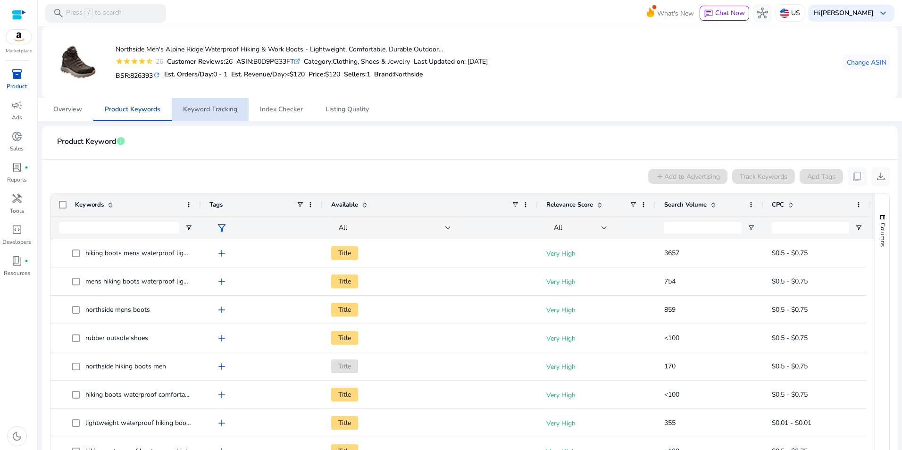
click at [201, 109] on span "Keyword Tracking" at bounding box center [210, 109] width 54 height 7
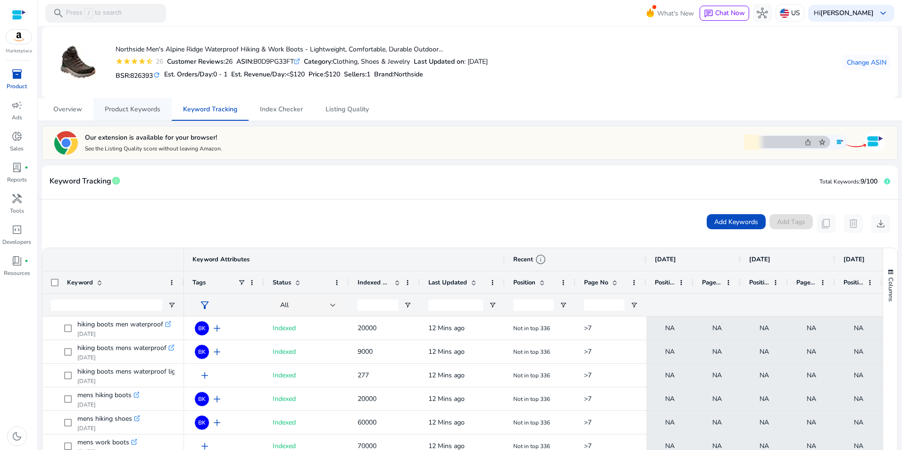
click at [147, 106] on span "Product Keywords" at bounding box center [133, 109] width 56 height 7
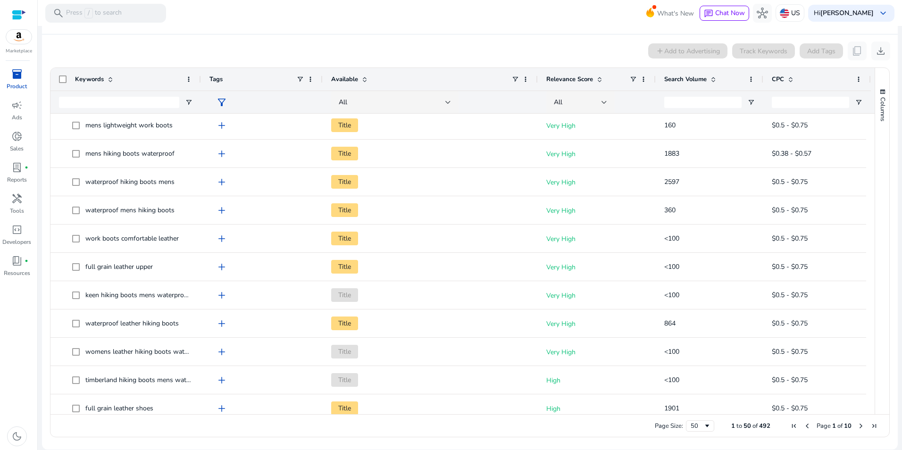
scroll to position [495, 0]
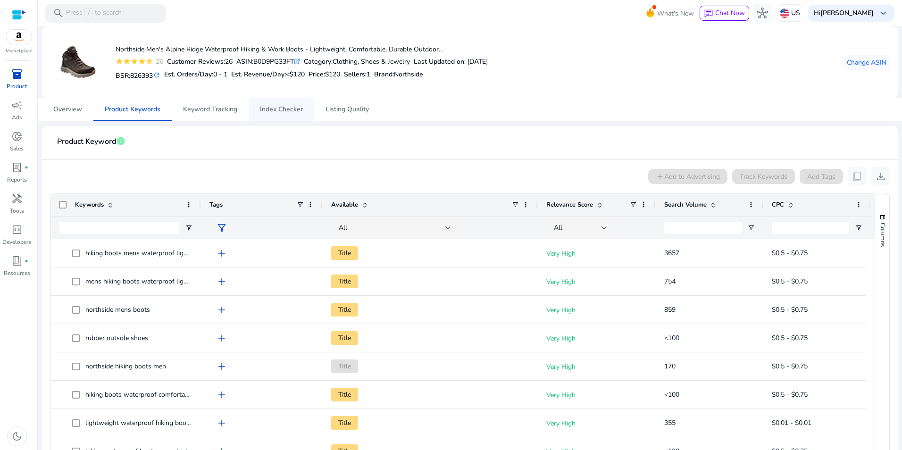
click at [293, 114] on span "Index Checker" at bounding box center [281, 109] width 43 height 23
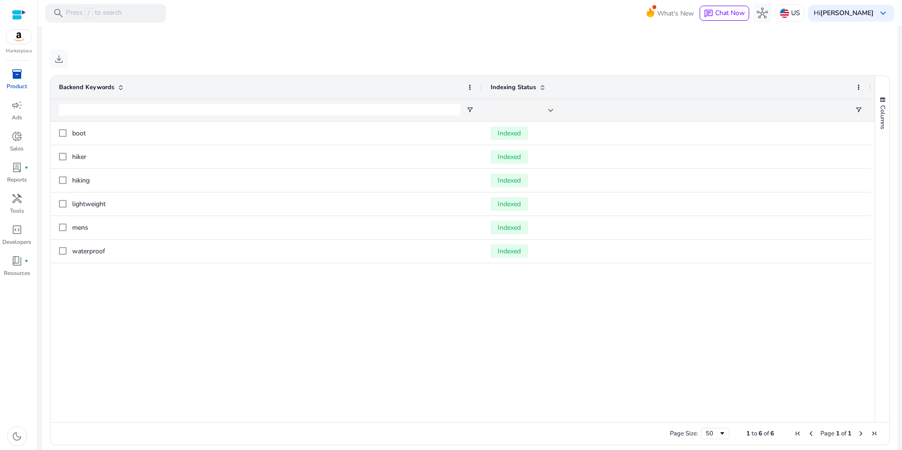
click at [376, 334] on div "boot Indexed hiker Indexed hiking Indexed lightweight Indexed mens Indexed wate…" at bounding box center [462, 272] width 824 height 300
click at [19, 73] on span "inventory_2" at bounding box center [16, 73] width 11 height 11
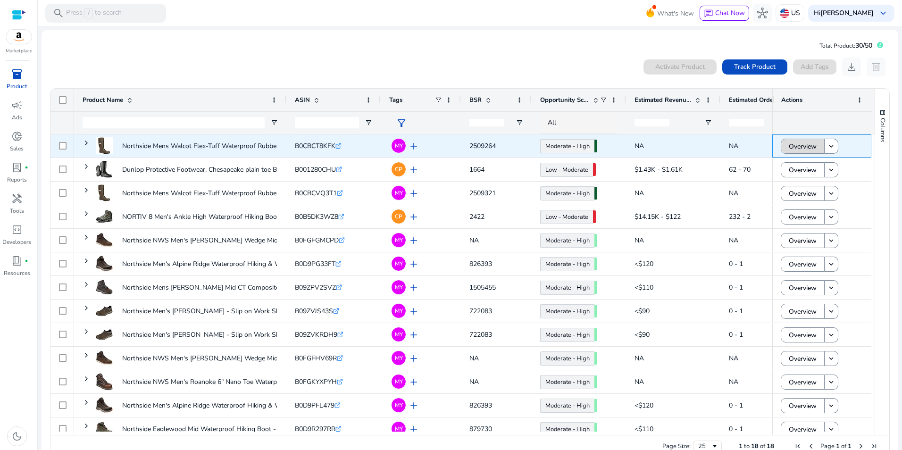
click at [791, 146] on span "Overview" at bounding box center [803, 146] width 28 height 19
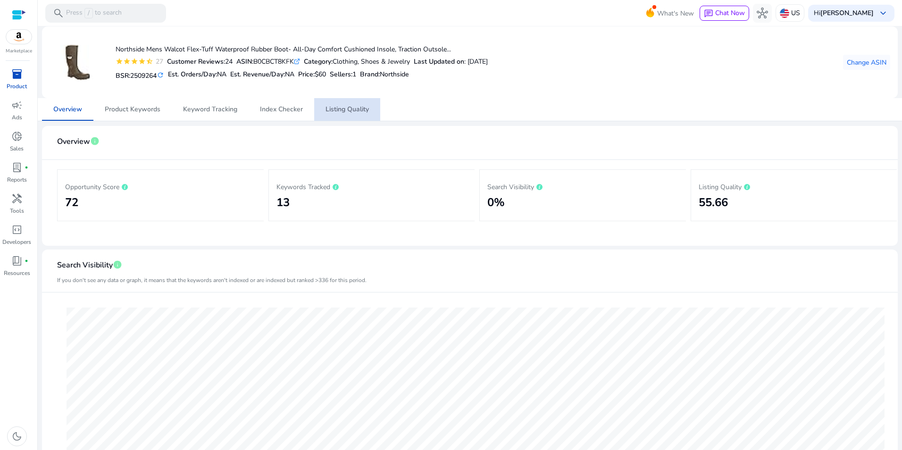
click at [343, 109] on span "Listing Quality" at bounding box center [346, 109] width 43 height 7
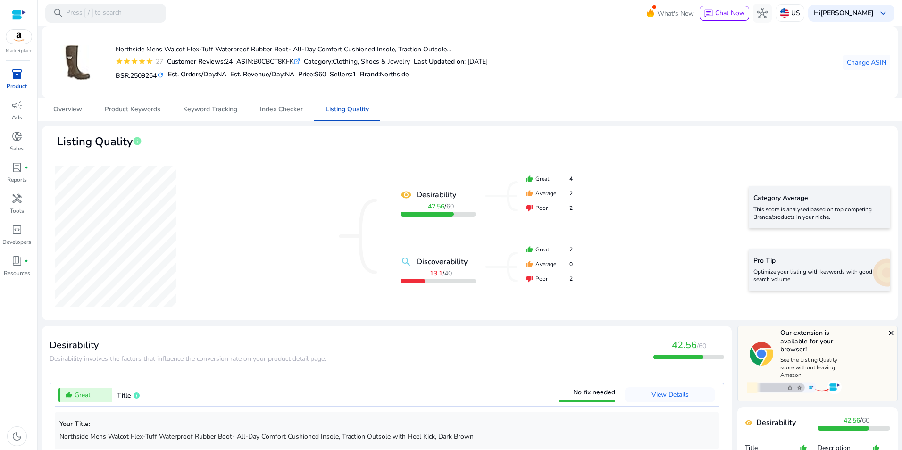
click at [18, 89] on p "Product" at bounding box center [17, 86] width 20 height 8
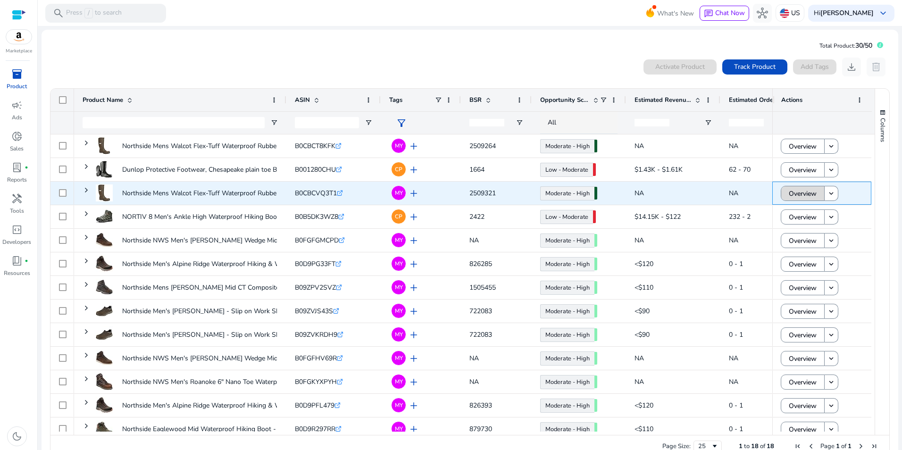
click at [802, 192] on span "Overview" at bounding box center [803, 193] width 28 height 19
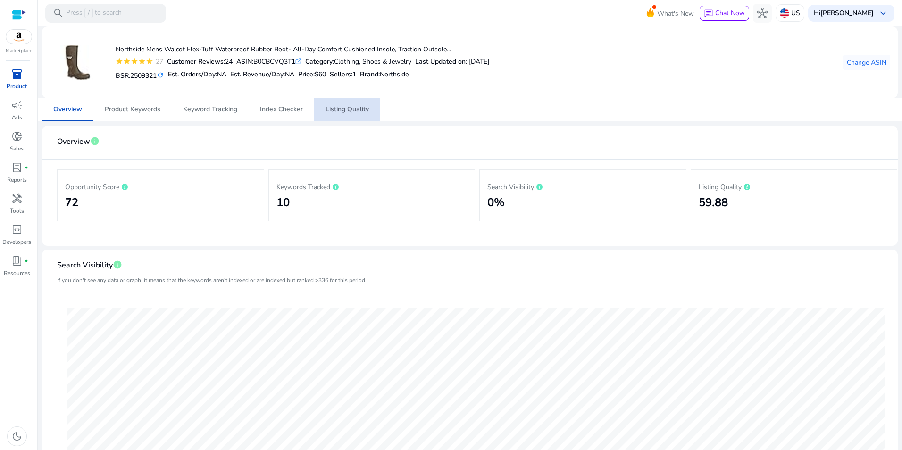
click at [351, 112] on span "Listing Quality" at bounding box center [346, 109] width 43 height 7
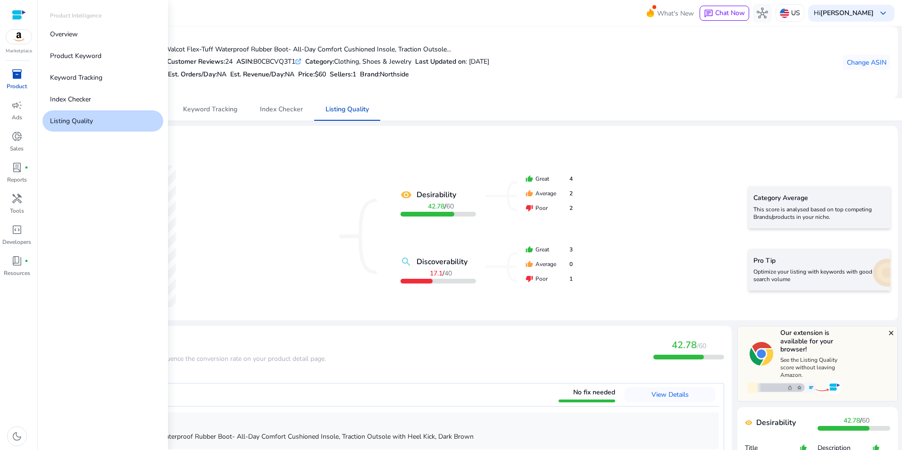
click at [19, 78] on span "inventory_2" at bounding box center [16, 73] width 11 height 11
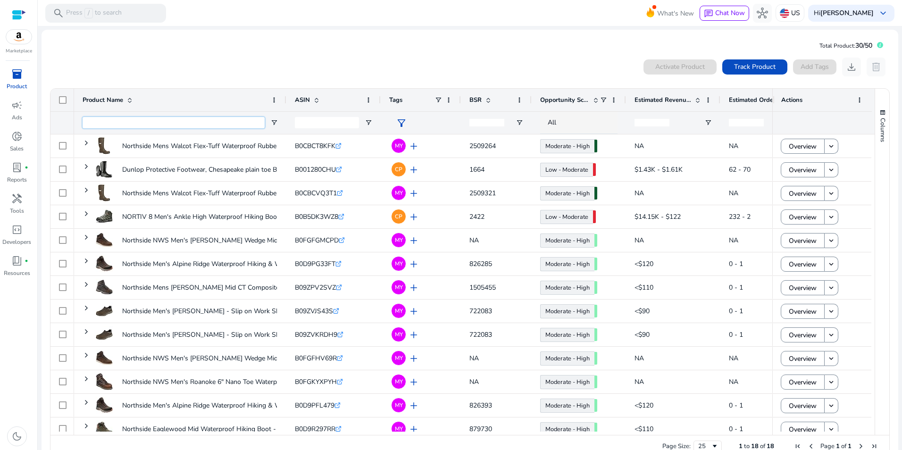
click at [106, 126] on input "Product Name Filter Input" at bounding box center [174, 122] width 182 height 11
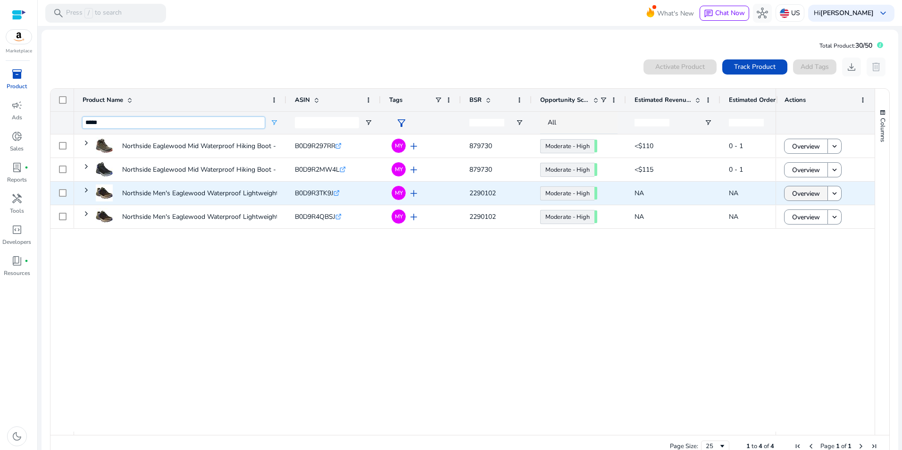
type input "*****"
click at [803, 192] on span "Overview" at bounding box center [806, 193] width 28 height 19
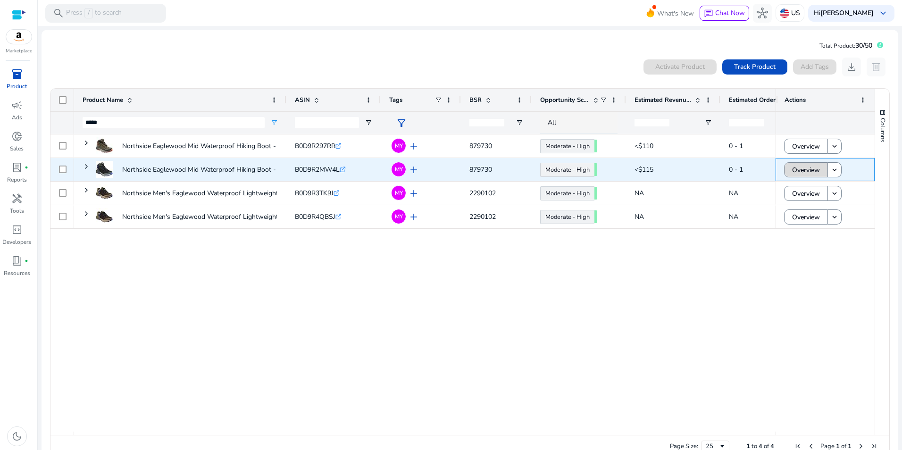
click at [803, 173] on span "Overview" at bounding box center [806, 169] width 28 height 19
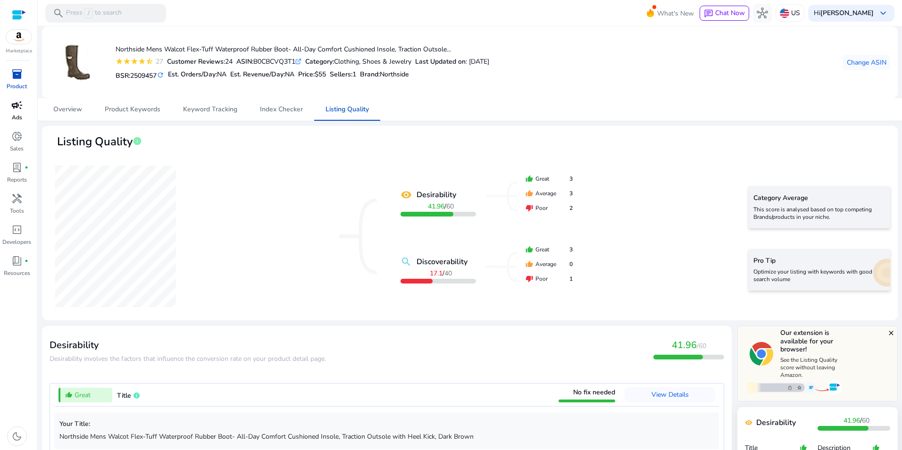
scroll to position [666, 0]
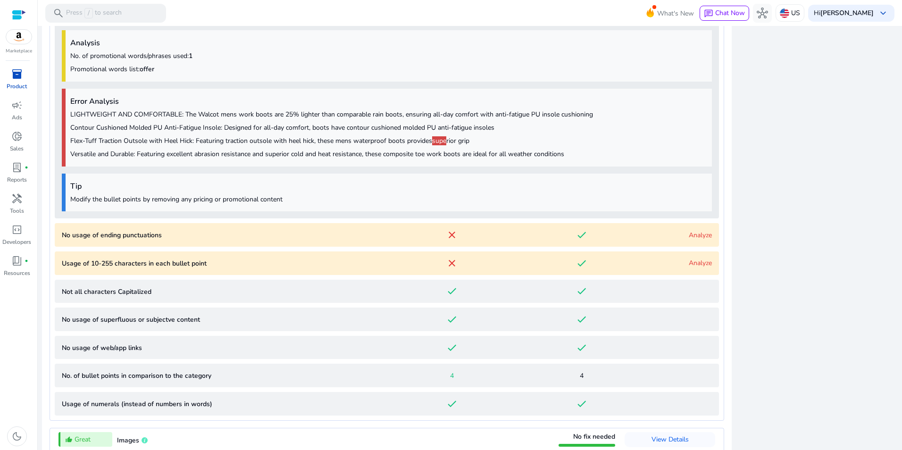
click at [9, 73] on div "inventory_2" at bounding box center [17, 74] width 26 height 15
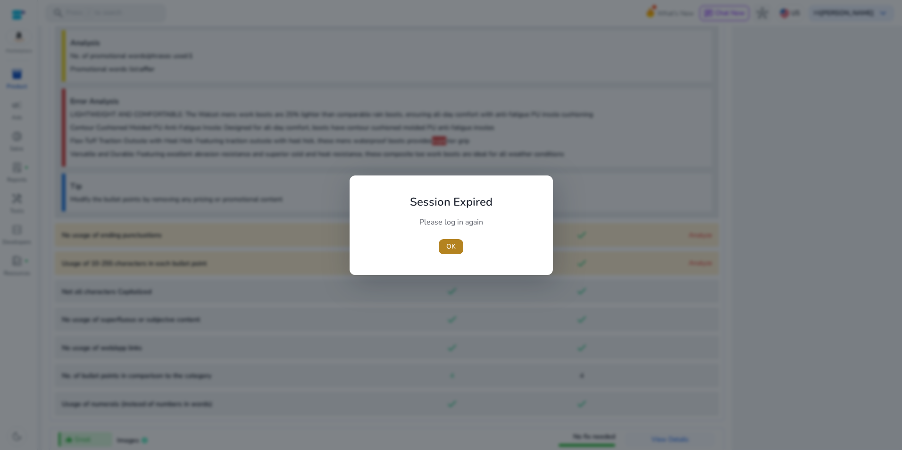
click at [459, 251] on span "button" at bounding box center [451, 246] width 25 height 23
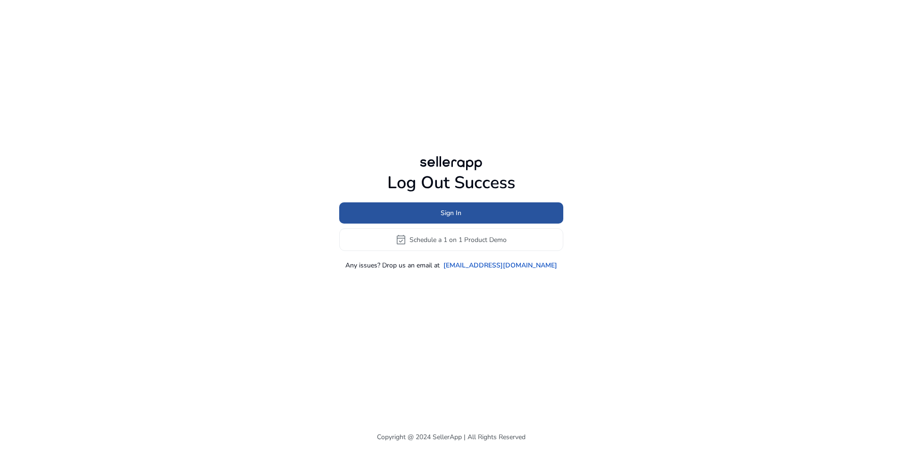
click at [482, 214] on span at bounding box center [451, 213] width 224 height 23
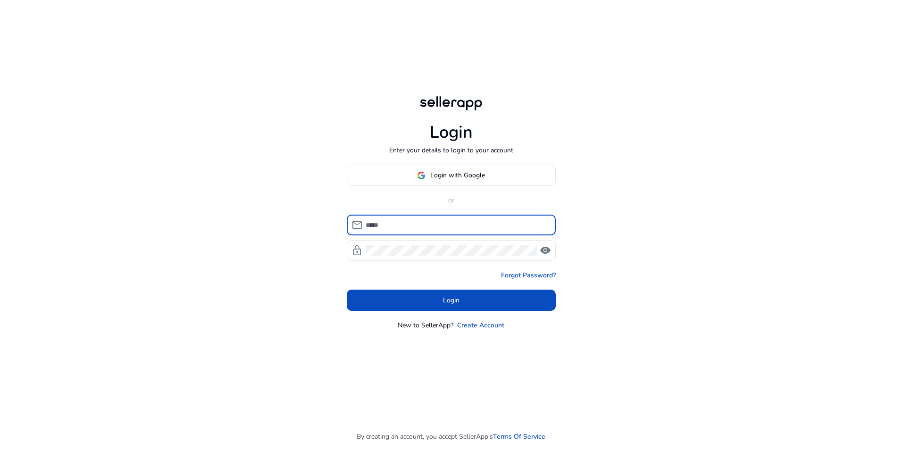
type input "**********"
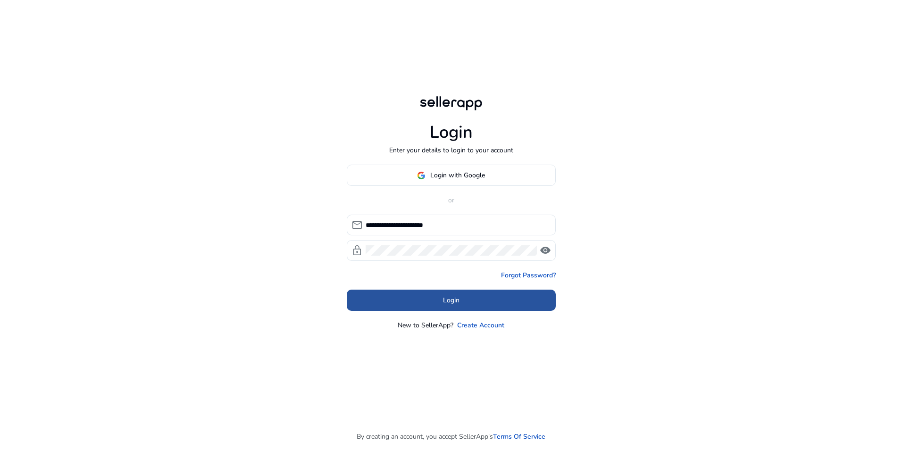
click at [451, 300] on span "Login" at bounding box center [451, 300] width 17 height 10
